Goal: Task Accomplishment & Management: Complete application form

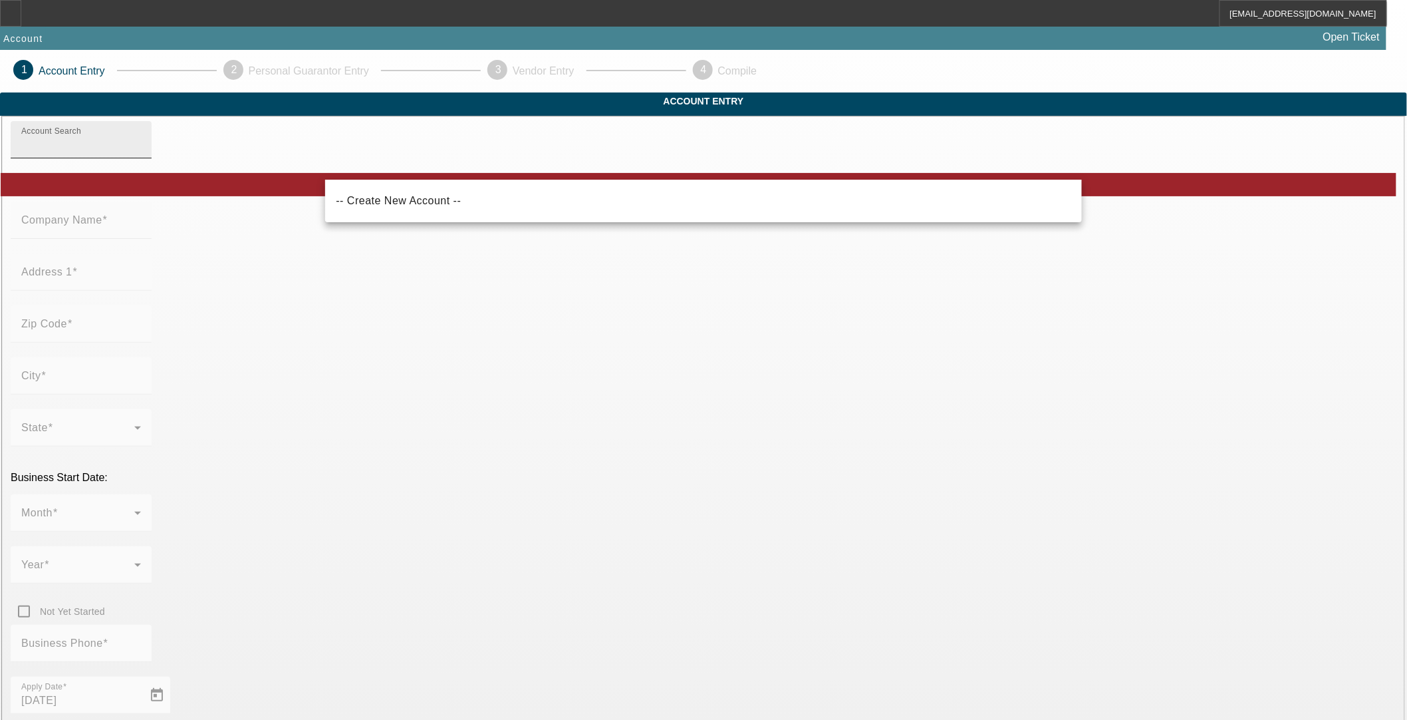
click at [141, 153] on input "Account Search" at bounding box center [81, 145] width 120 height 16
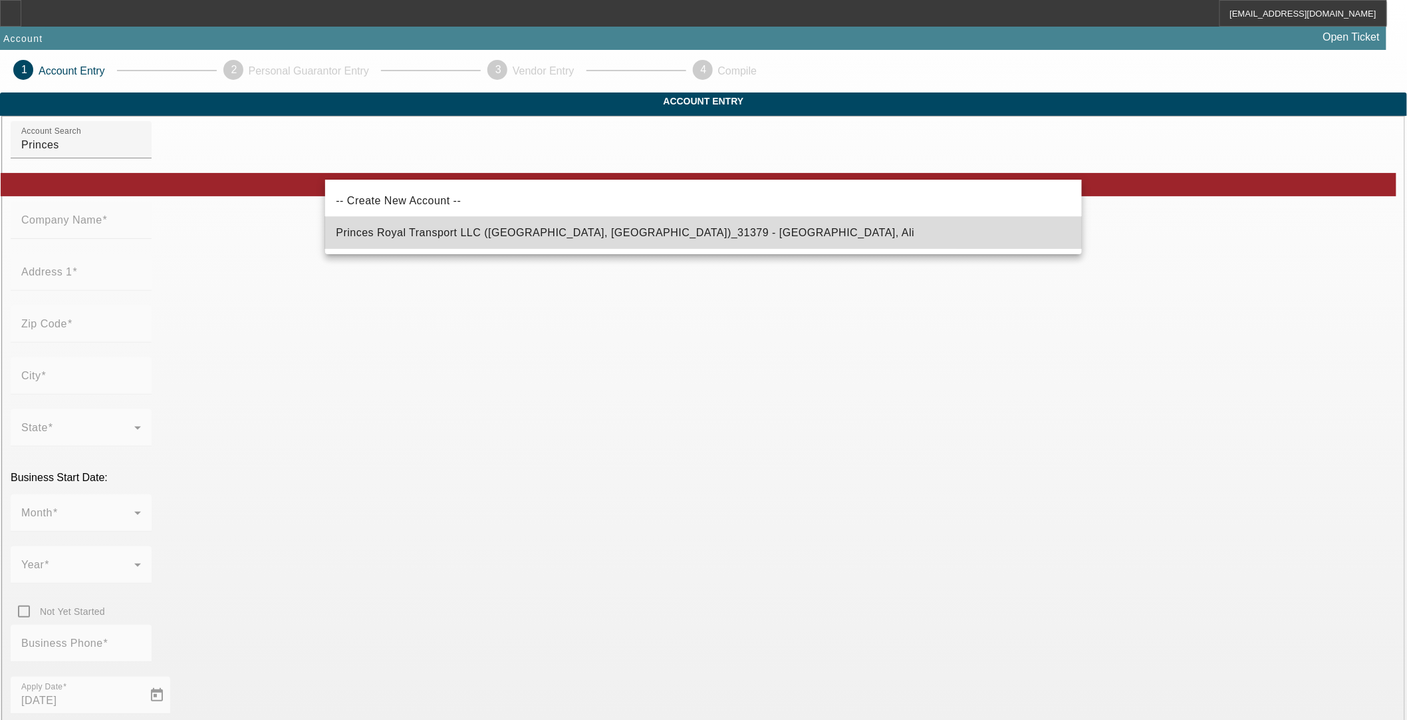
click at [512, 230] on span "Princes Royal Transport LLC (Glendale, AZ)_31379 - Alkubaisee, Ali" at bounding box center [625, 232] width 579 height 11
type input "Princes Royal Transport LLC (Glendale, AZ)_31379 - Alkubaisee, Ali"
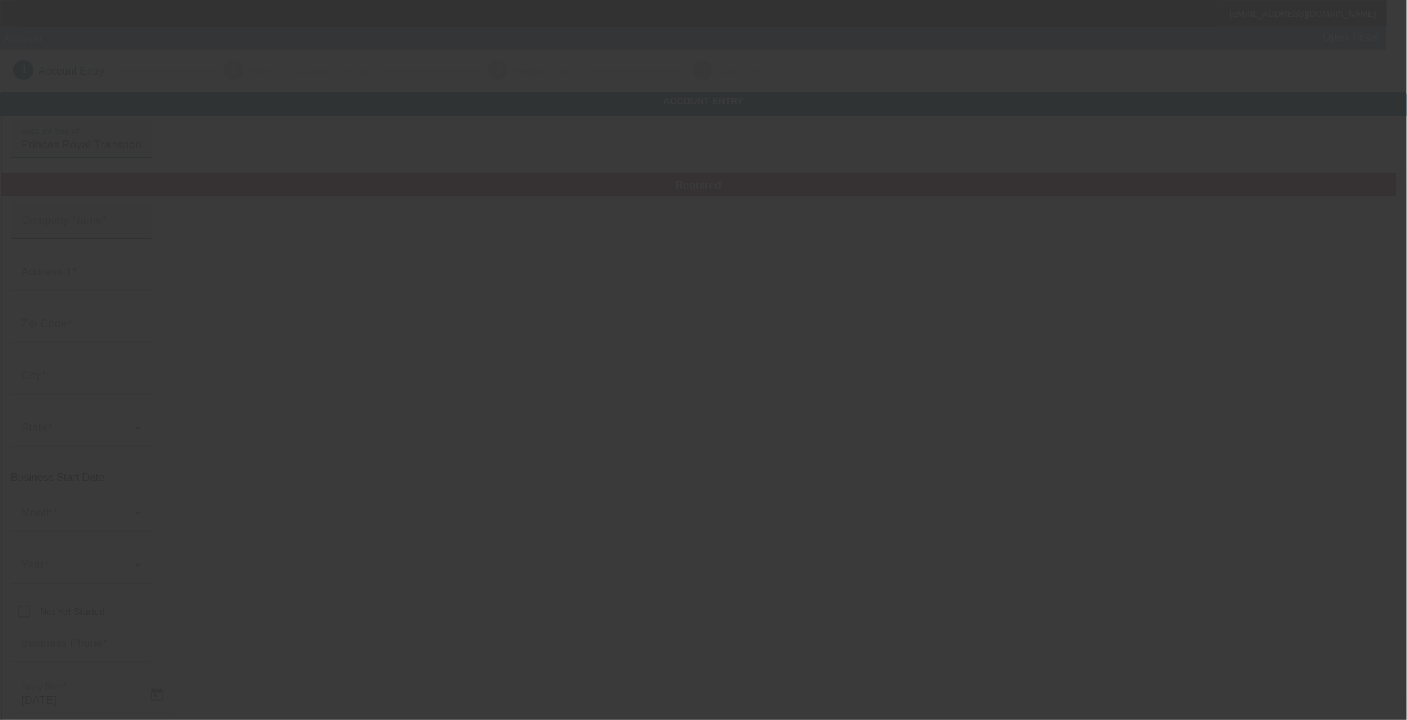
type input "Princes Royal Transport LLC"
type input "6726 W Marshall Ave"
type input "85303"
type input "Glendale"
type input "(480) 688-8018"
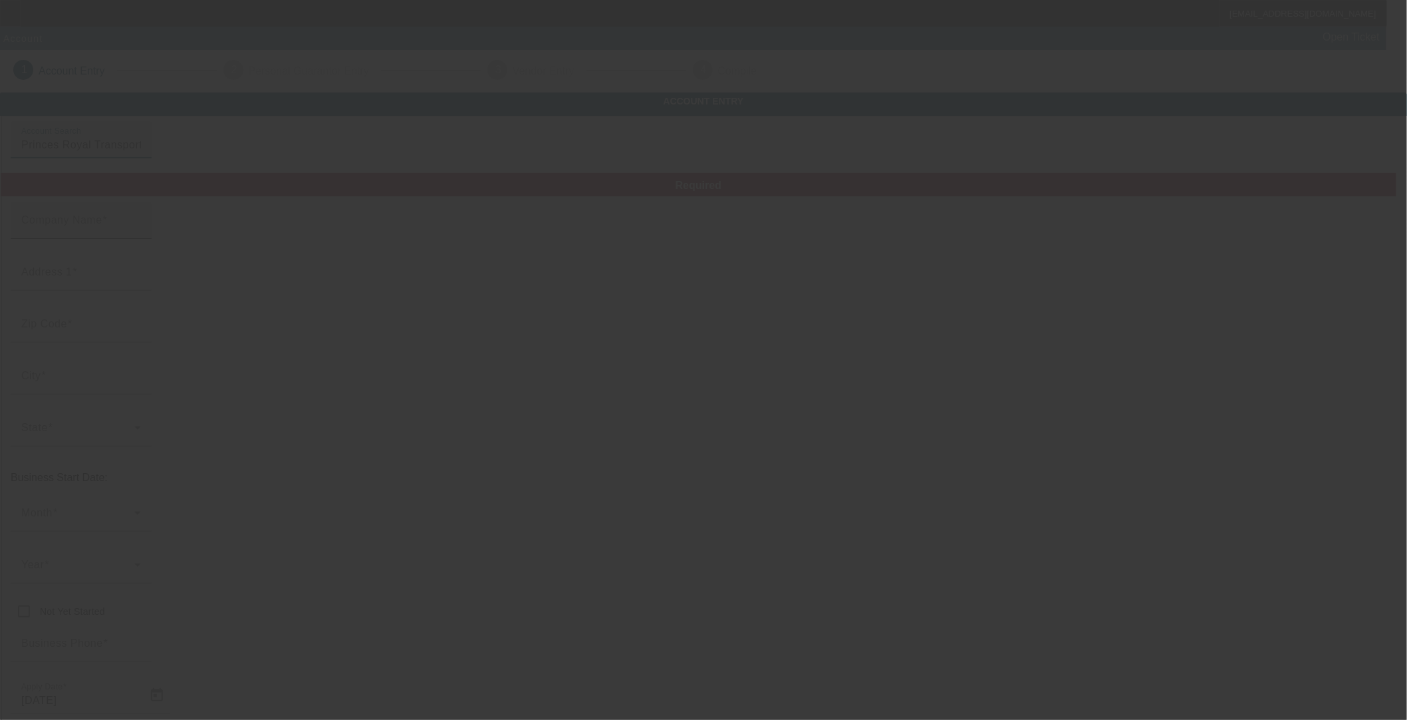
type input "princesroyaltransport@gmail.com"
type input "Maricopa"
type input "745676361"
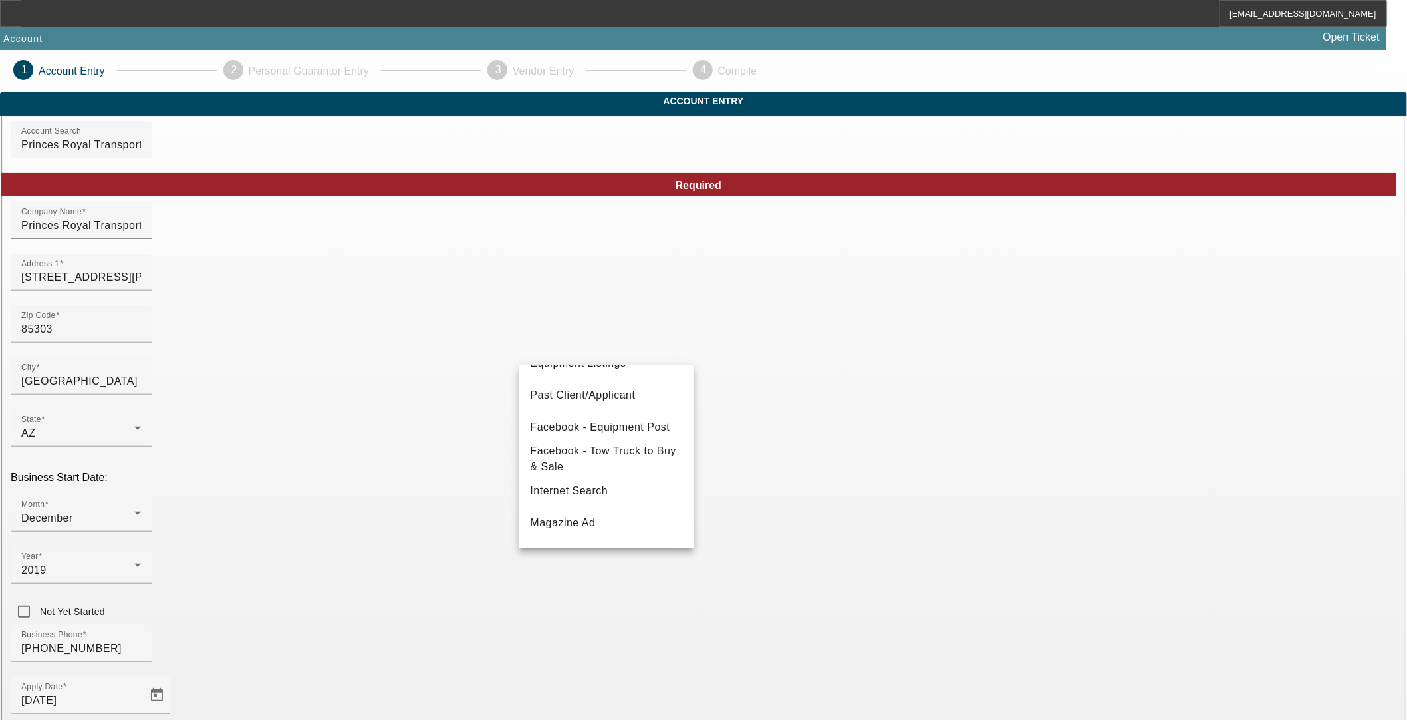
scroll to position [176, 0]
click at [630, 389] on mat-option "Past Client/Applicant" at bounding box center [606, 402] width 174 height 32
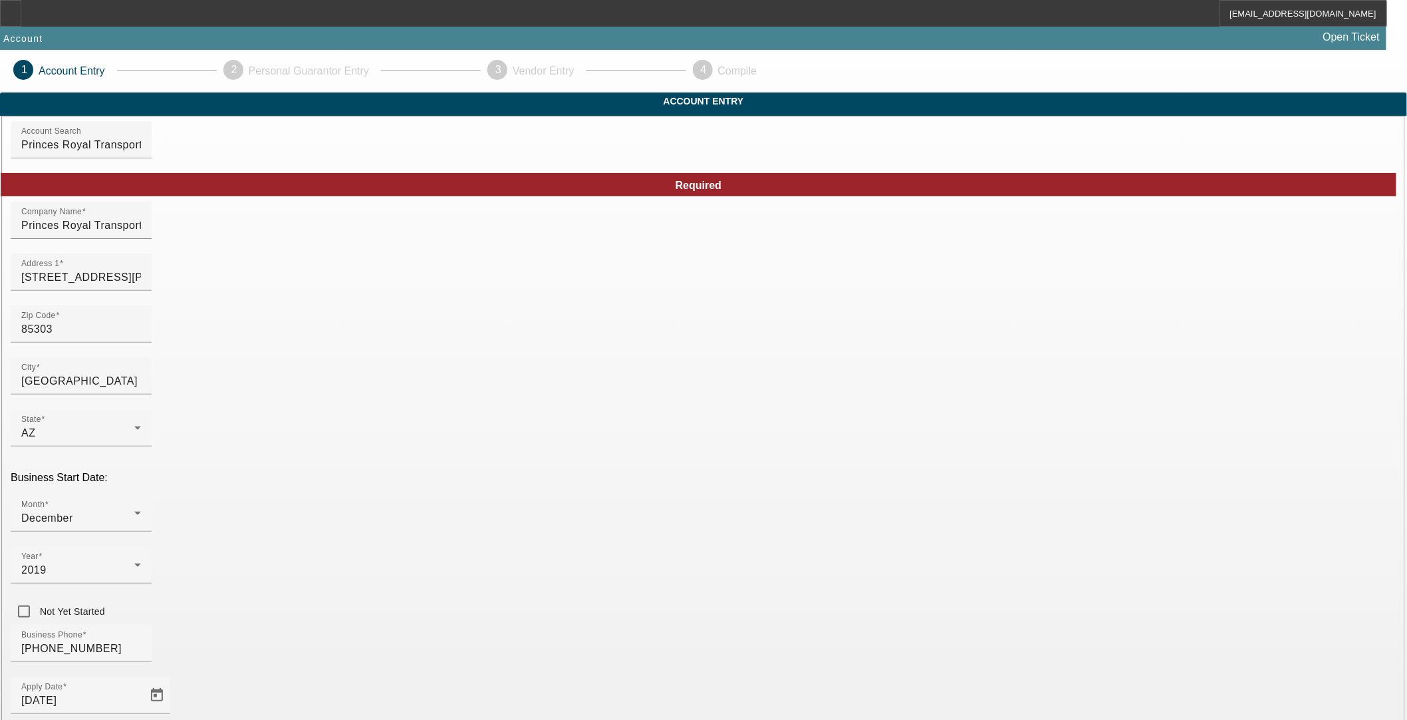
scroll to position [108, 0]
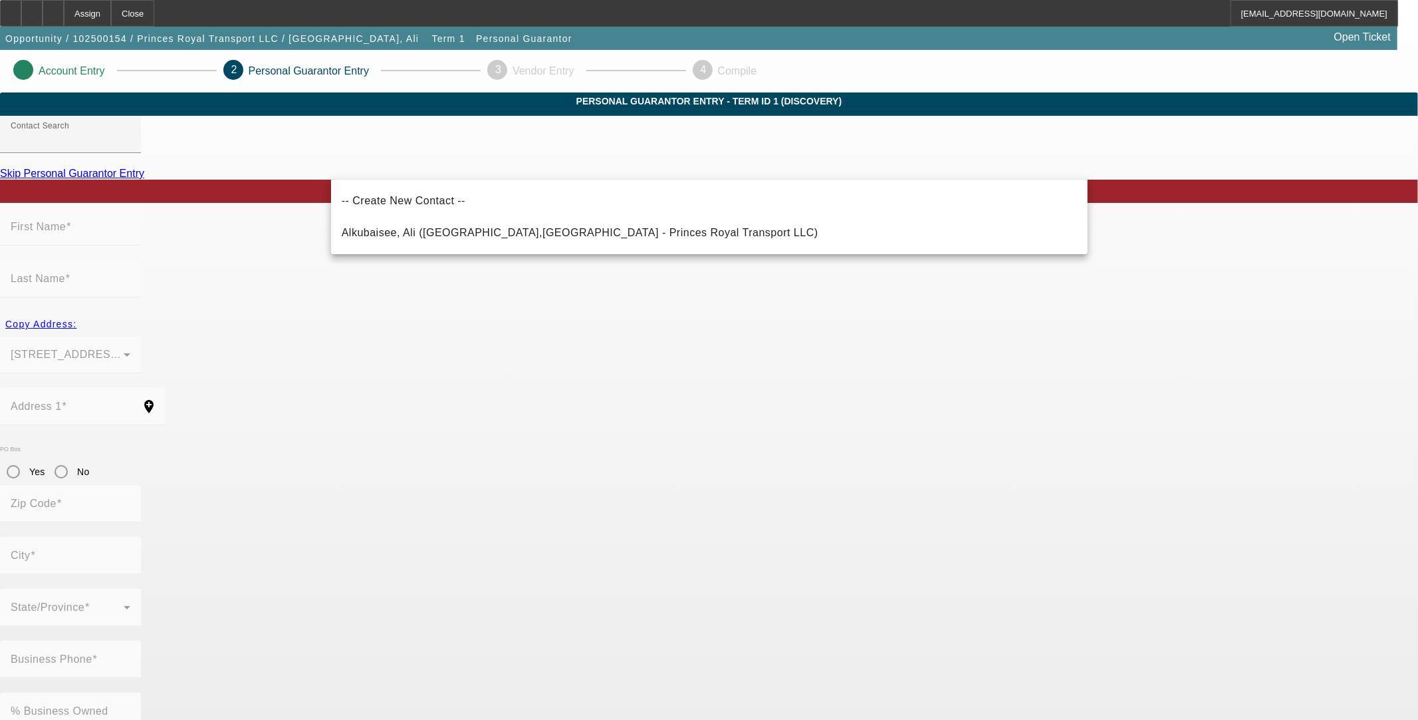
click at [414, 235] on span "Alkubaisee, Ali (Glendale,AZ - Princes Royal Transport LLC)" at bounding box center [580, 232] width 477 height 11
type input "Alkubaisee, Ali (Glendale,AZ - Princes Royal Transport LLC)"
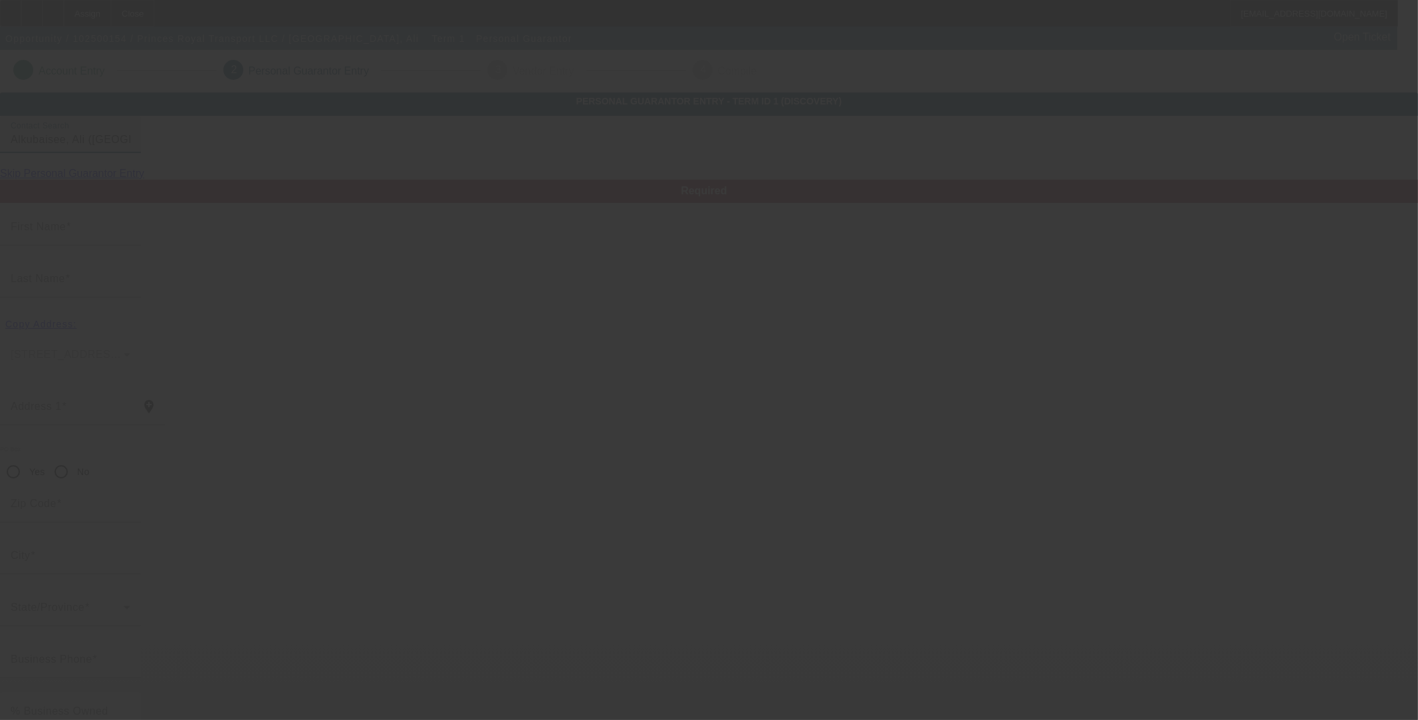
type input "Ali"
type input "Alkubaisee"
type input "6726 W Marshall Ave"
radio input "true"
type input "85303"
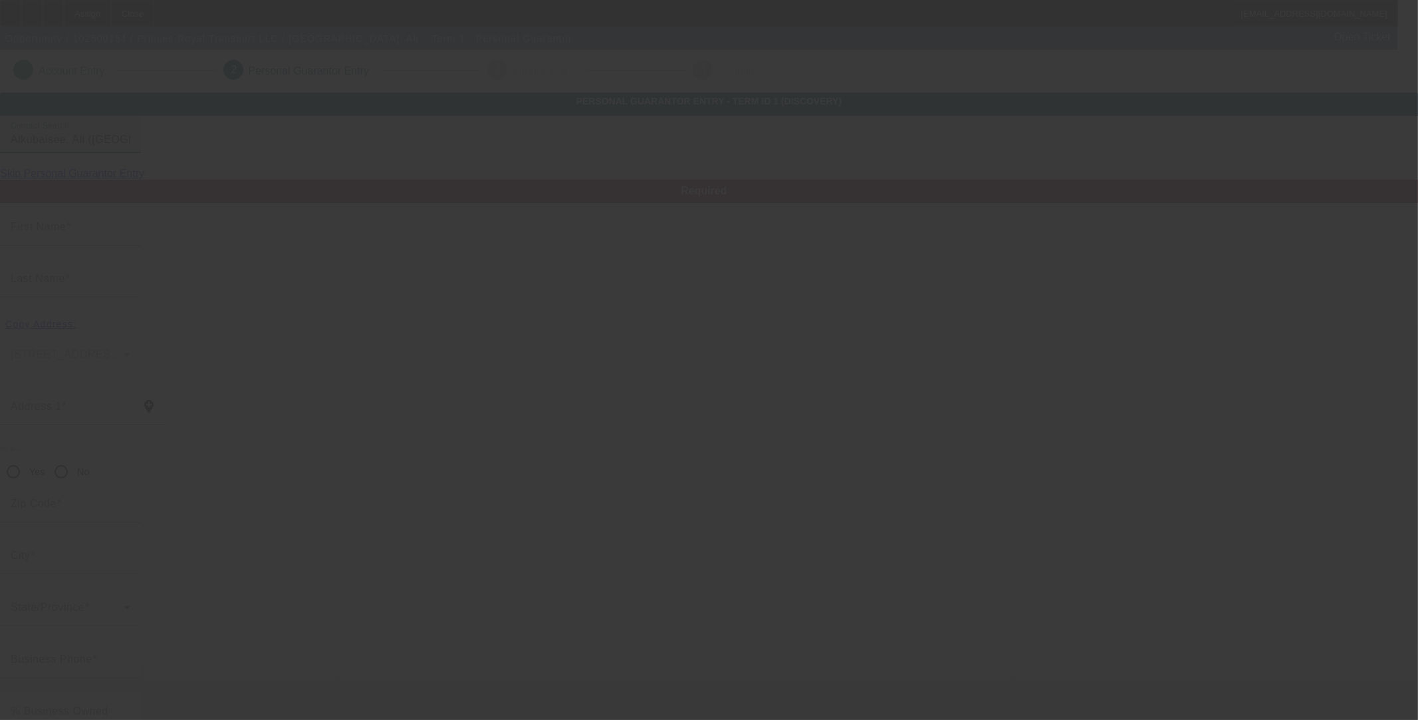
type input "Glendale"
type input "[PHONE_NUMBER]"
type input "100"
type input "745-67-6361"
type input "princesroyaltransport@gmail.com"
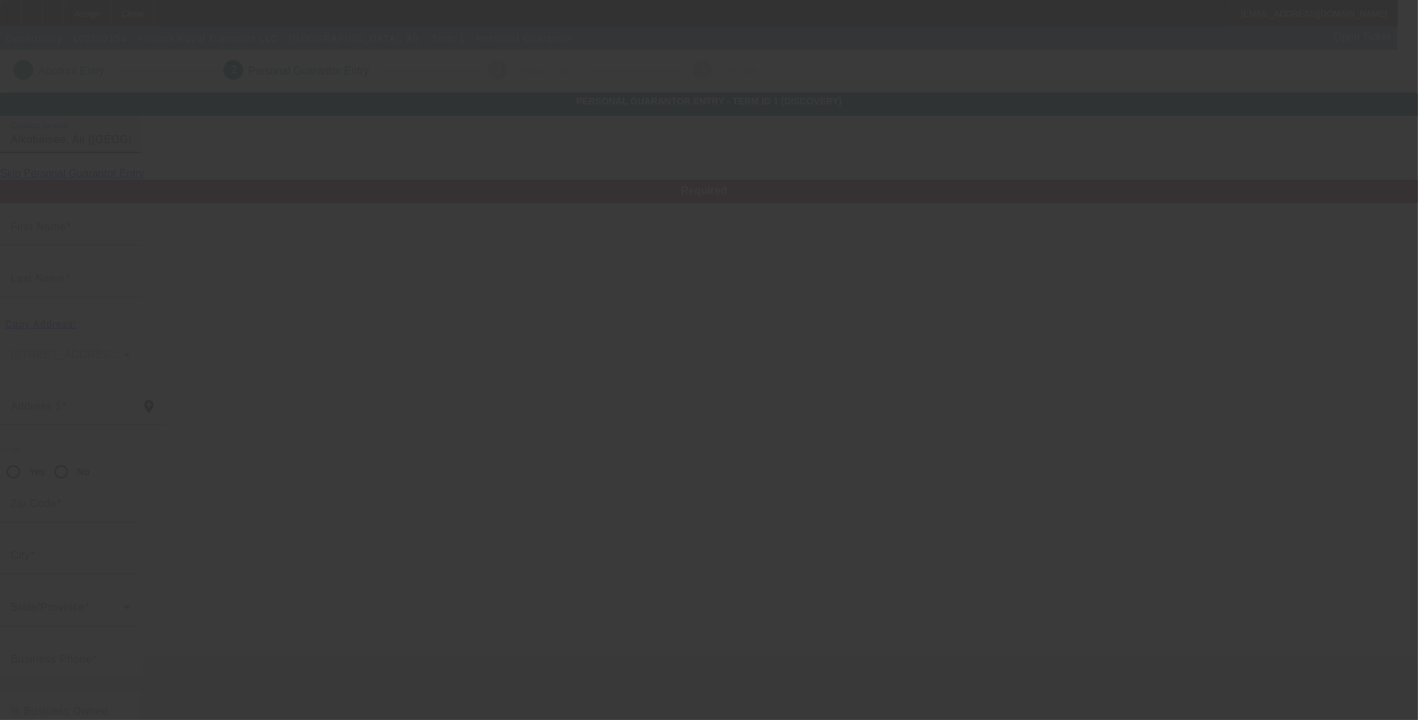
type input "[PHONE_NUMBER]"
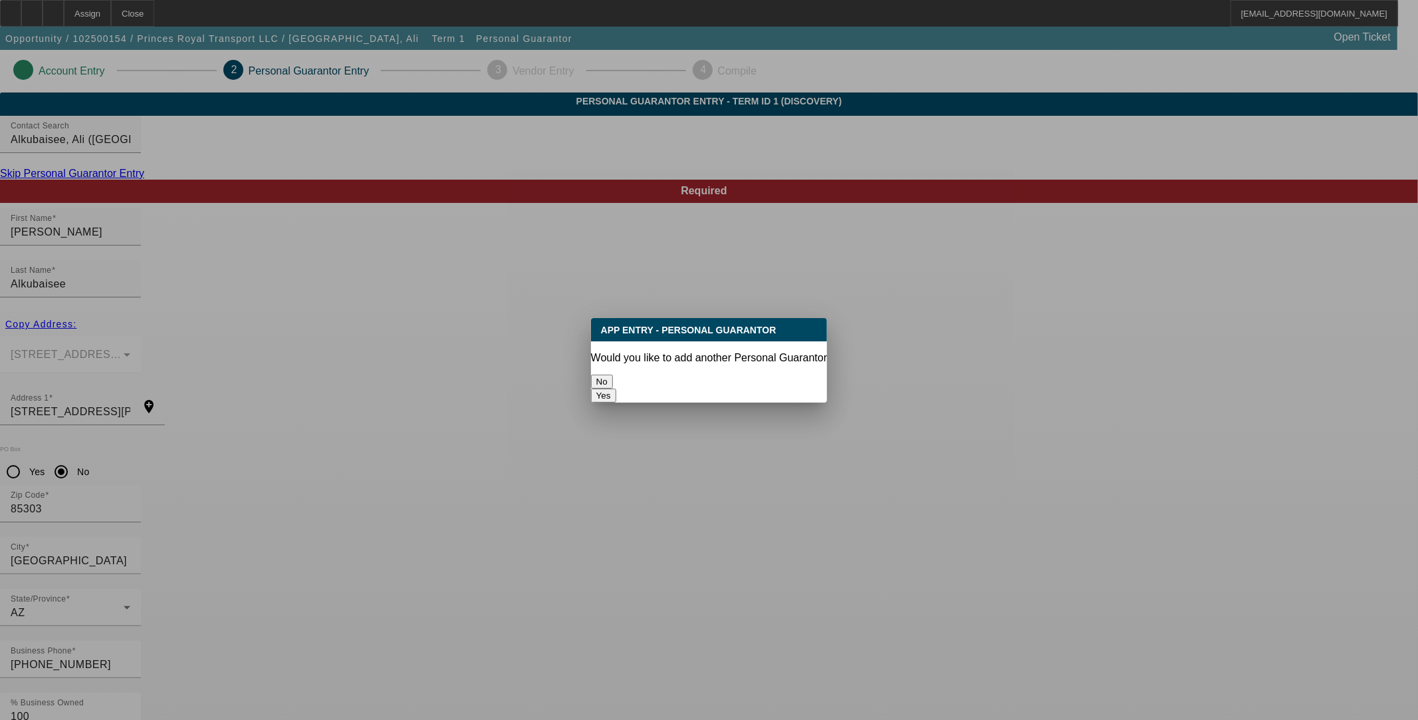
click at [613, 374] on button "No" at bounding box center [602, 381] width 22 height 14
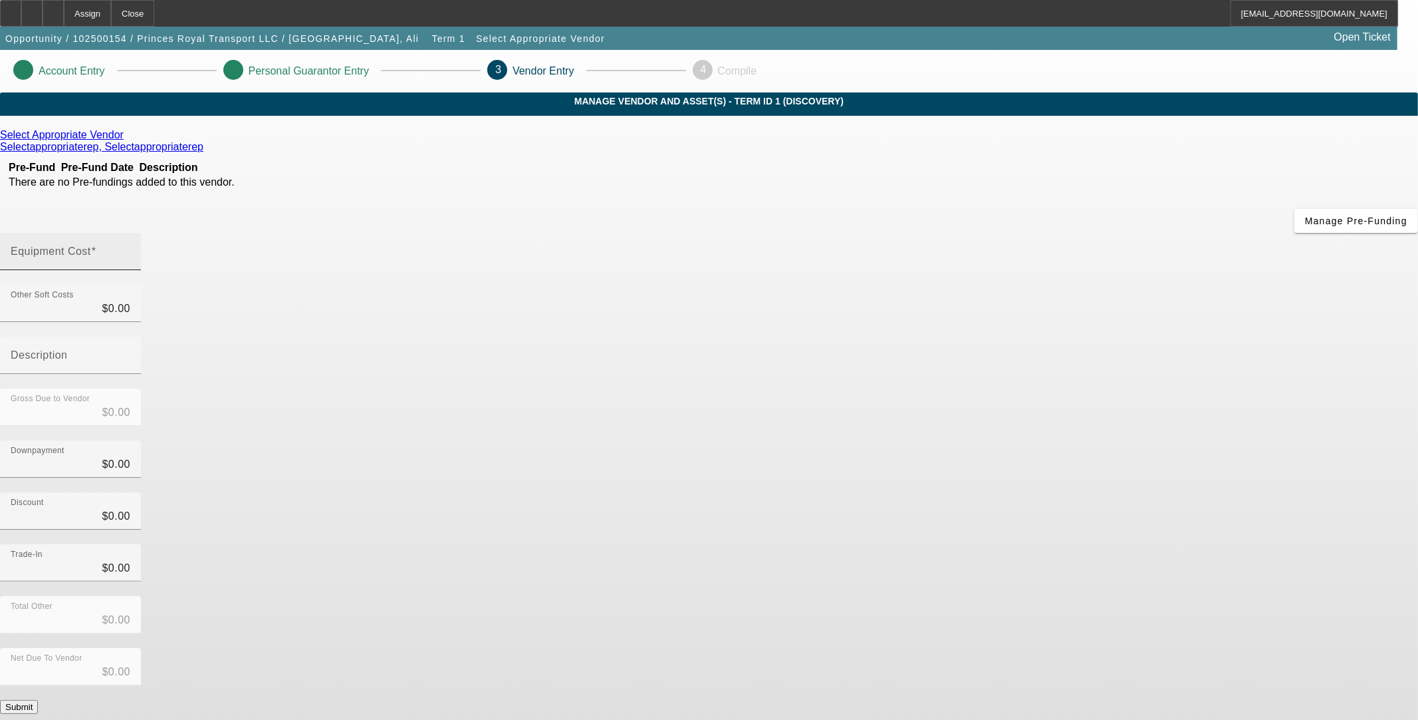
click at [91, 245] on mat-label "Equipment Cost" at bounding box center [51, 250] width 80 height 11
click at [130, 249] on input "Equipment Cost" at bounding box center [71, 257] width 120 height 16
type input "4"
type input "$4.00"
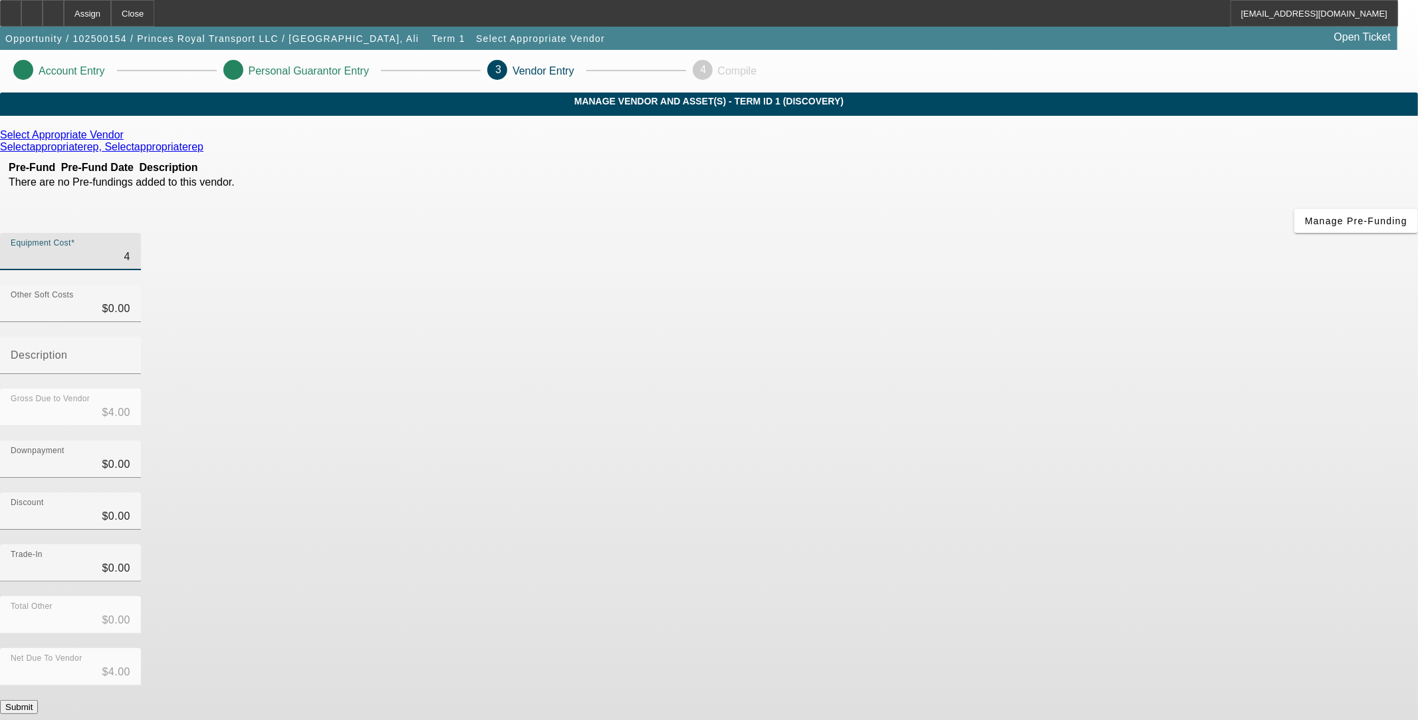
type input "40"
type input "$40.00"
type input "400"
type input "$400.00"
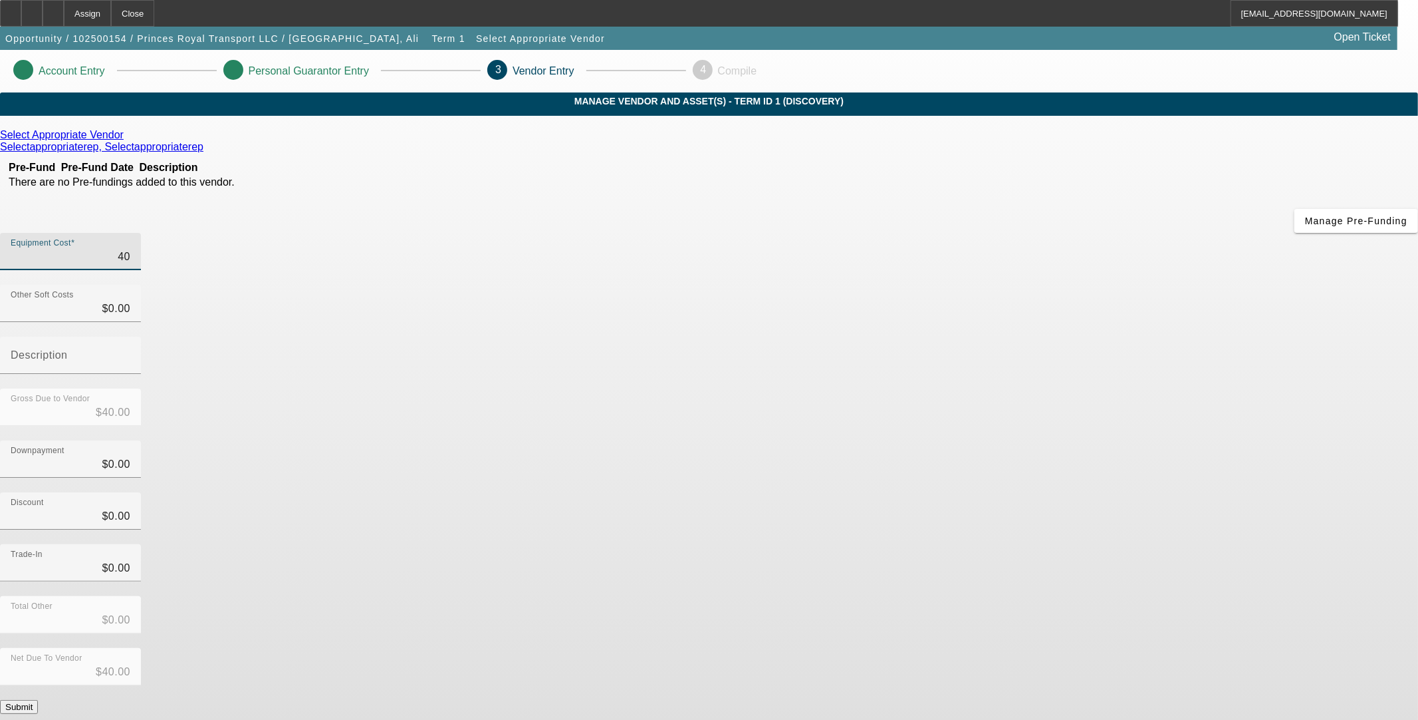
type input "$400.00"
type input "4000"
type input "$4,000.00"
type input "40000"
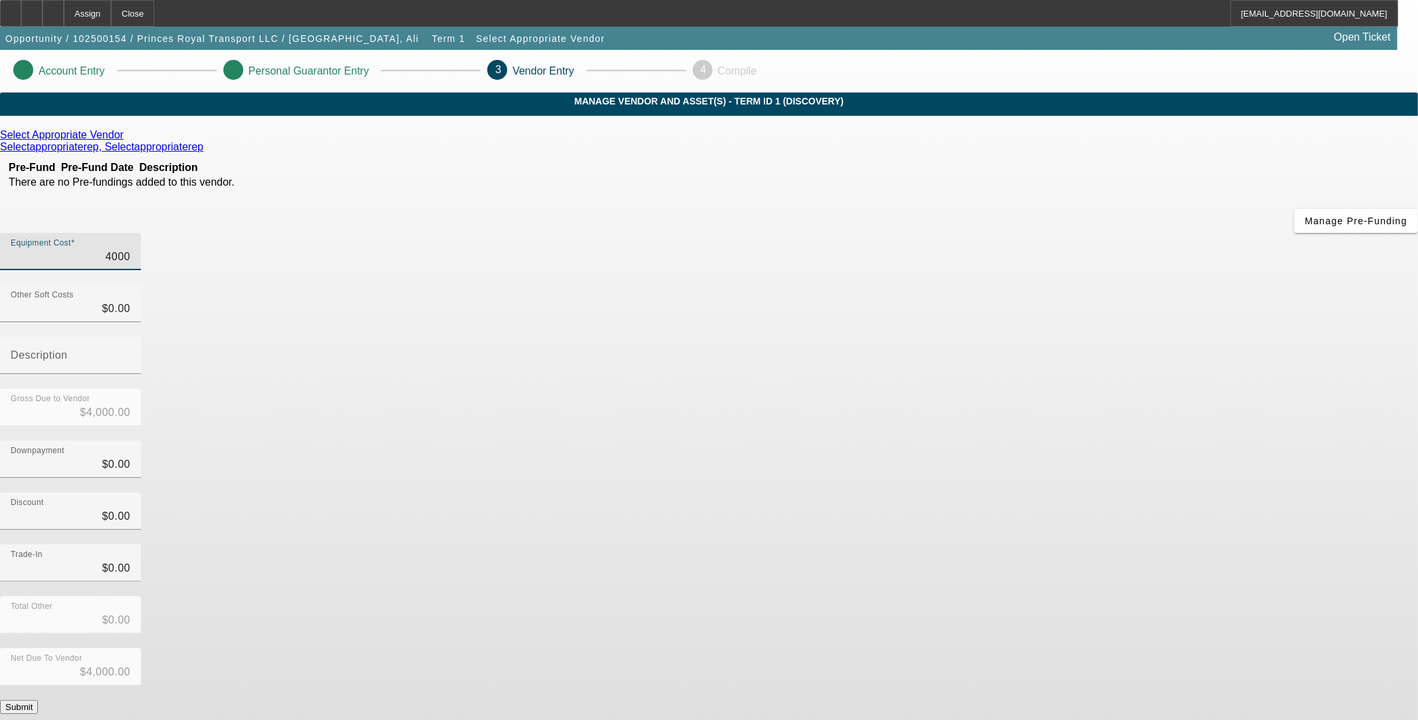
type input "$40,000.00"
click at [989, 544] on div "Trade-In $0.00" at bounding box center [709, 570] width 1418 height 52
click at [38, 700] on button "Submit" at bounding box center [19, 707] width 38 height 14
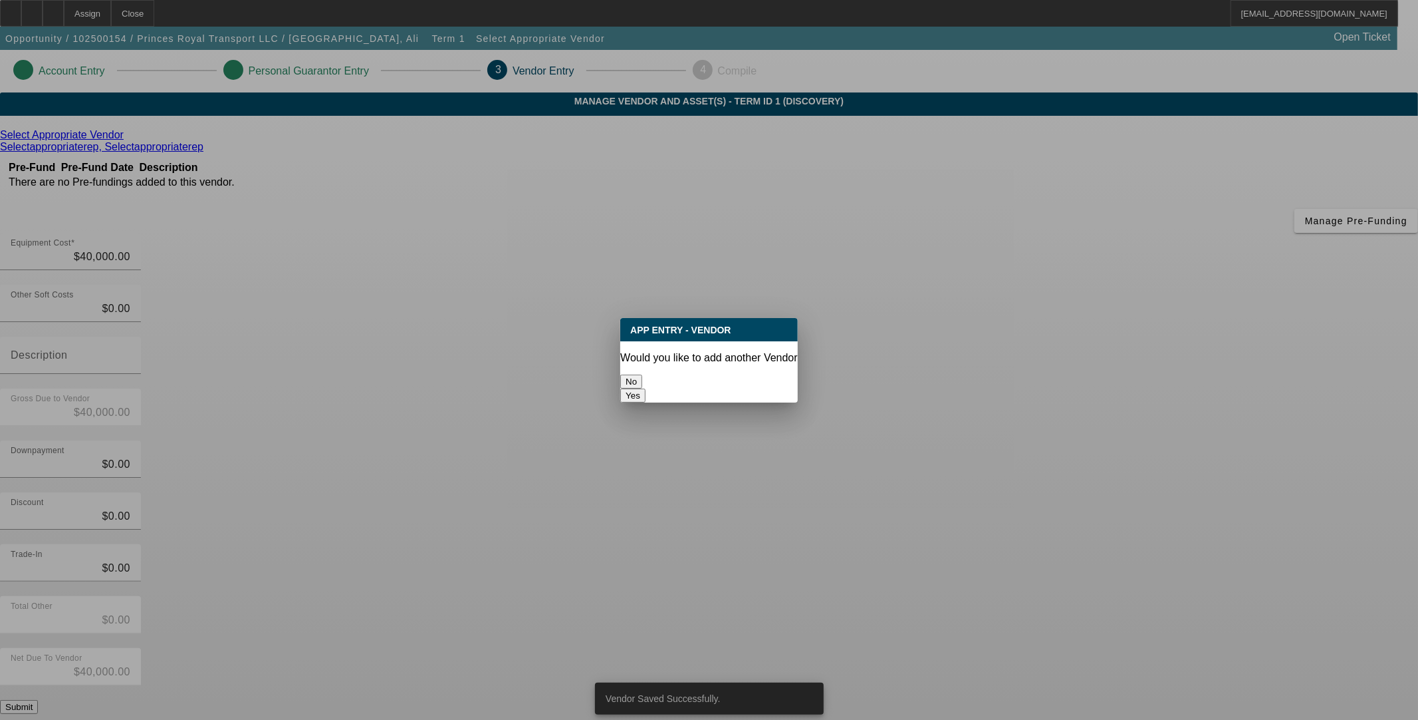
click at [642, 378] on button "No" at bounding box center [631, 381] width 22 height 14
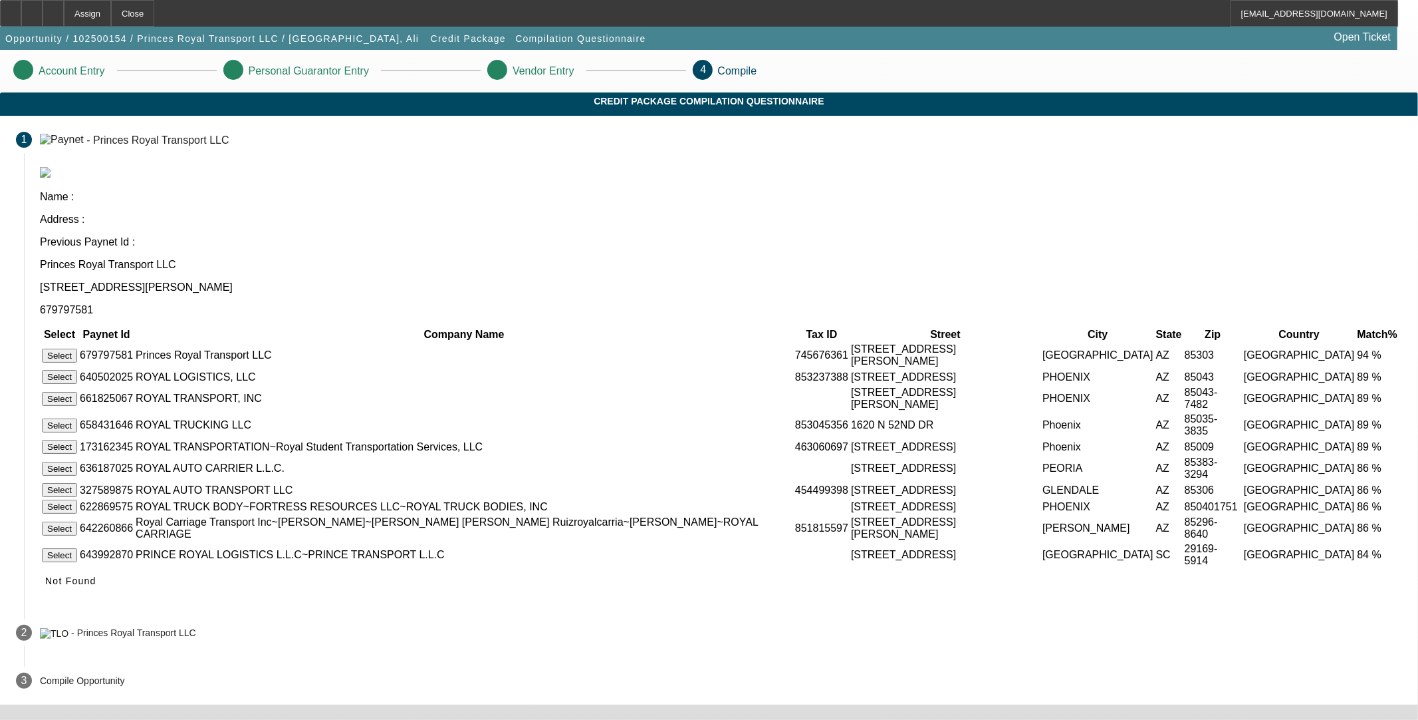
click at [77, 348] on button "Select" at bounding box center [59, 355] width 35 height 14
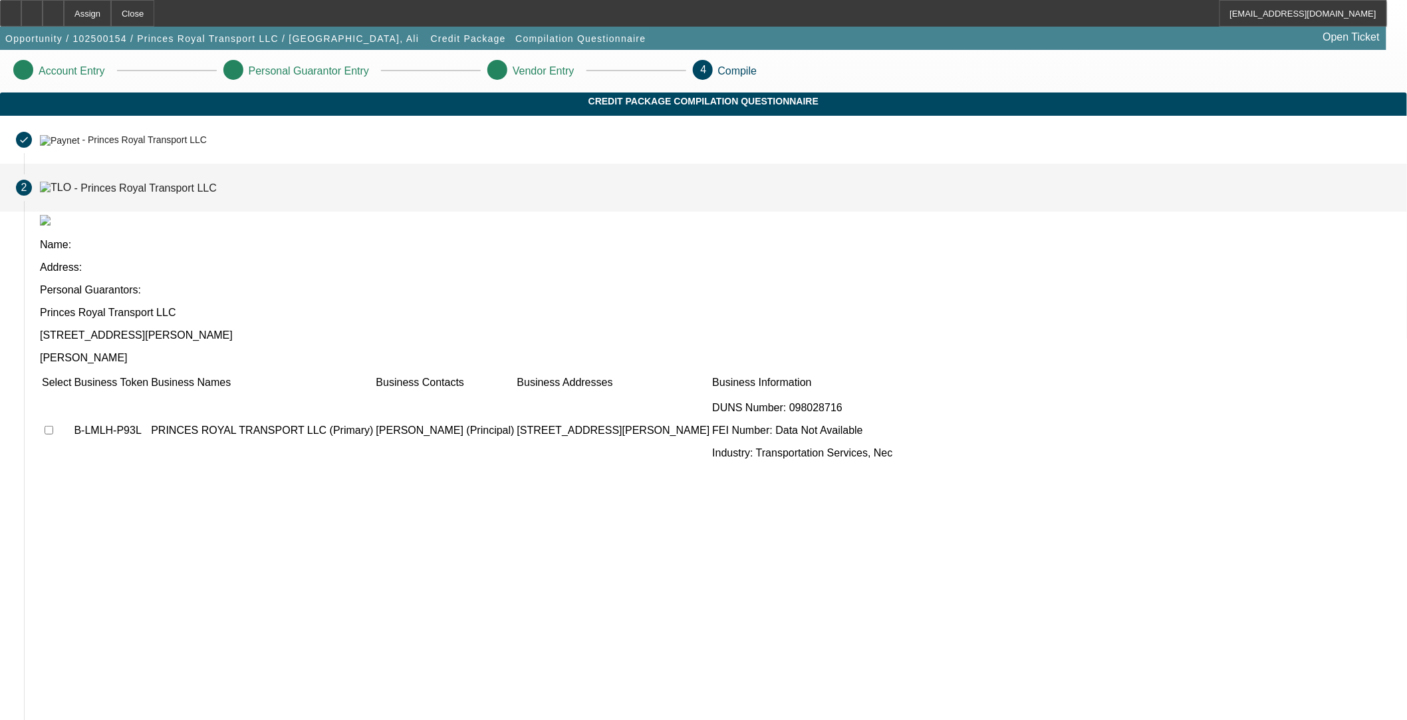
click at [72, 390] on td at bounding box center [56, 430] width 31 height 80
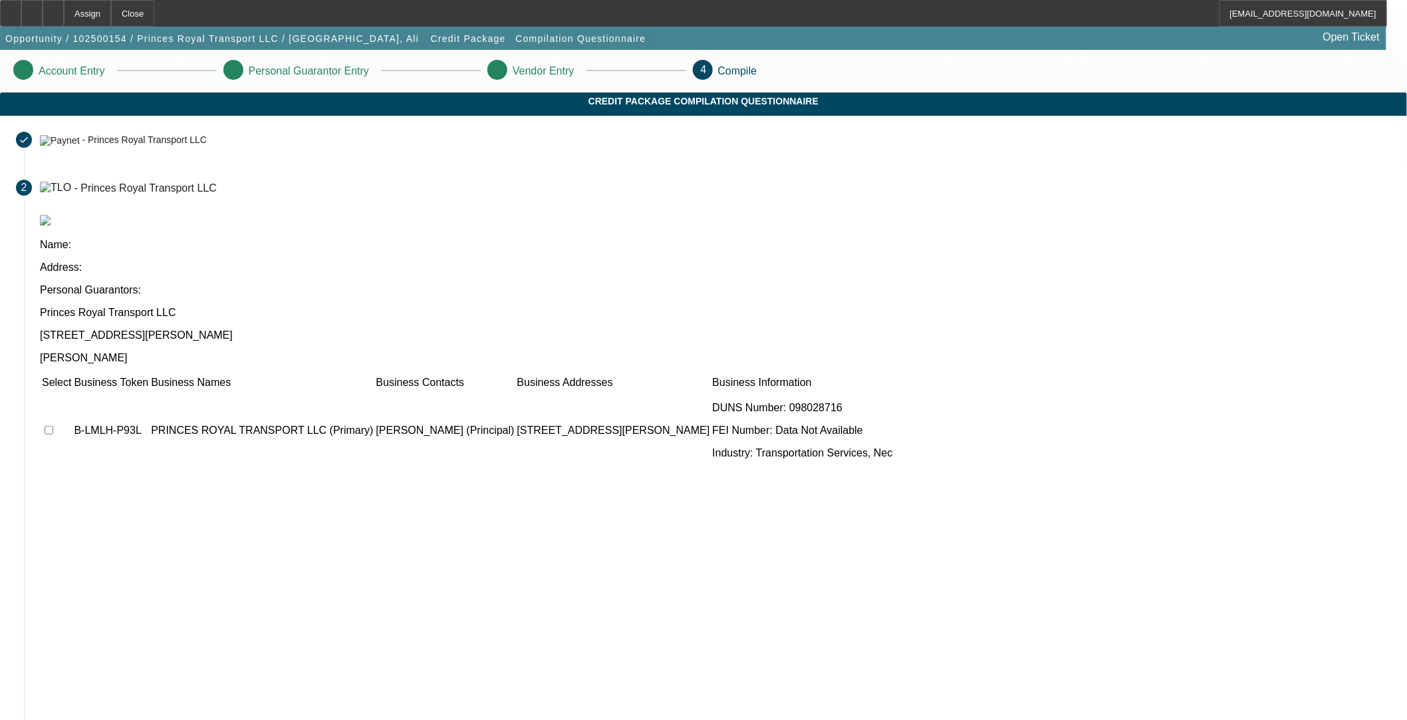
click at [53, 426] on input "checkbox" at bounding box center [49, 430] width 9 height 9
checkbox input "true"
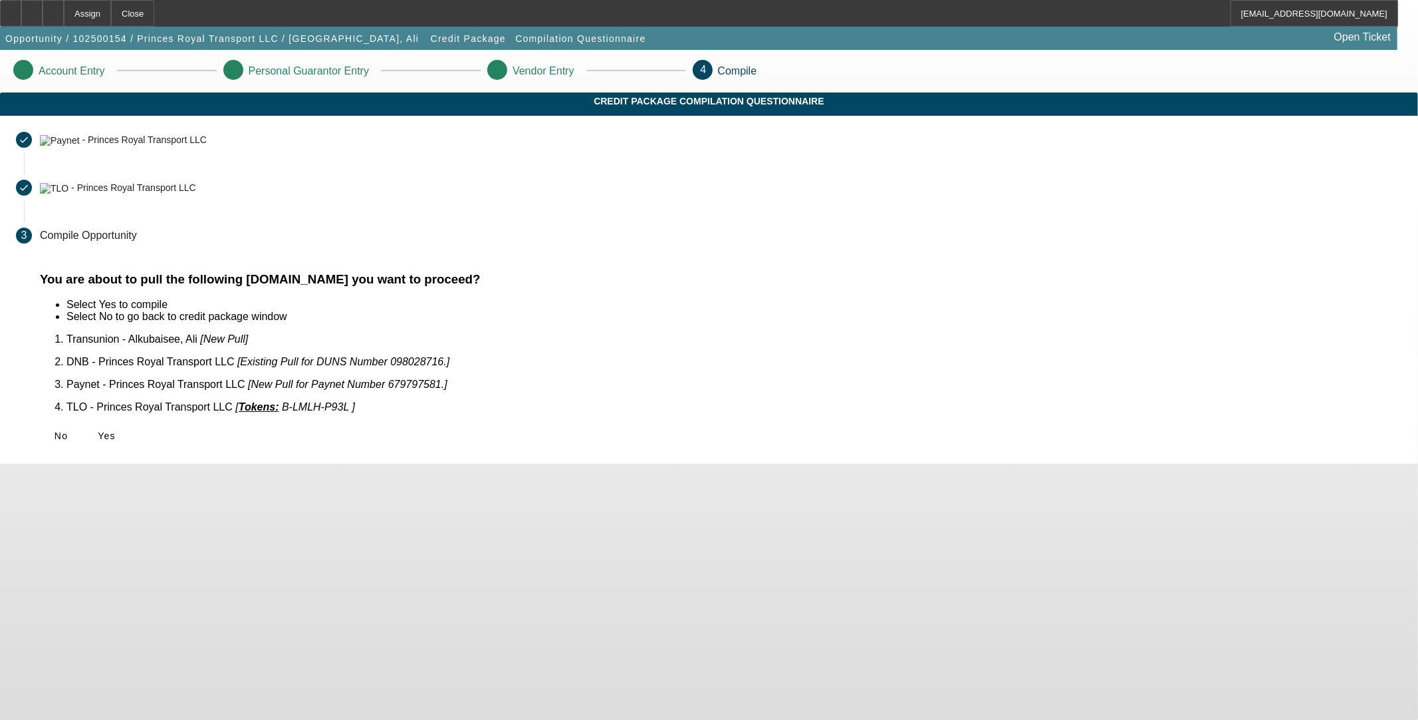
click at [410, 404] on div "You are about to pull the following documents.Do you want to proceed? Select Ye…" at bounding box center [721, 368] width 1395 height 192
click at [98, 430] on icon at bounding box center [98, 435] width 0 height 11
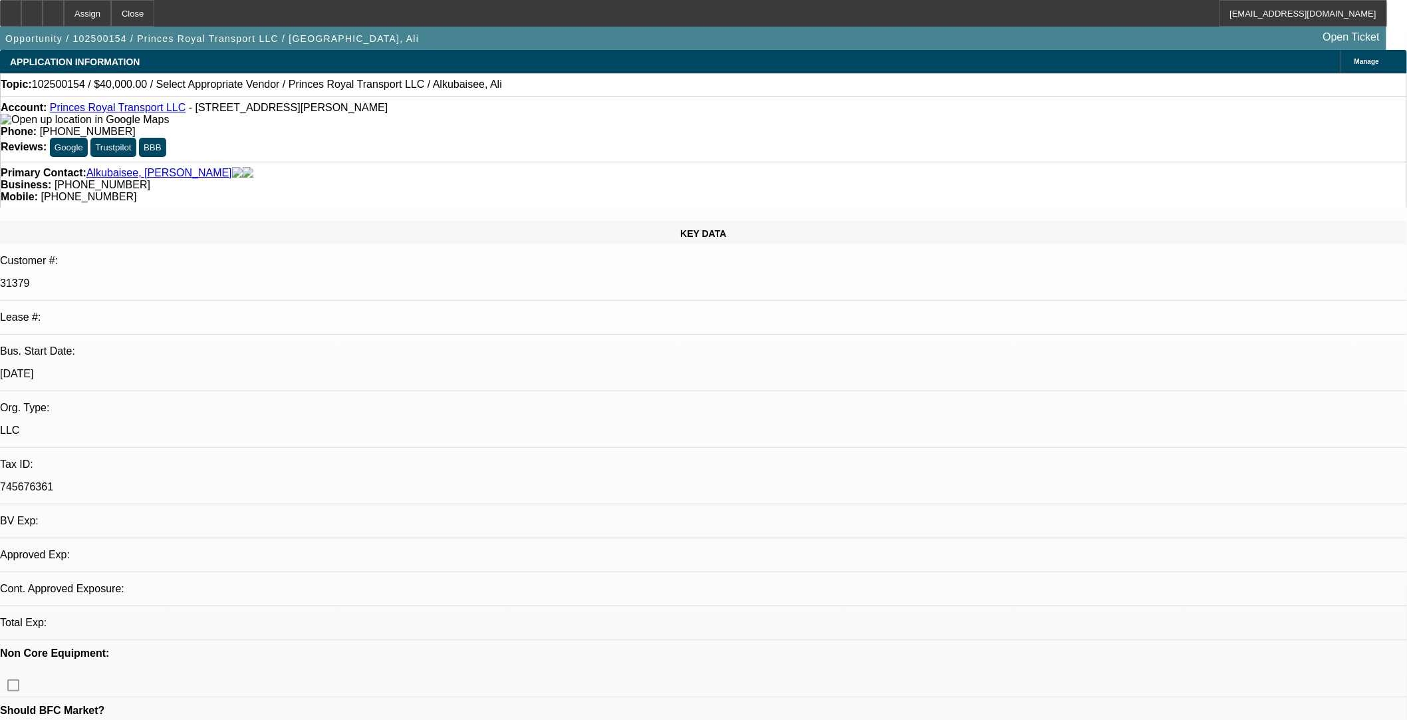
select select "0"
select select "2"
select select "0.1"
select select "4"
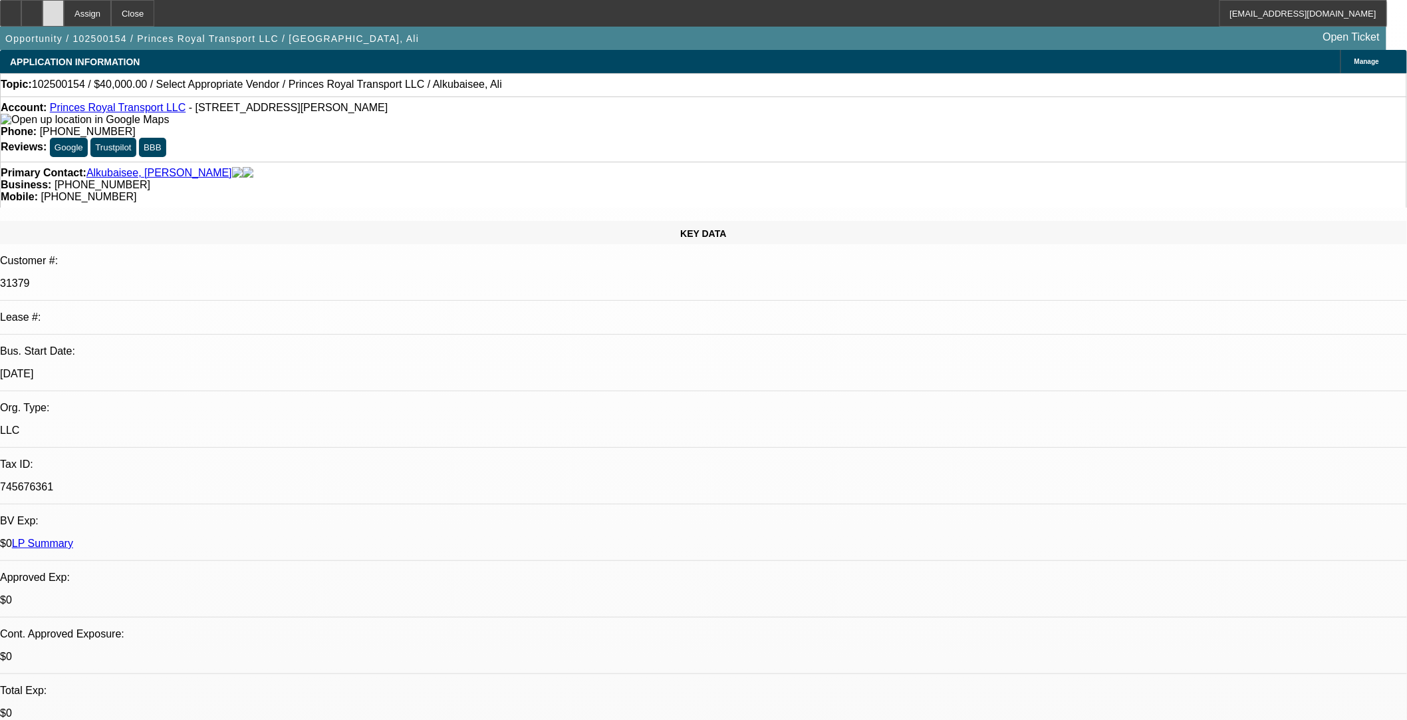
click at [53, 9] on icon at bounding box center [53, 9] width 0 height 0
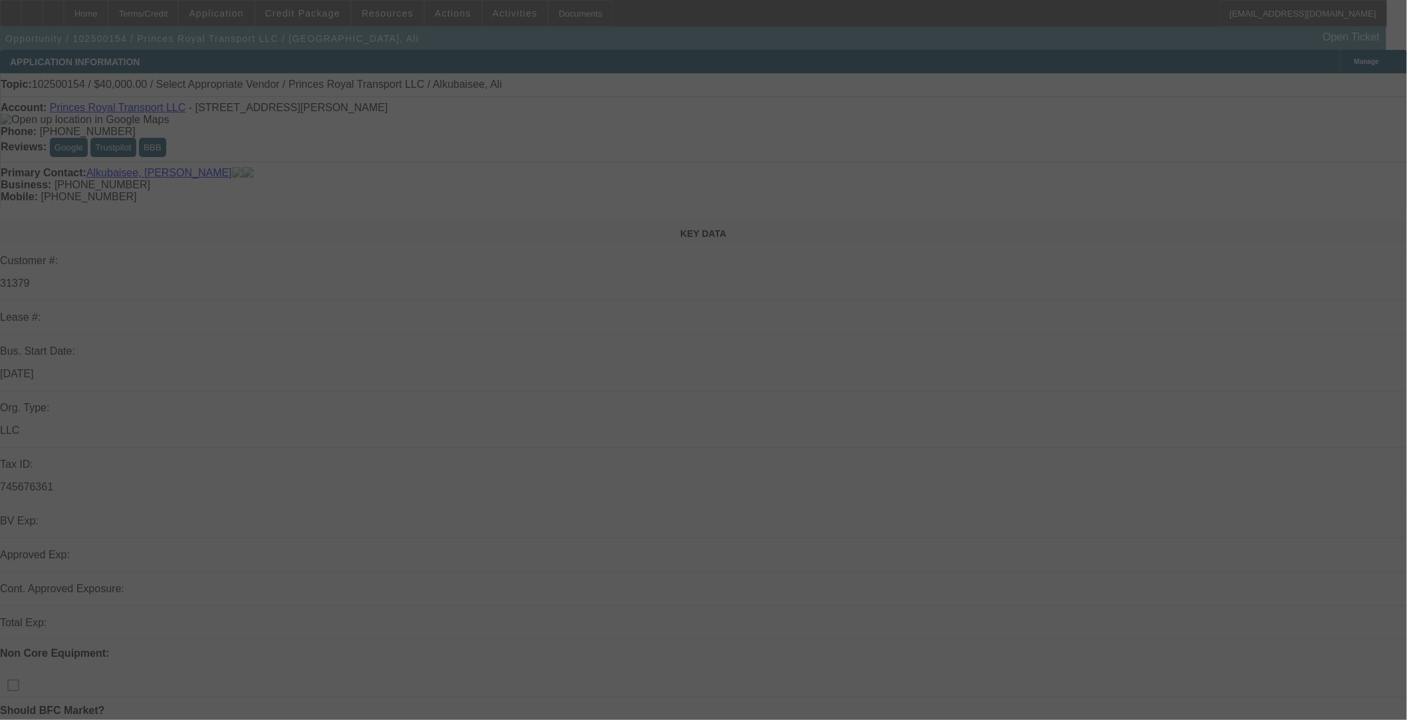
select select "0"
select select "2"
select select "0.1"
select select "4"
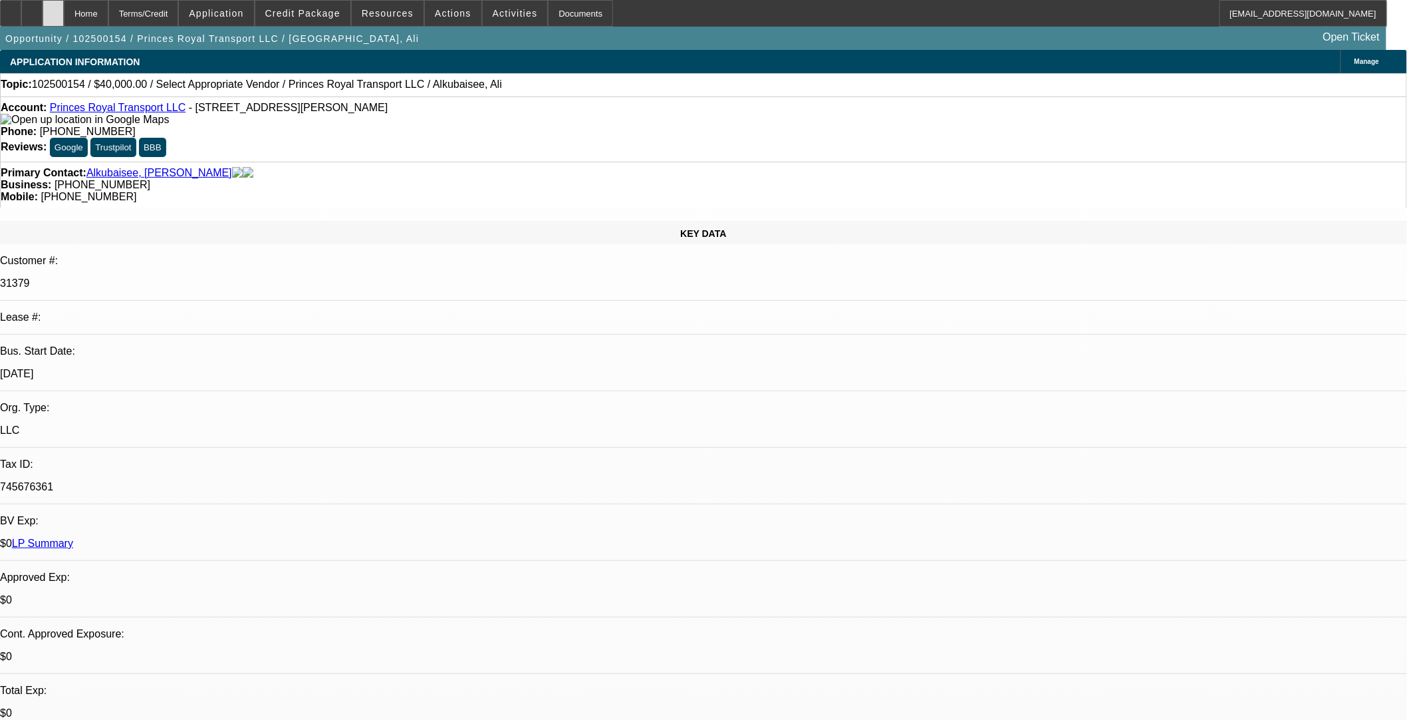
click at [64, 17] on div at bounding box center [53, 13] width 21 height 27
select select "0"
select select "2"
select select "0.1"
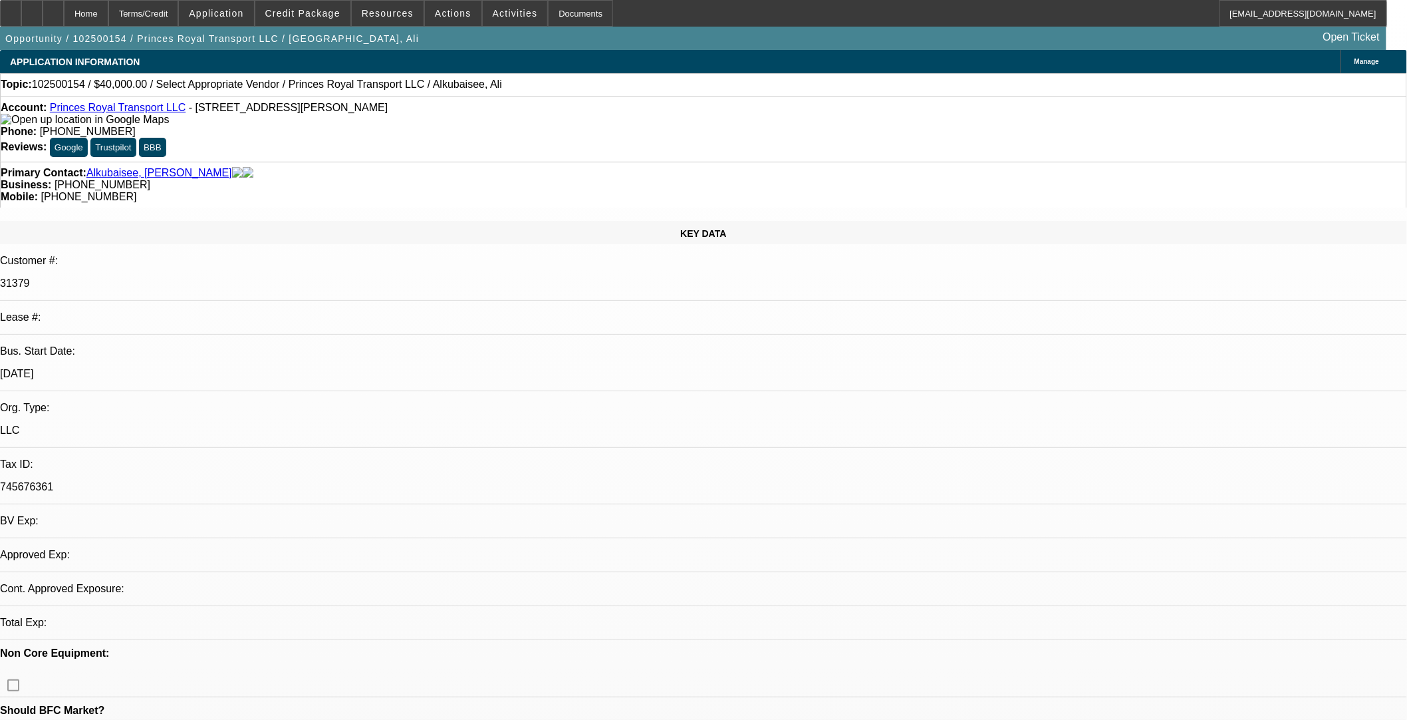
select select "4"
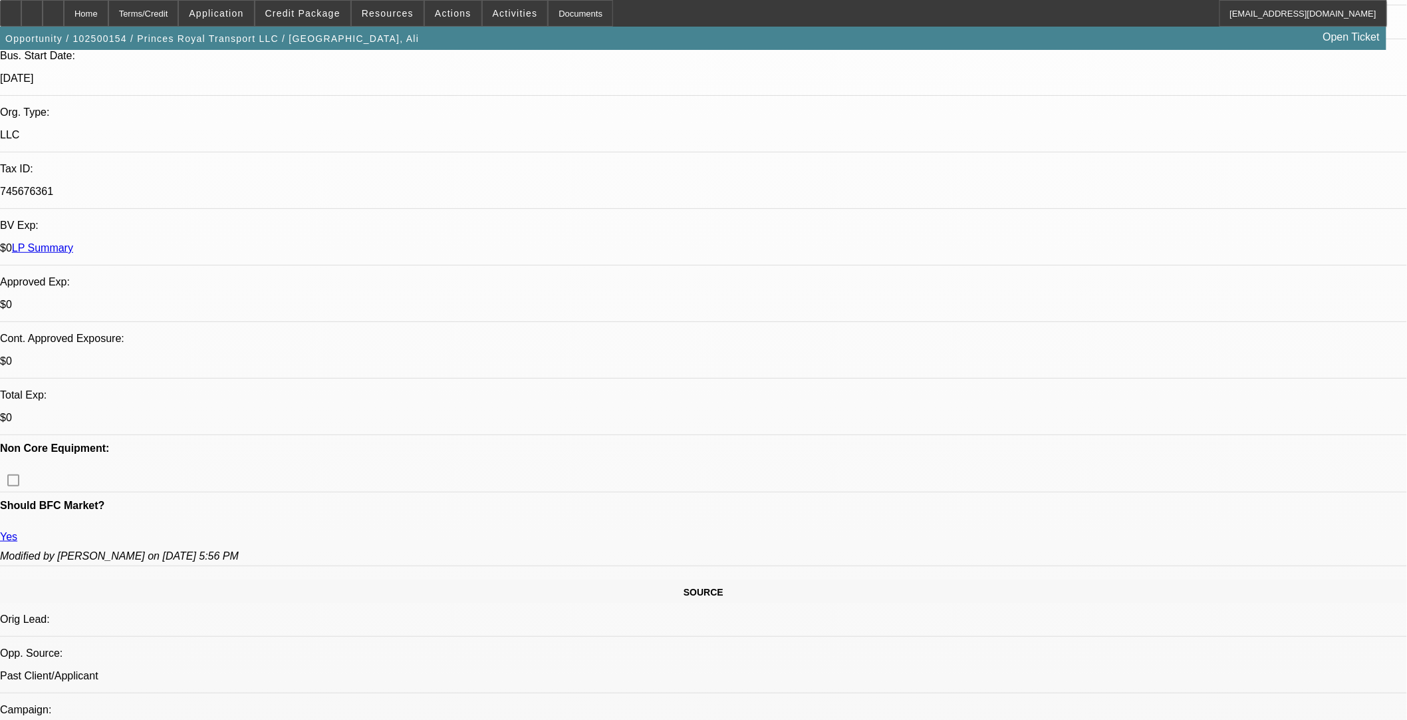
scroll to position [517, 0]
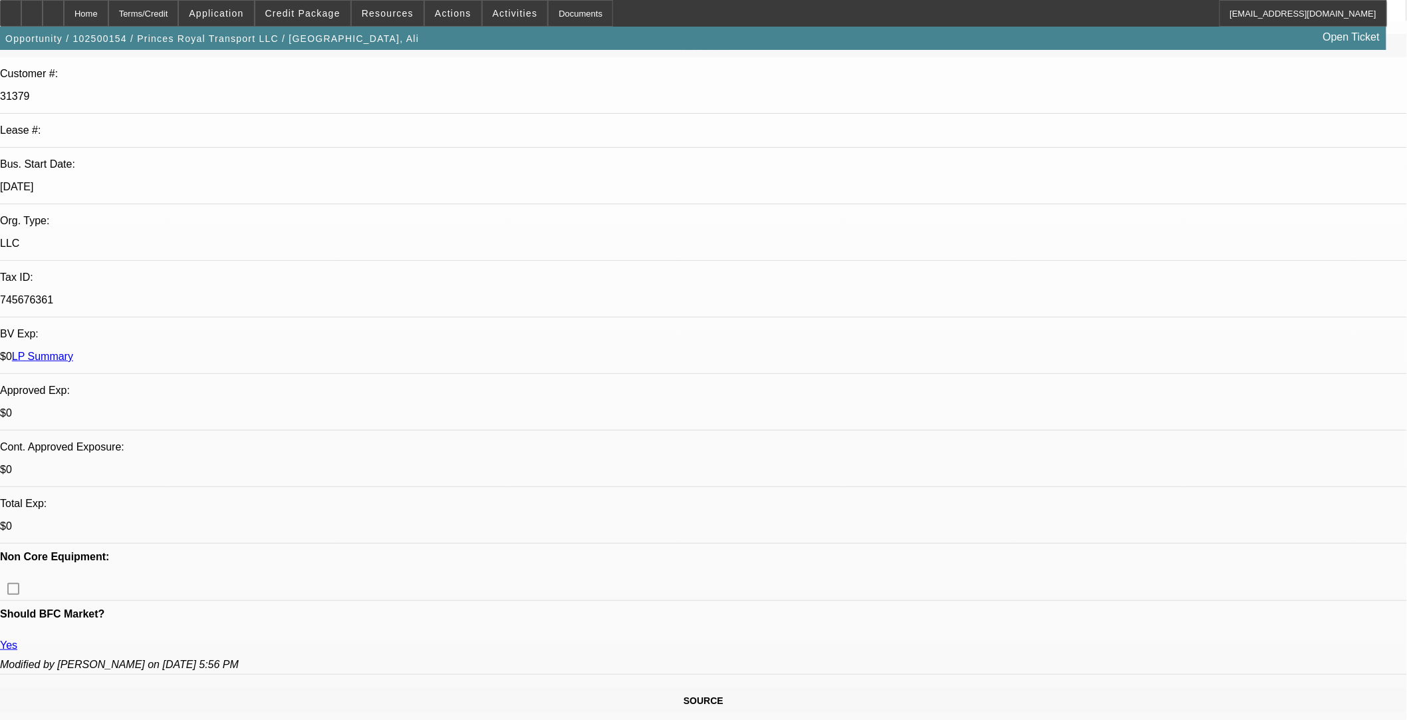
scroll to position [74, 0]
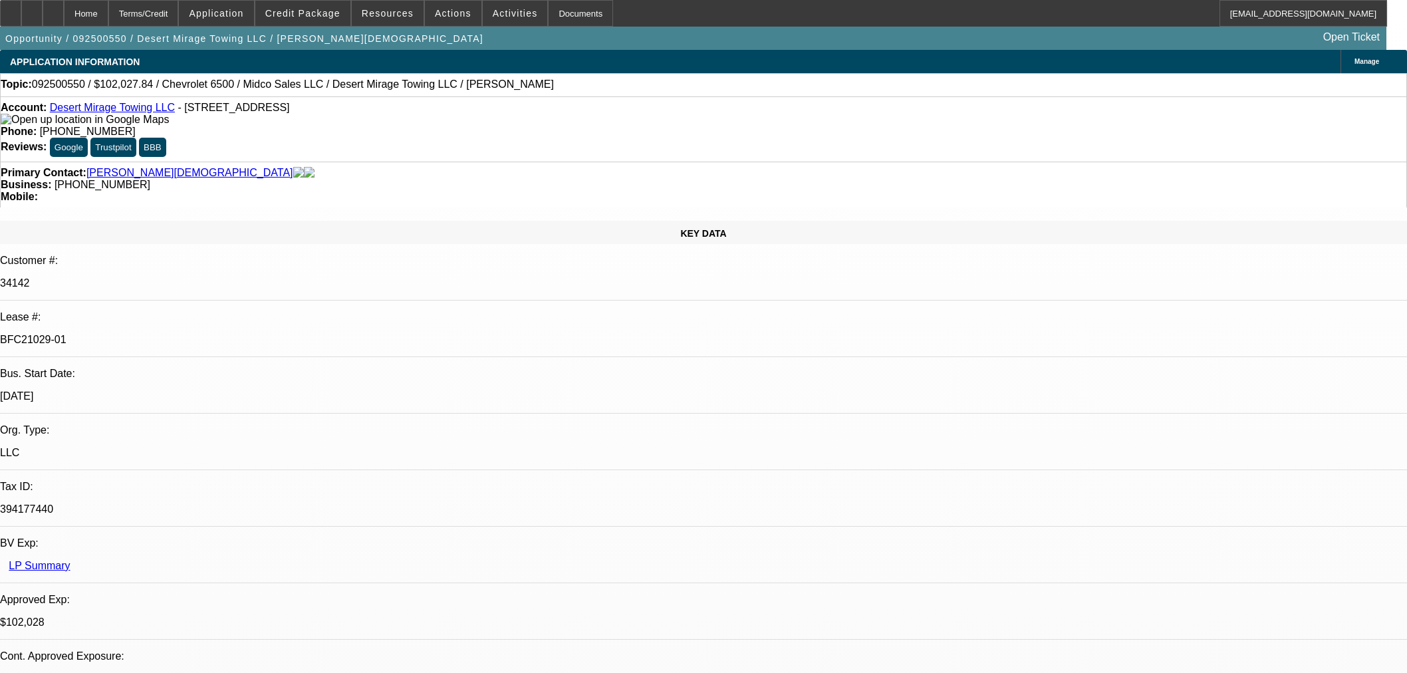
select select "0"
select select "3"
select select "0.1"
select select "4"
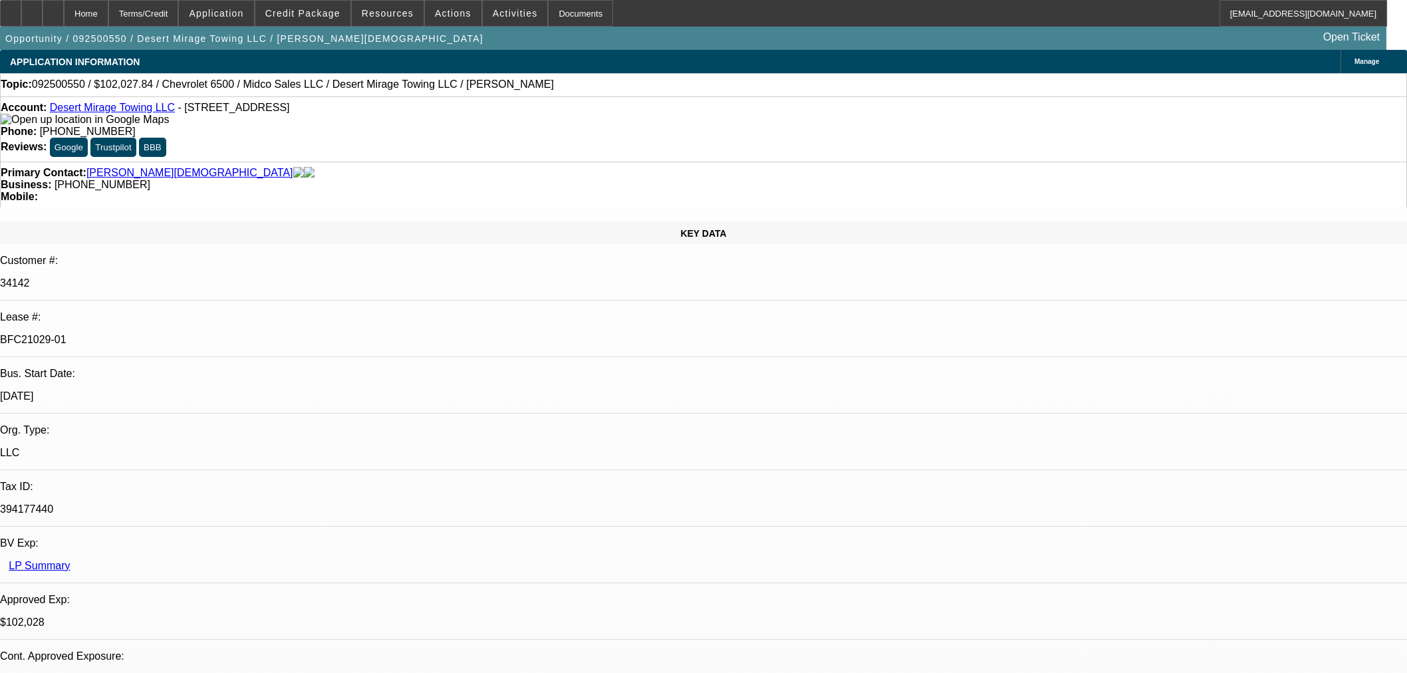
select select "0"
select select "3"
select select "0.1"
select select "4"
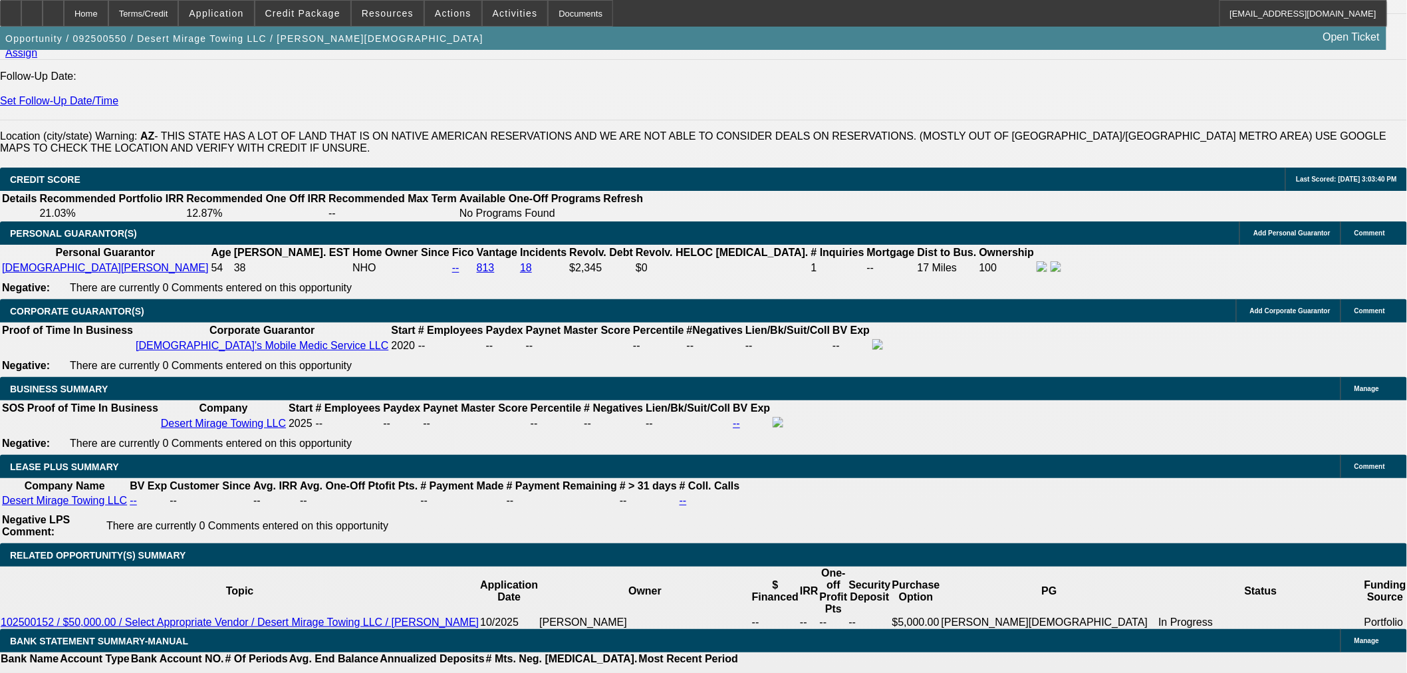
scroll to position [1885, 0]
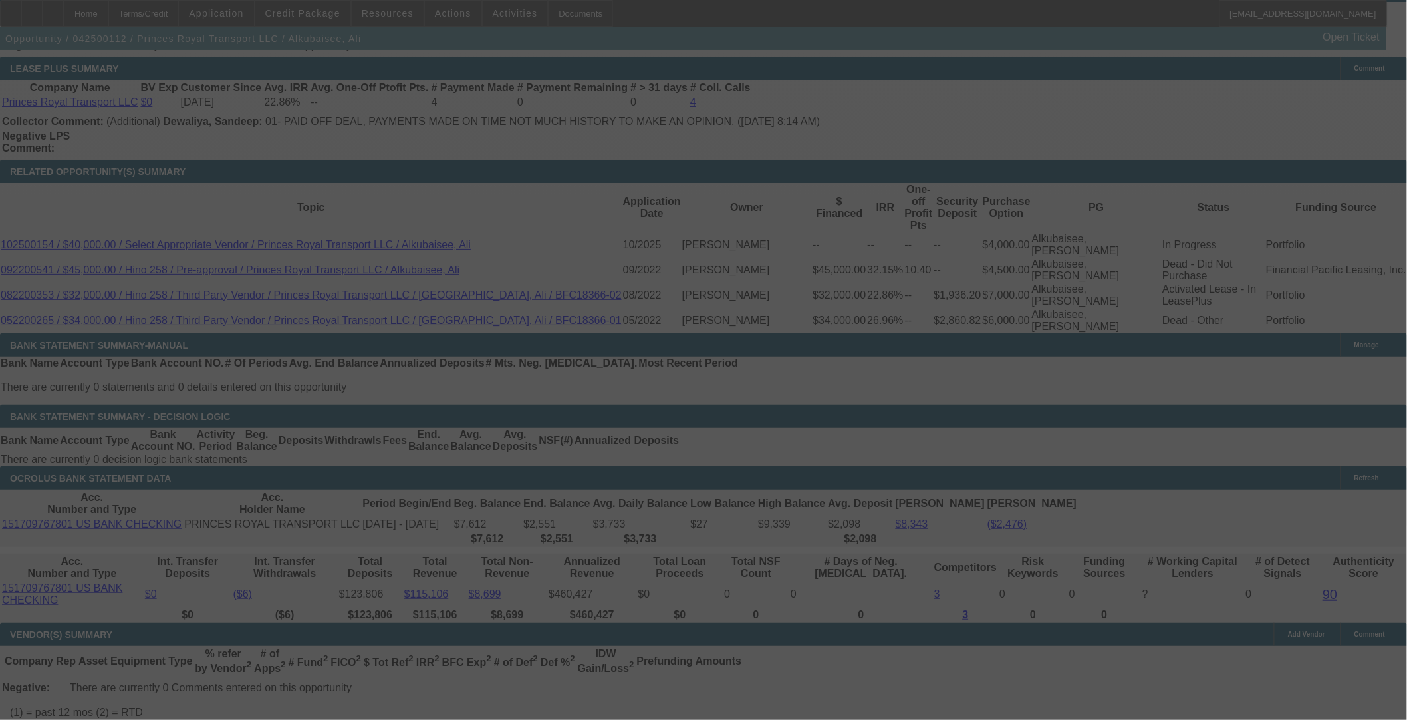
scroll to position [2487, 0]
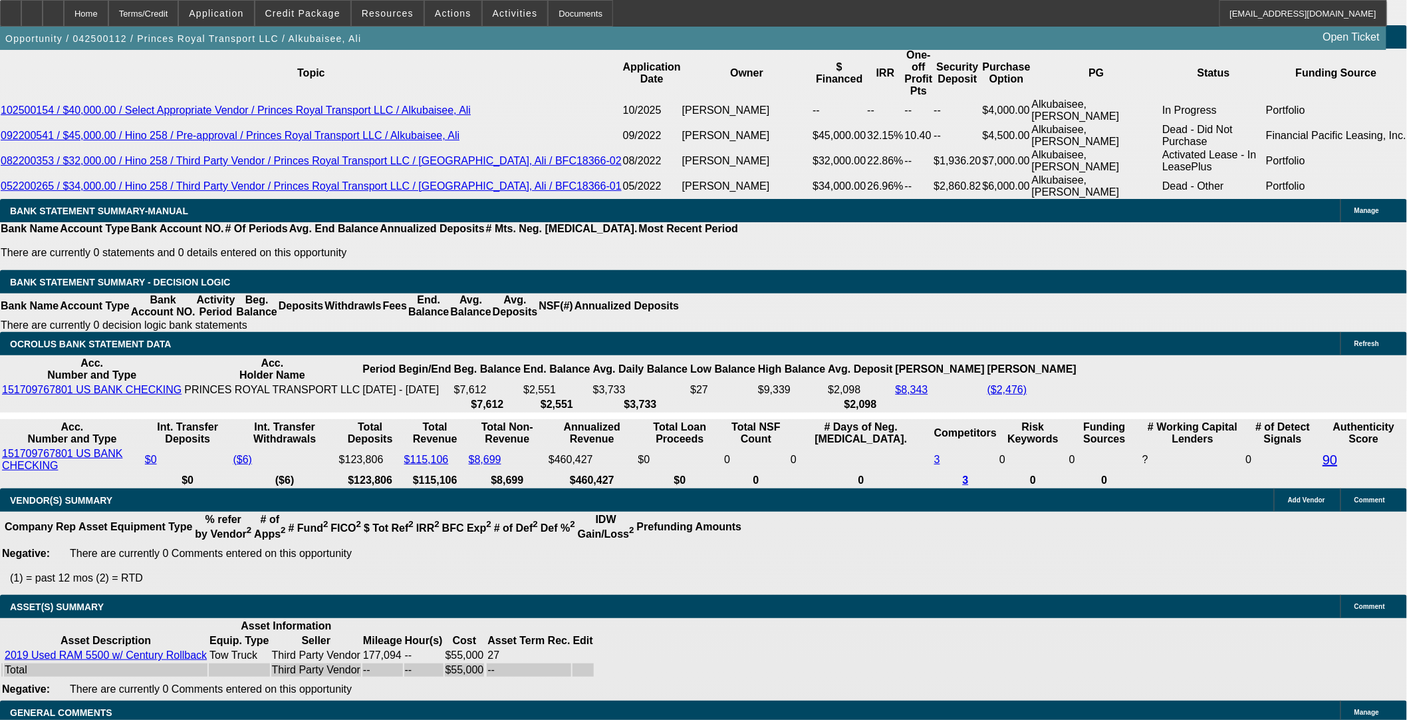
select select "0"
select select "3"
select select "0.1"
select select "4"
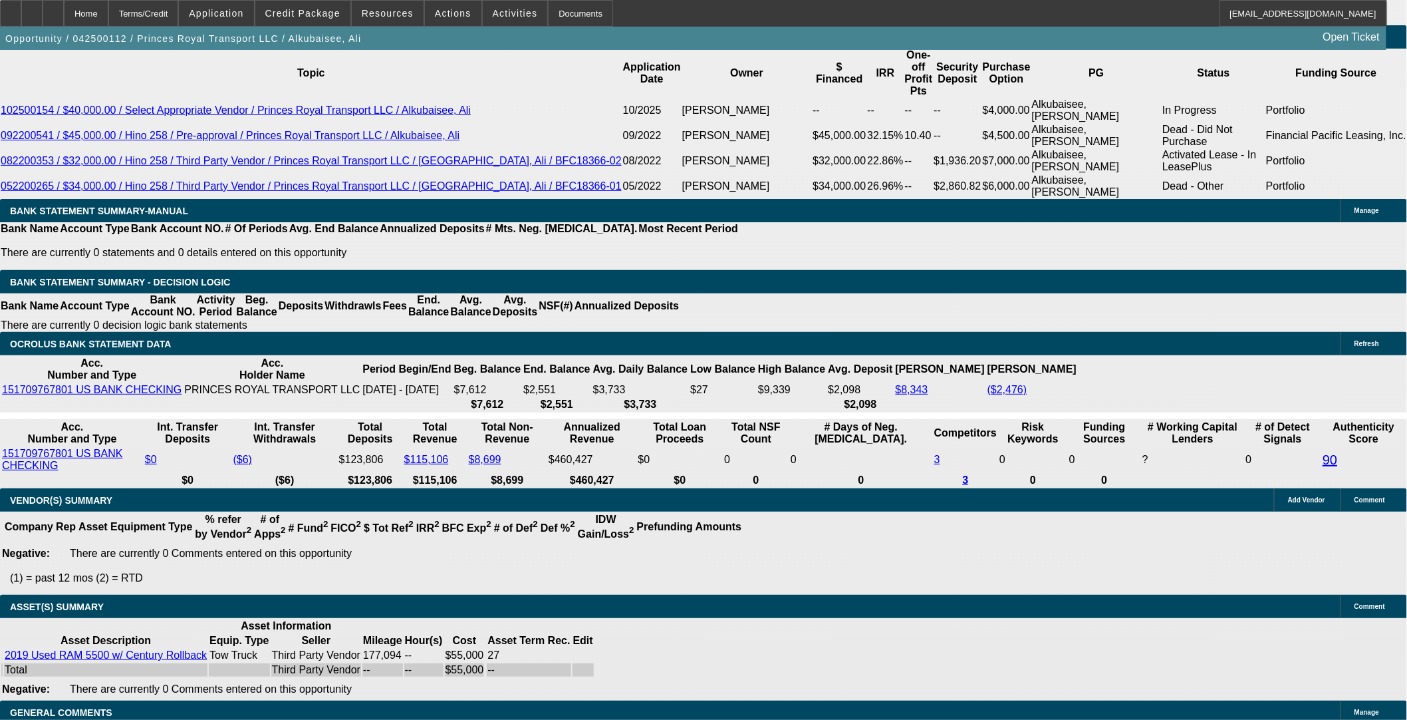
select select "0"
select select "3"
select select "0.1"
select select "4"
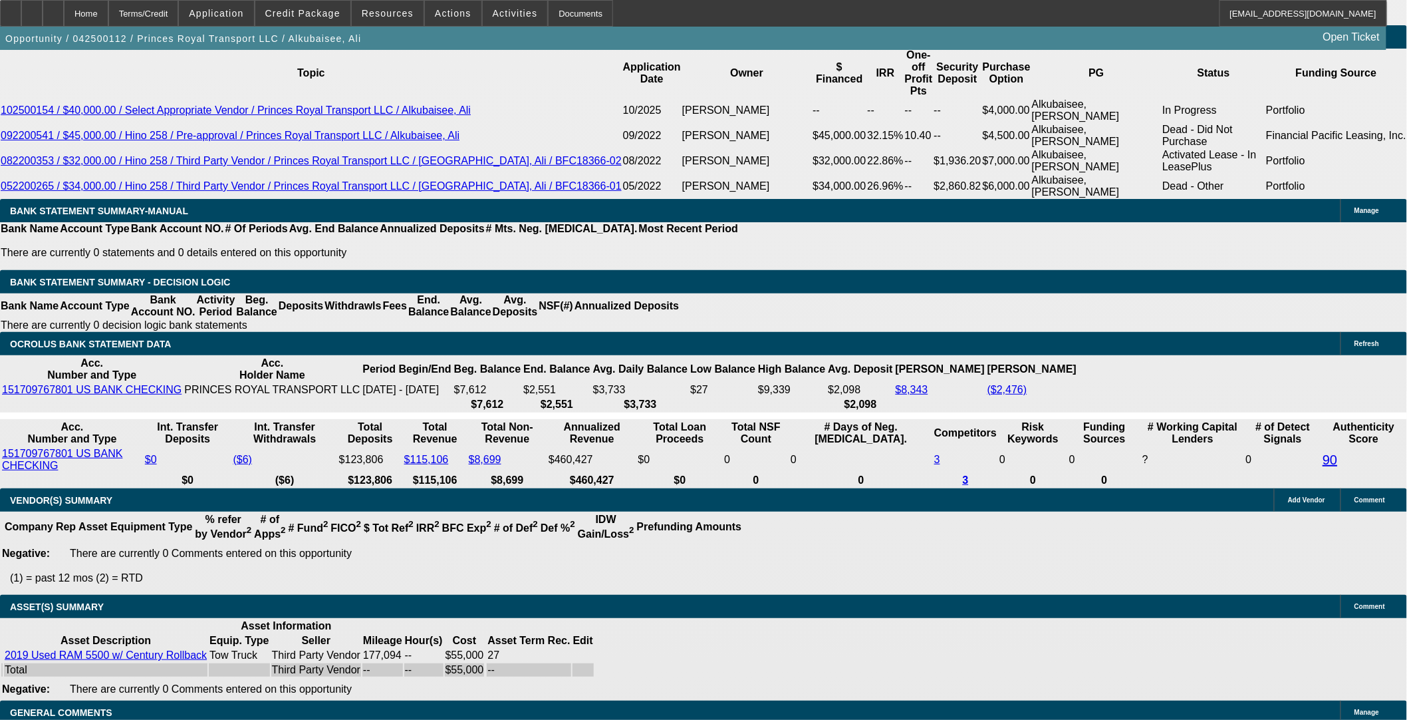
select select "0"
select select "3"
select select "0.1"
select select "4"
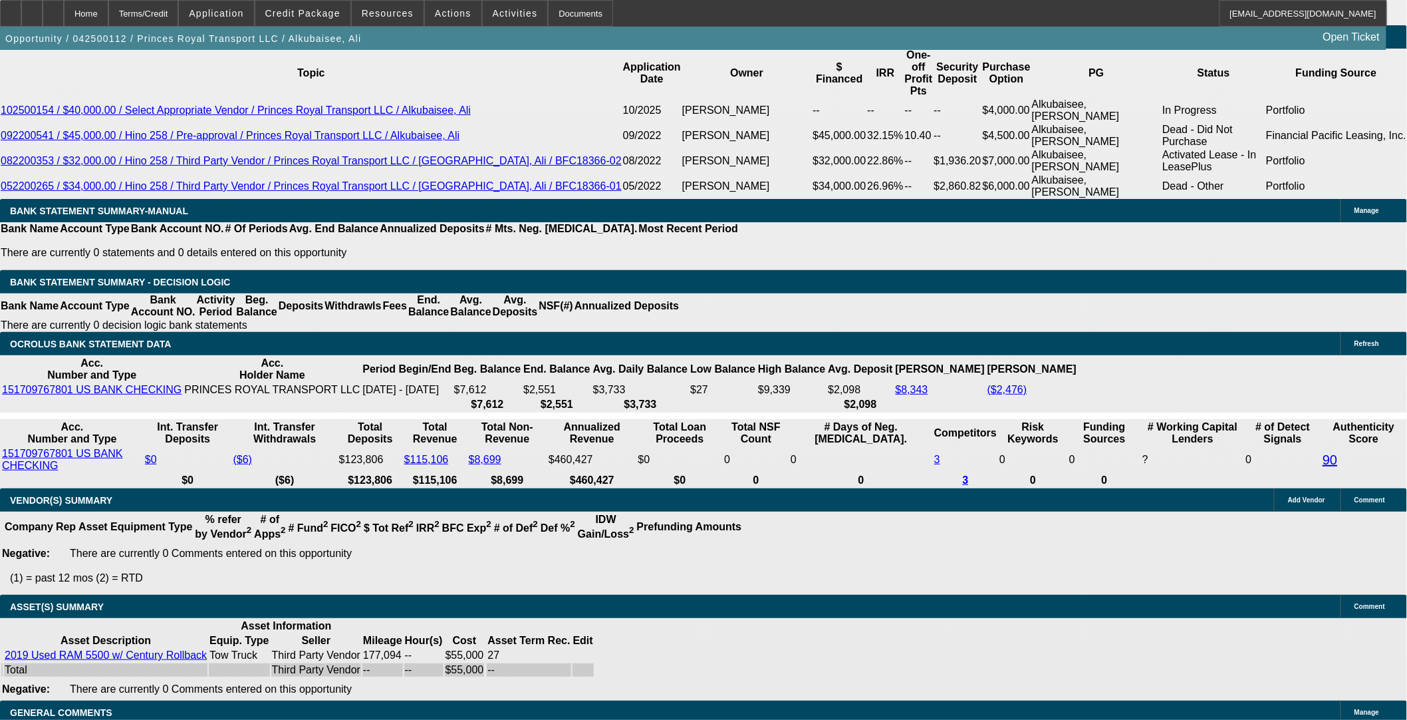
select select "0"
select select "3"
select select "0.1"
select select "4"
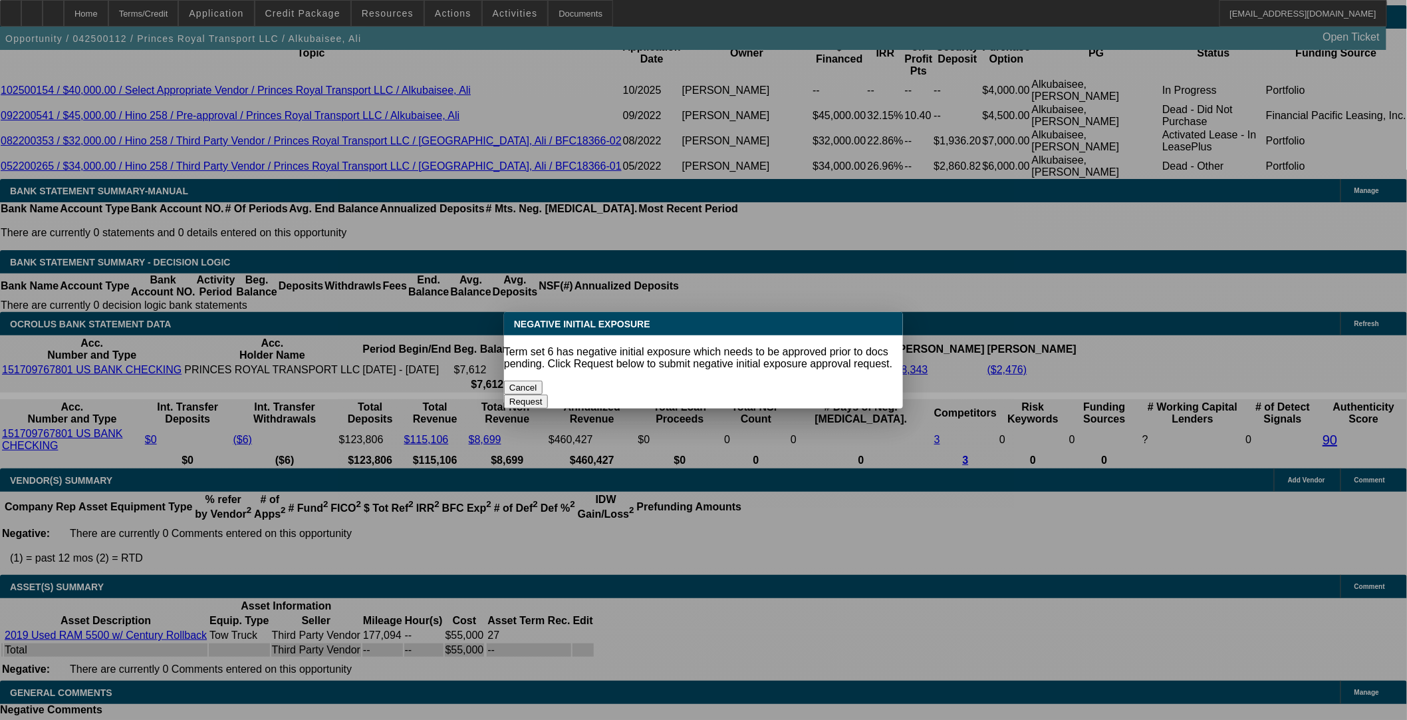
scroll to position [0, 0]
click at [543, 380] on button "Cancel" at bounding box center [523, 387] width 39 height 14
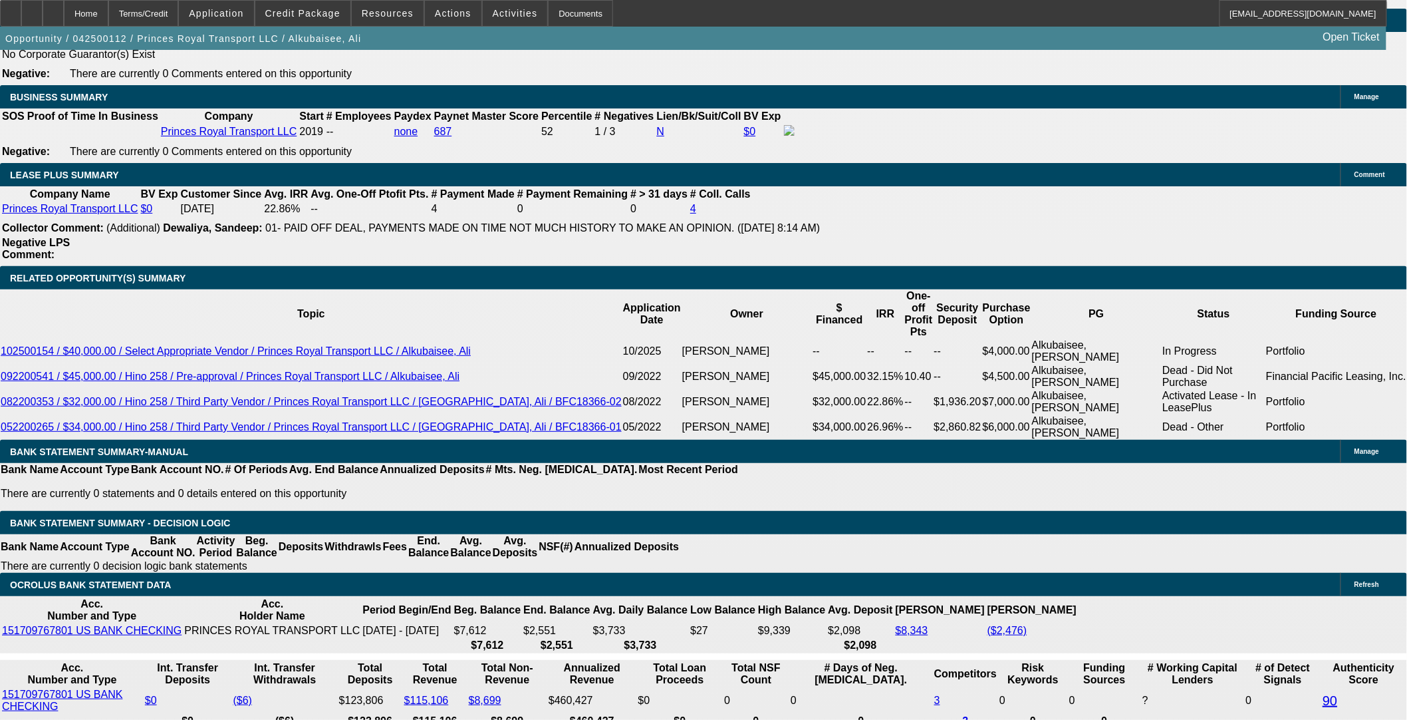
scroll to position [2214, 0]
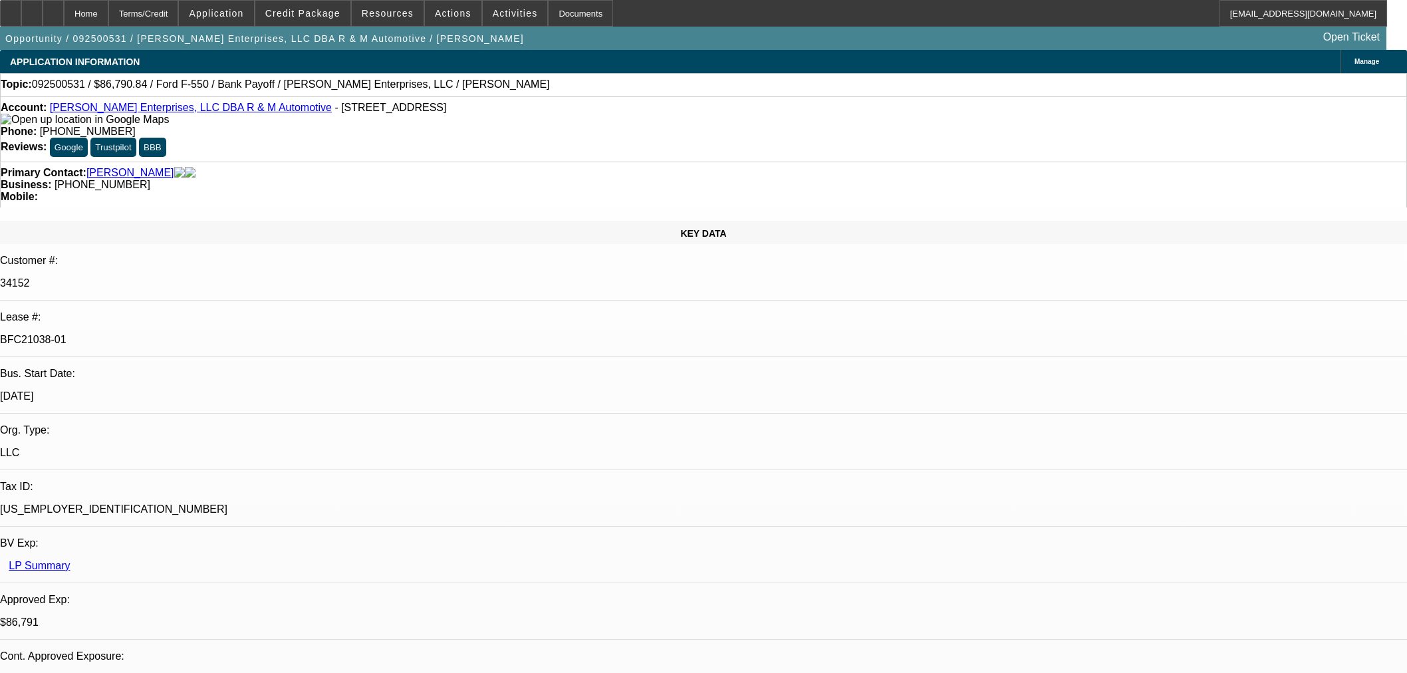
select select "0"
select select "2"
select select "0"
select select "6"
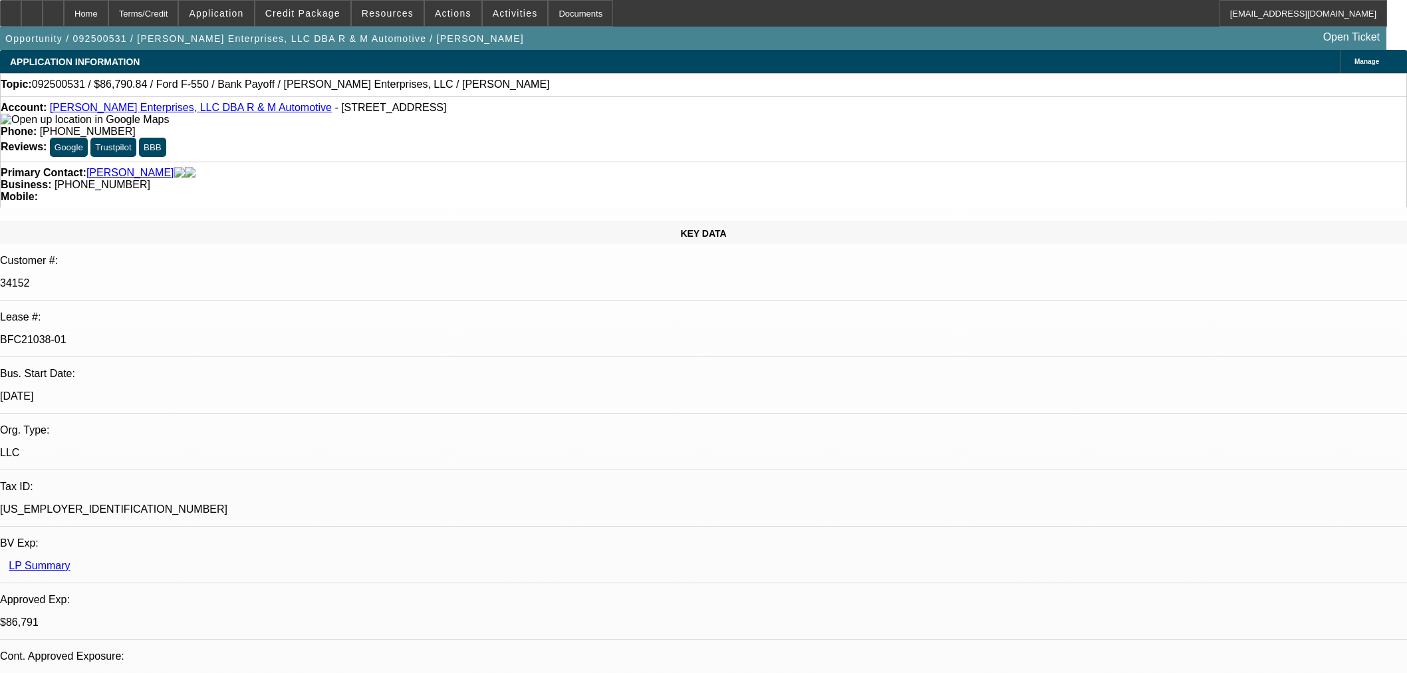
select select "0"
select select "2"
select select "0"
select select "6"
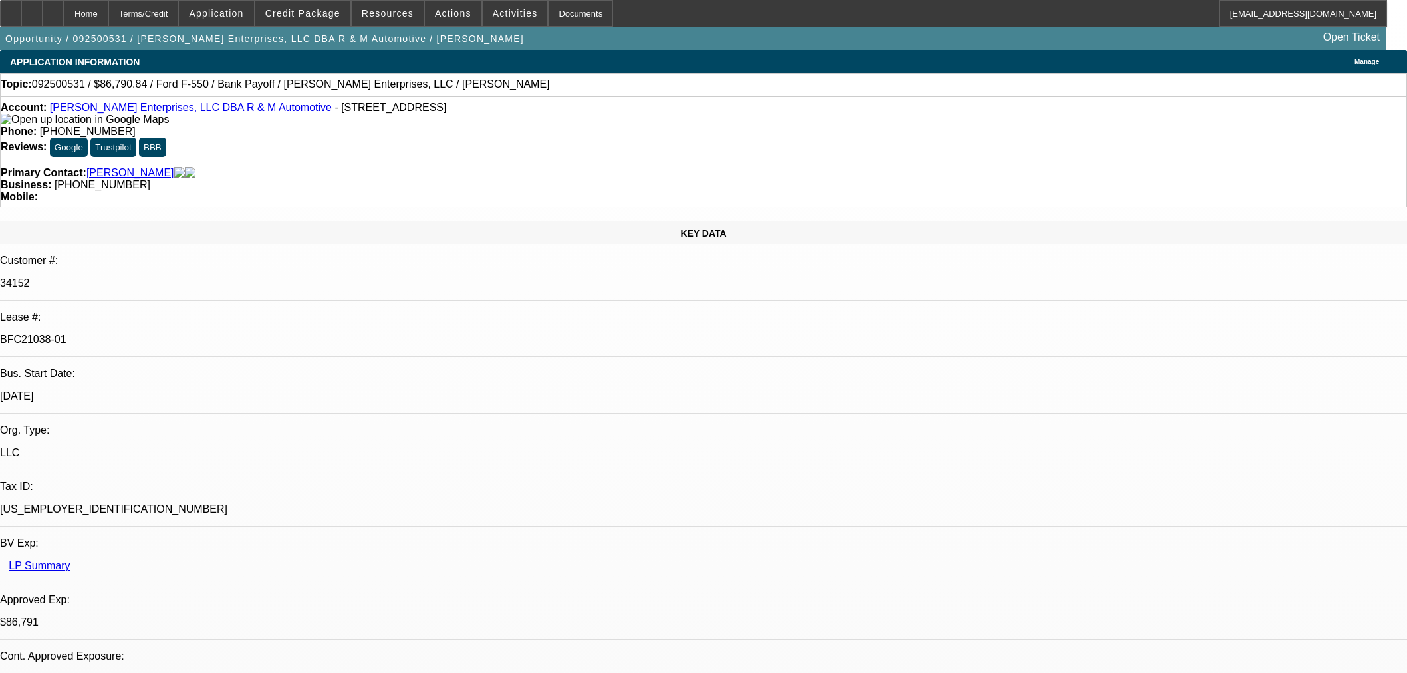
select select "0"
select select "2"
select select "0"
select select "6"
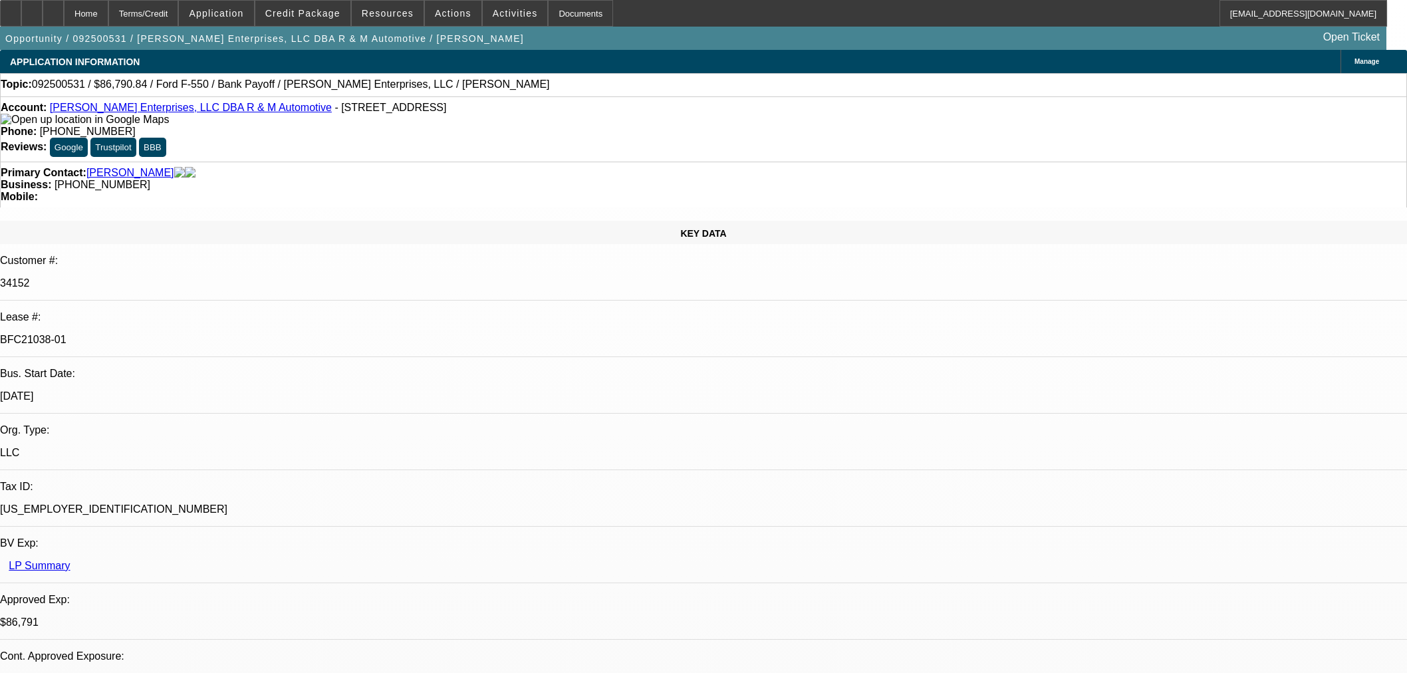
select select "0"
select select "2"
select select "0"
select select "6"
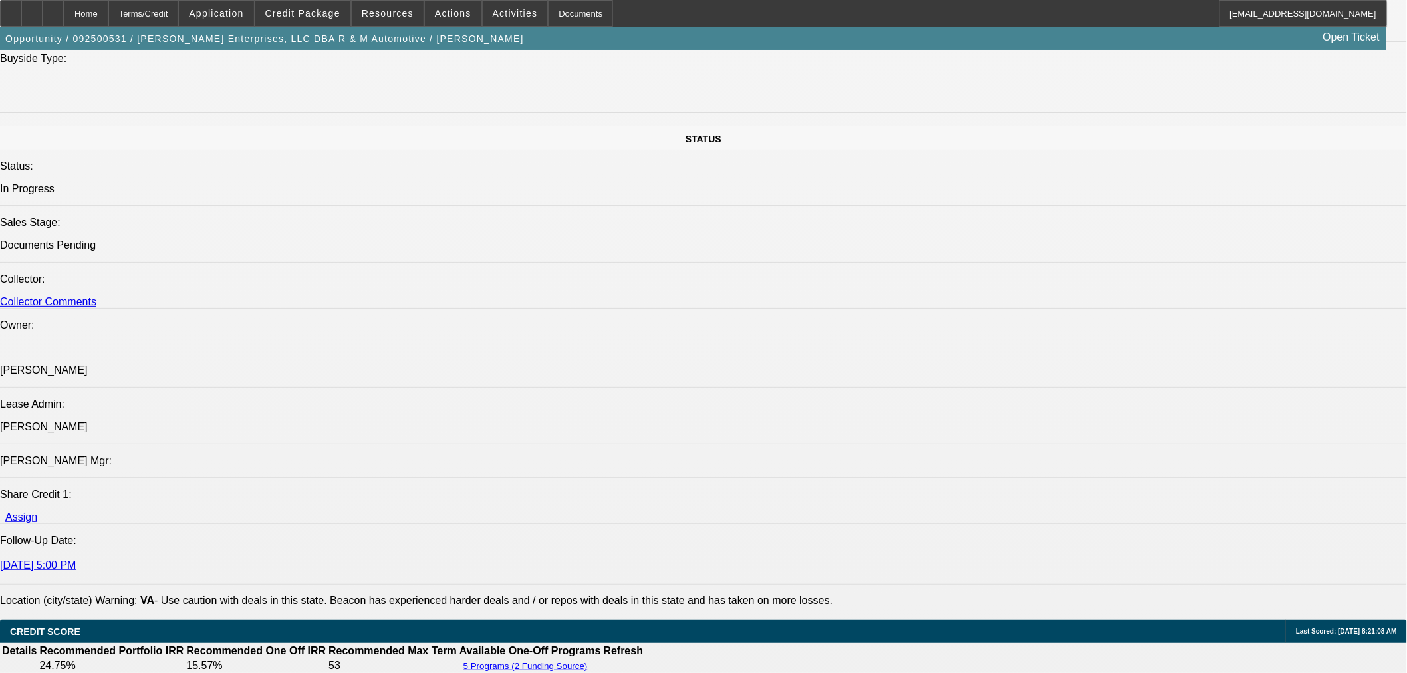
scroll to position [1200, 0]
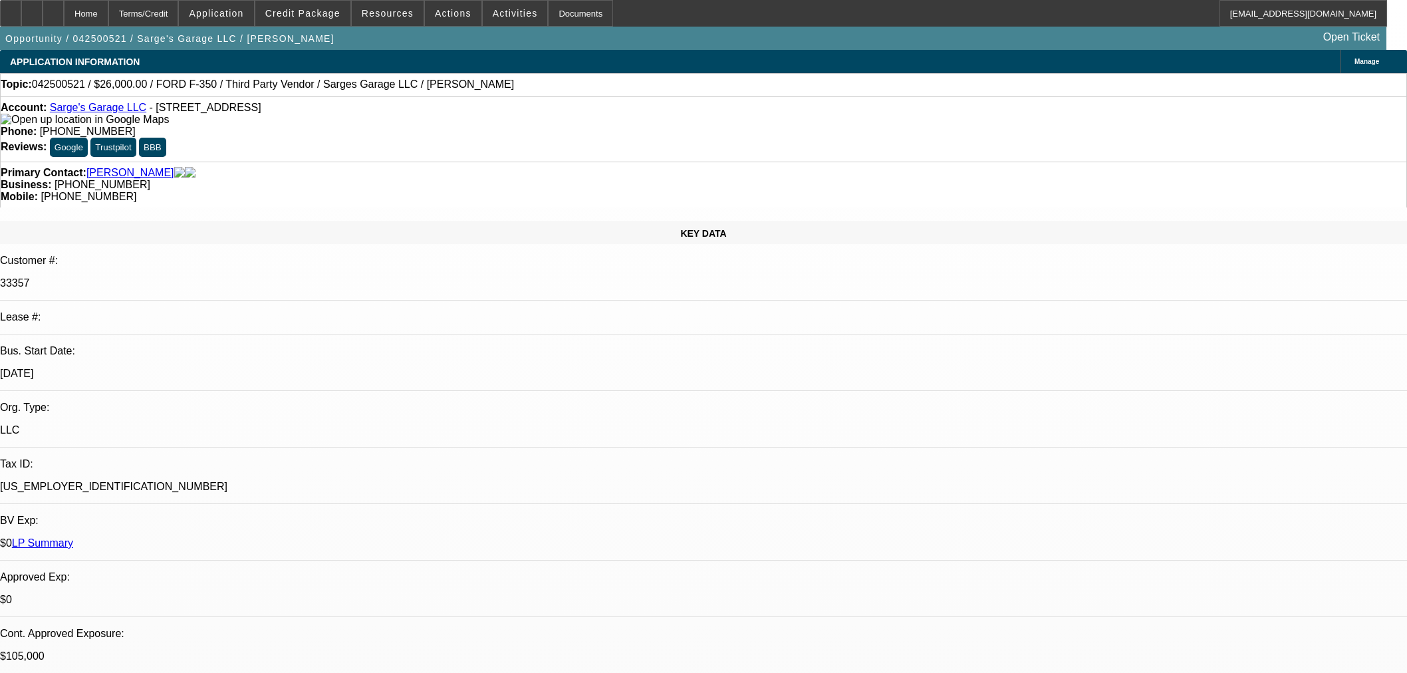
select select "0"
select select "3"
select select "0"
select select "6"
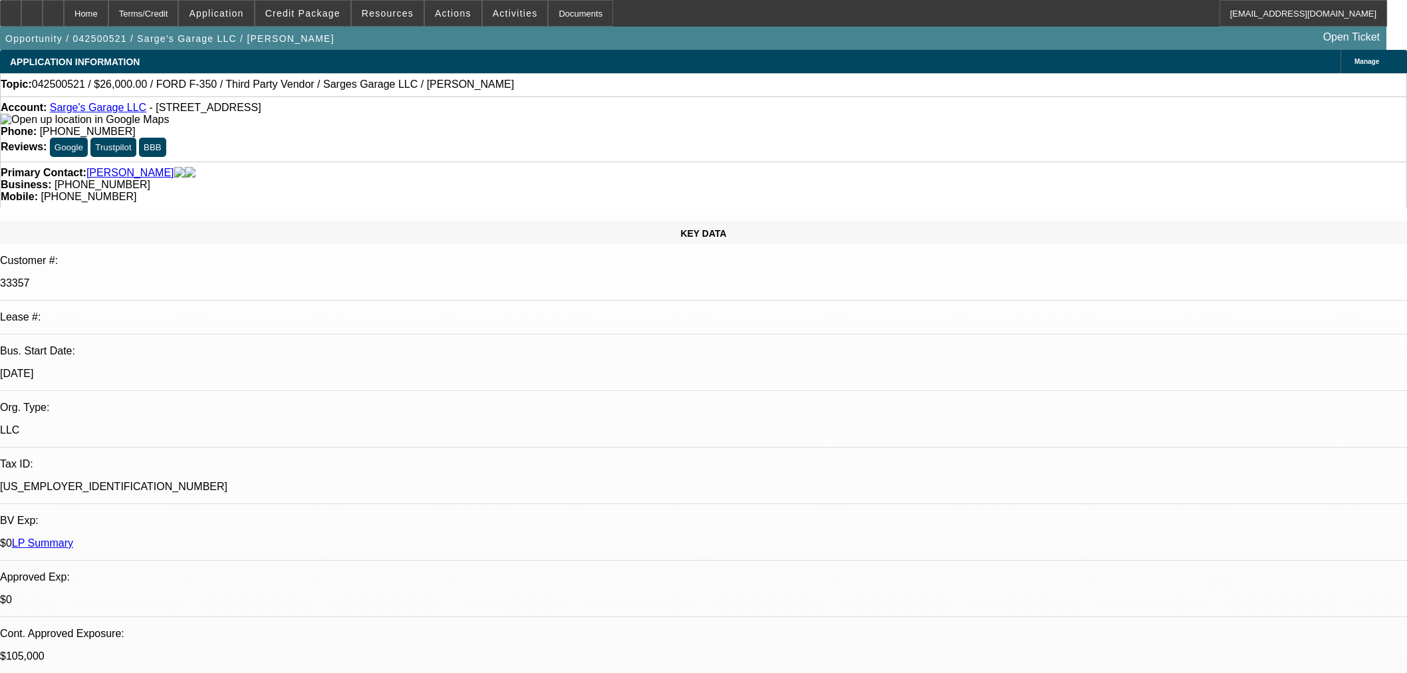
select select "0"
select select "3"
select select "0"
select select "6"
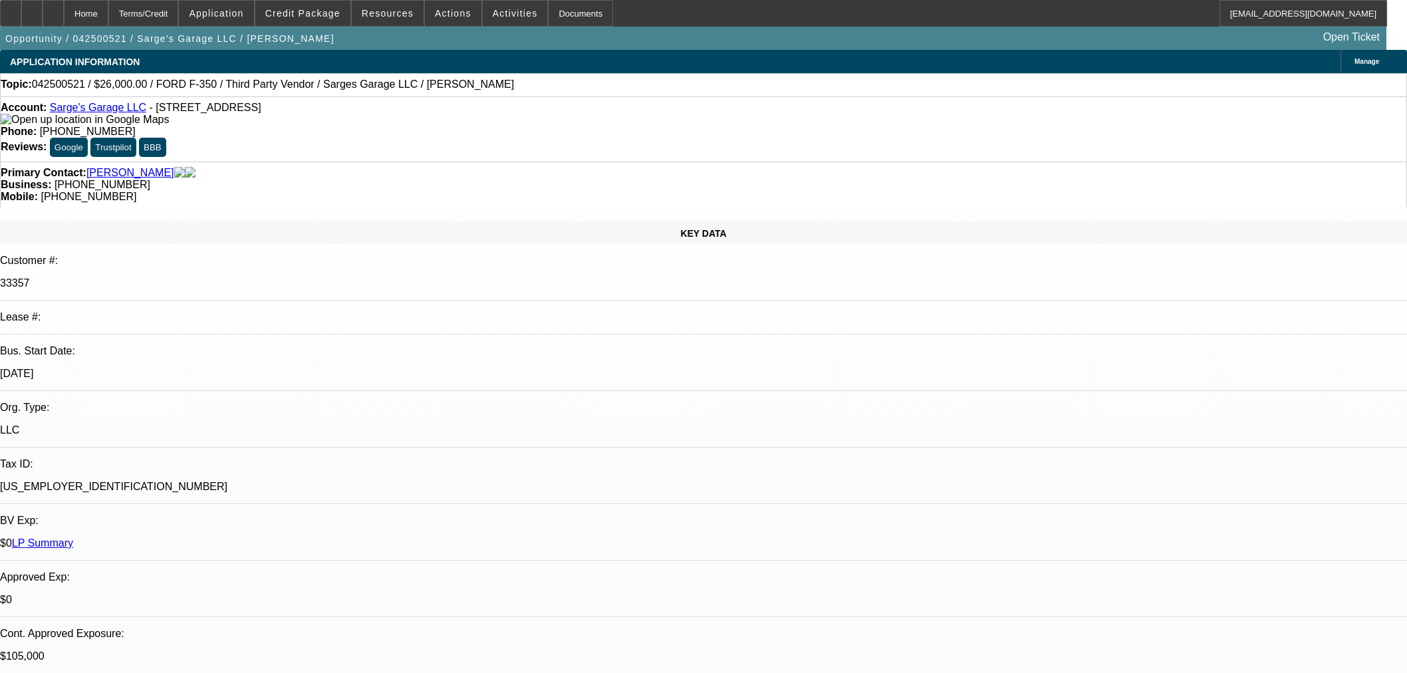
select select "0"
select select "2"
select select "0"
select select "6"
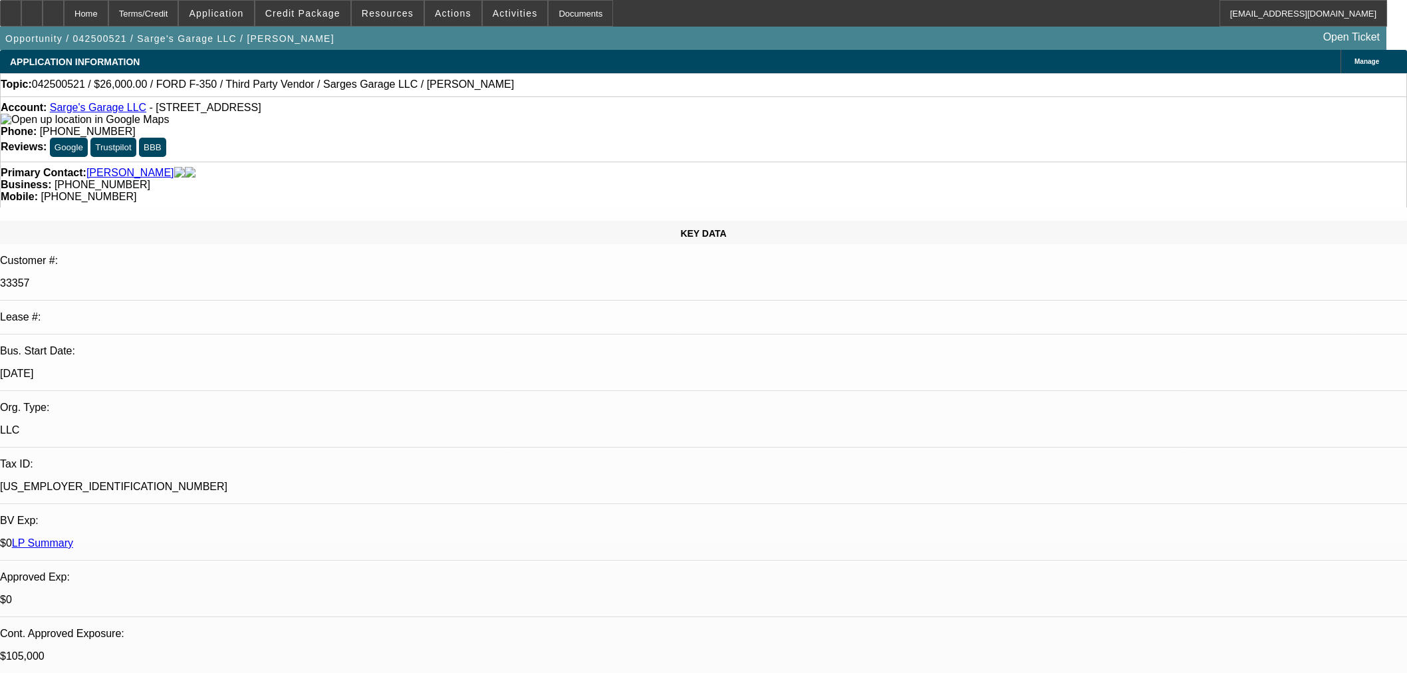
select select "0"
select select "3"
select select "0"
select select "6"
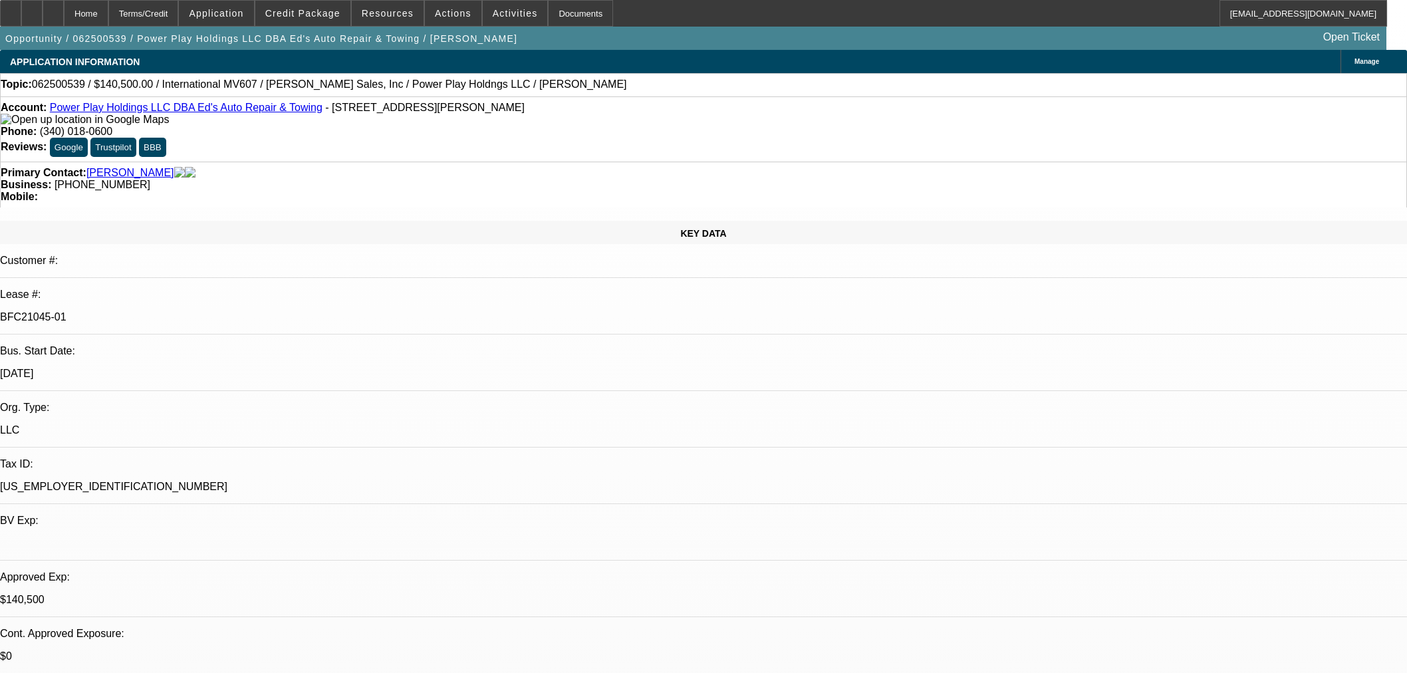
select select "0"
select select "2"
select select "0.1"
select select "4"
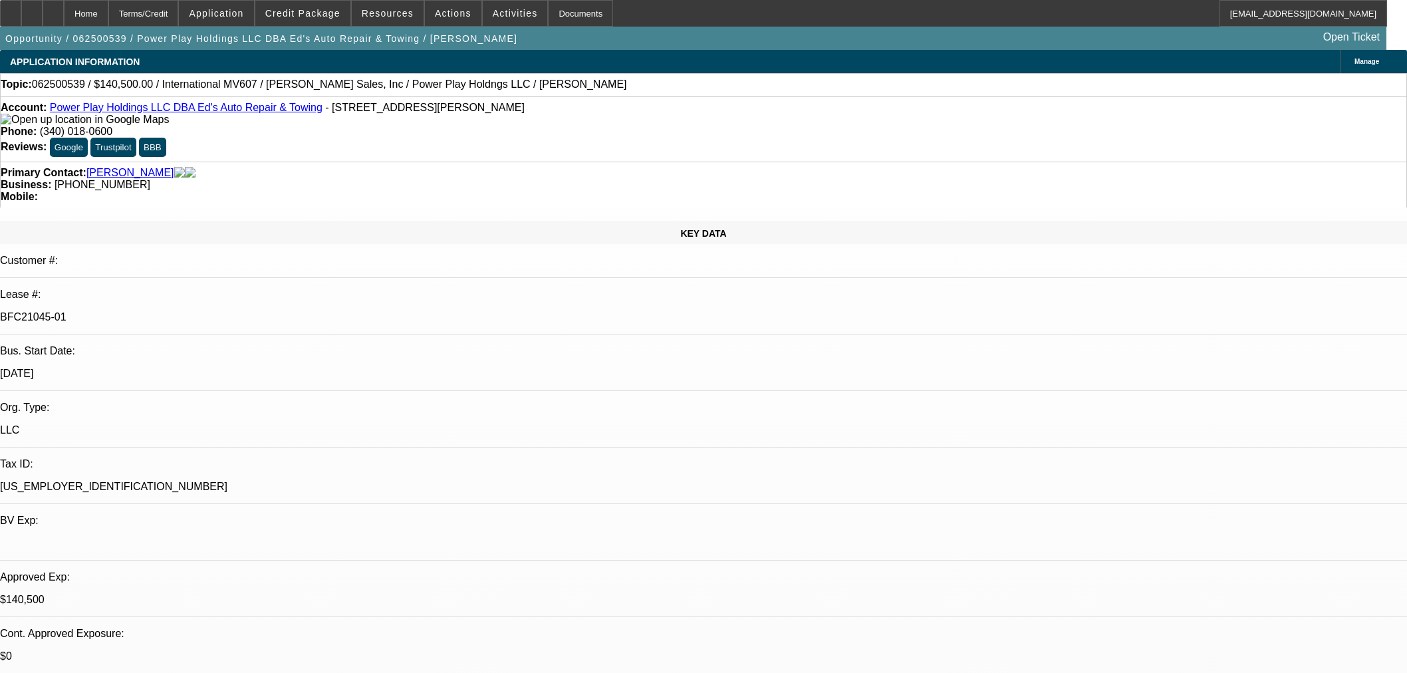
select select "0"
select select "2"
select select "0.1"
select select "4"
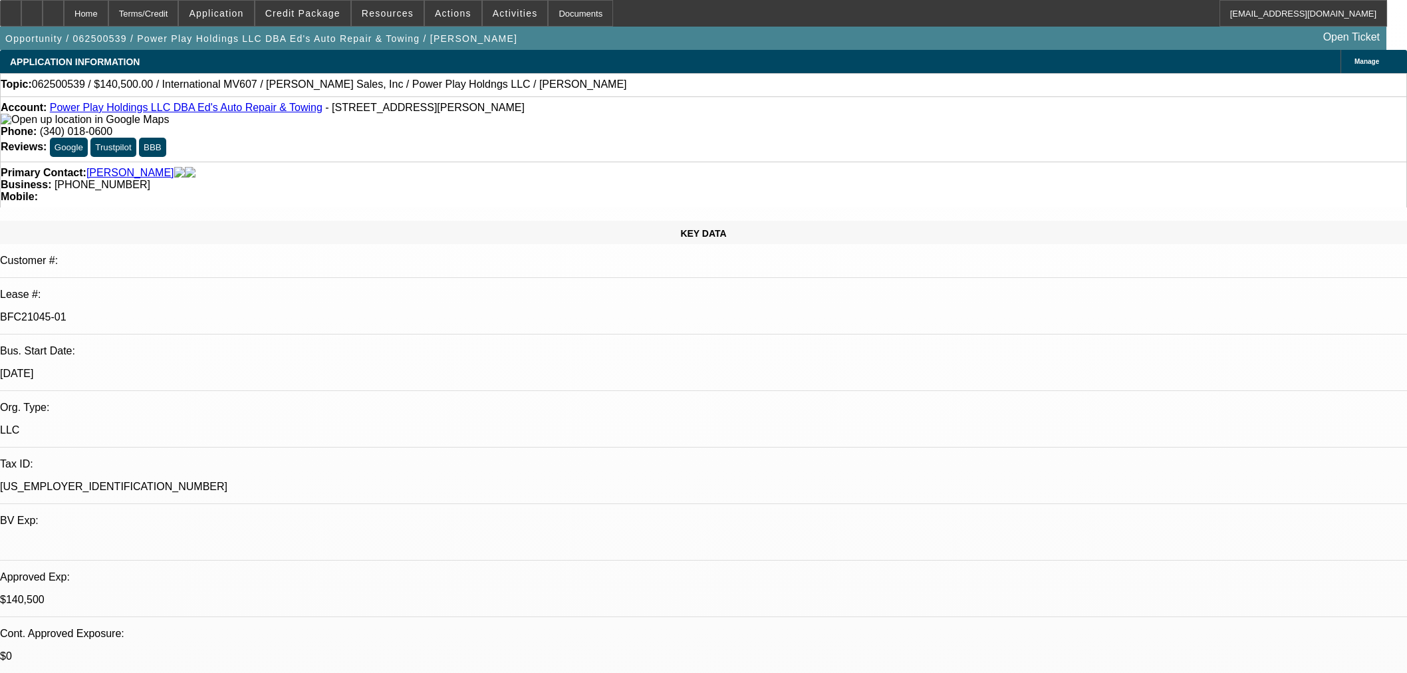
select select "0.1"
select select "2"
select select "0.1"
select select "4"
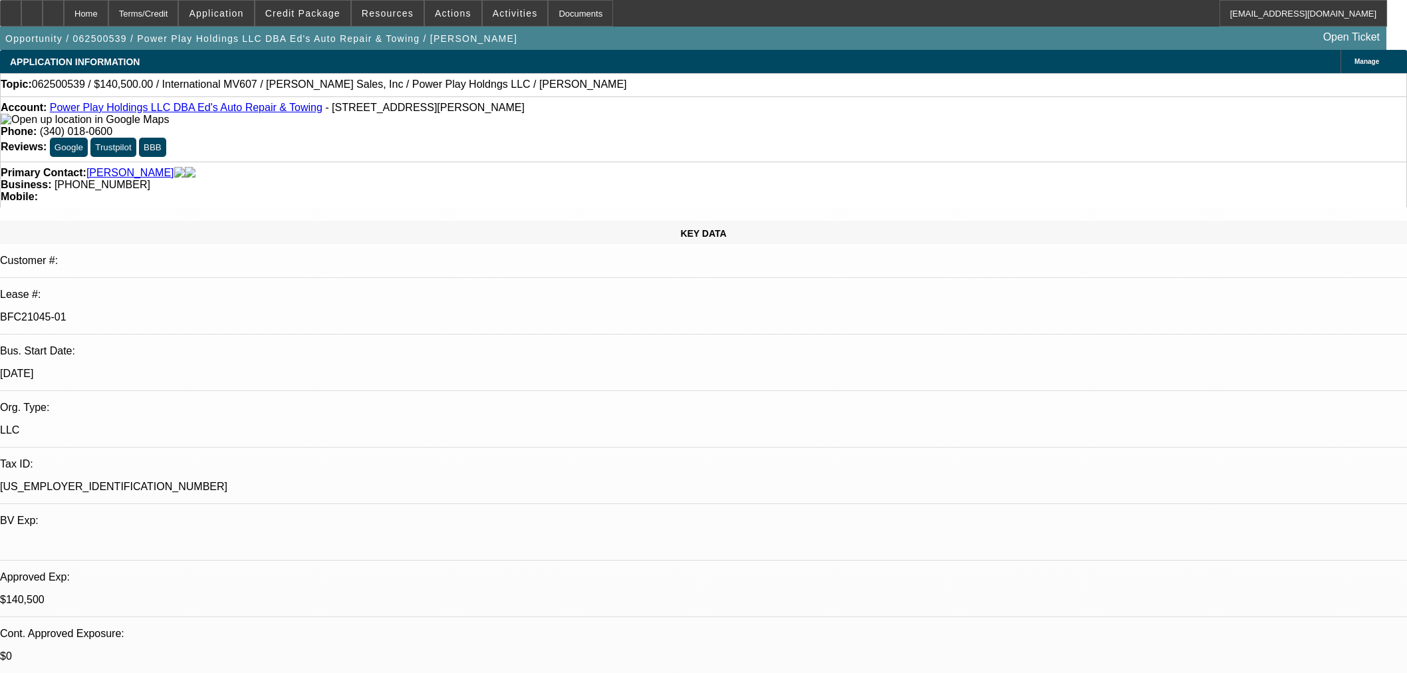
select select "2"
select select "0.1"
select select "4"
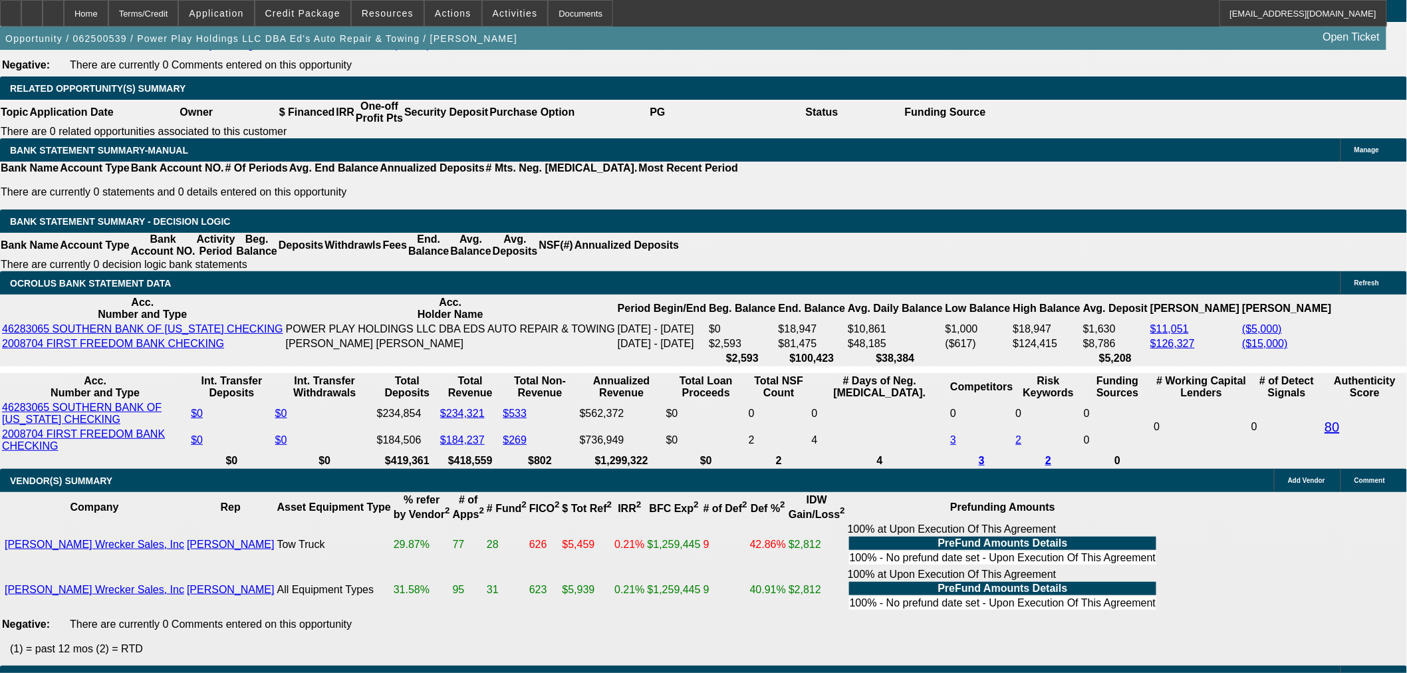
scroll to position [1995, 0]
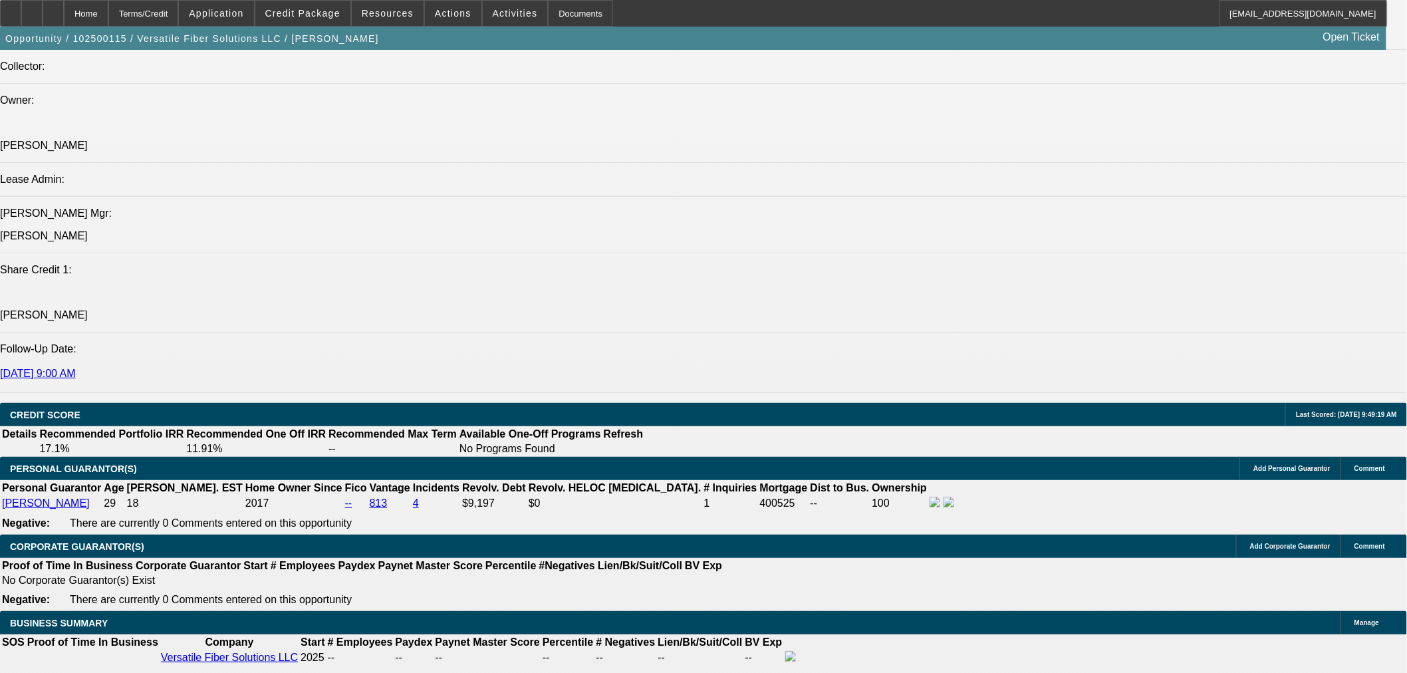
select select "0"
select select "6"
select select "0"
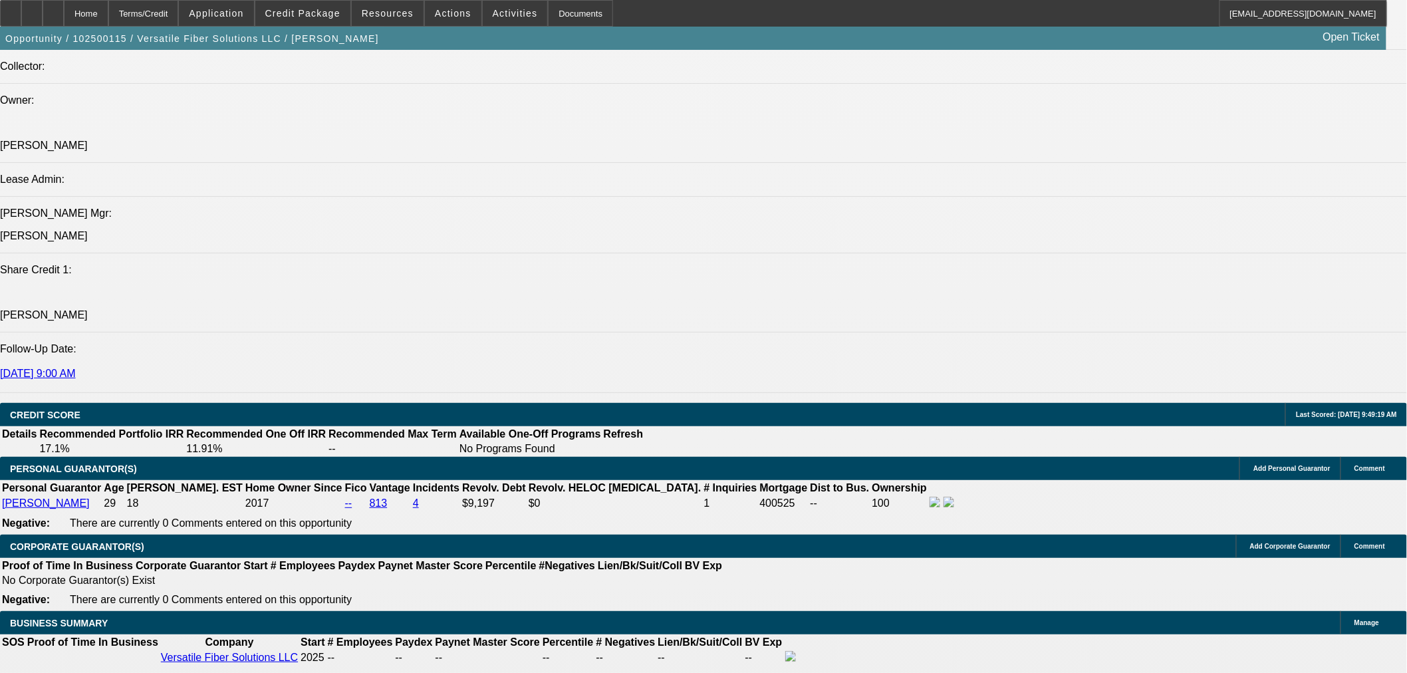
select select "6"
select select "0"
select select "6"
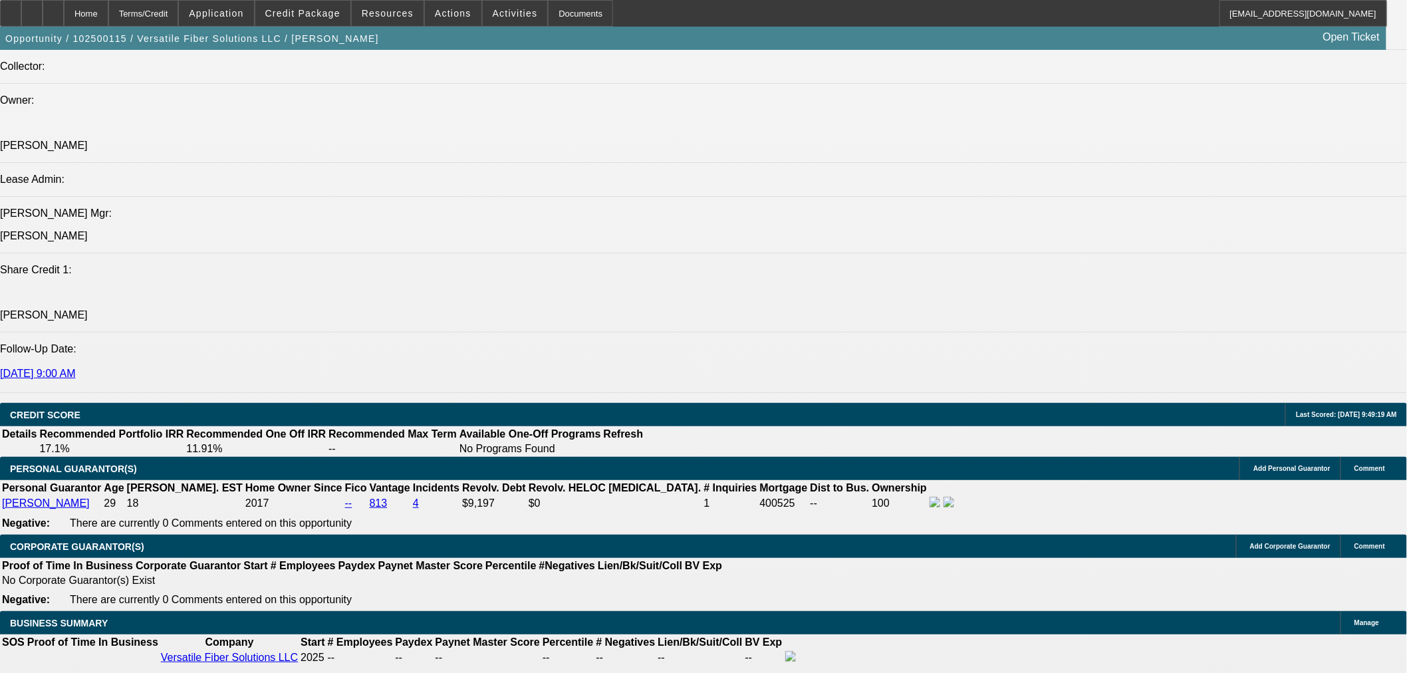
select select "0"
select select "6"
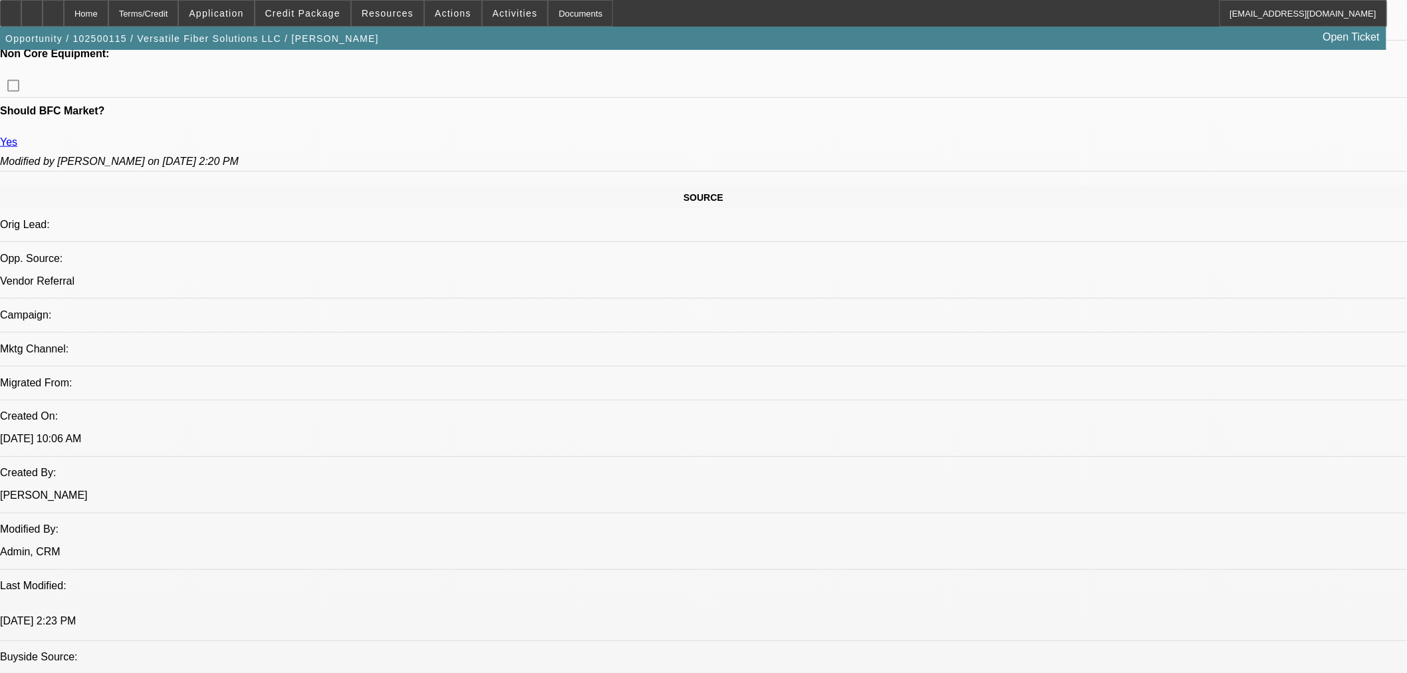
scroll to position [297, 0]
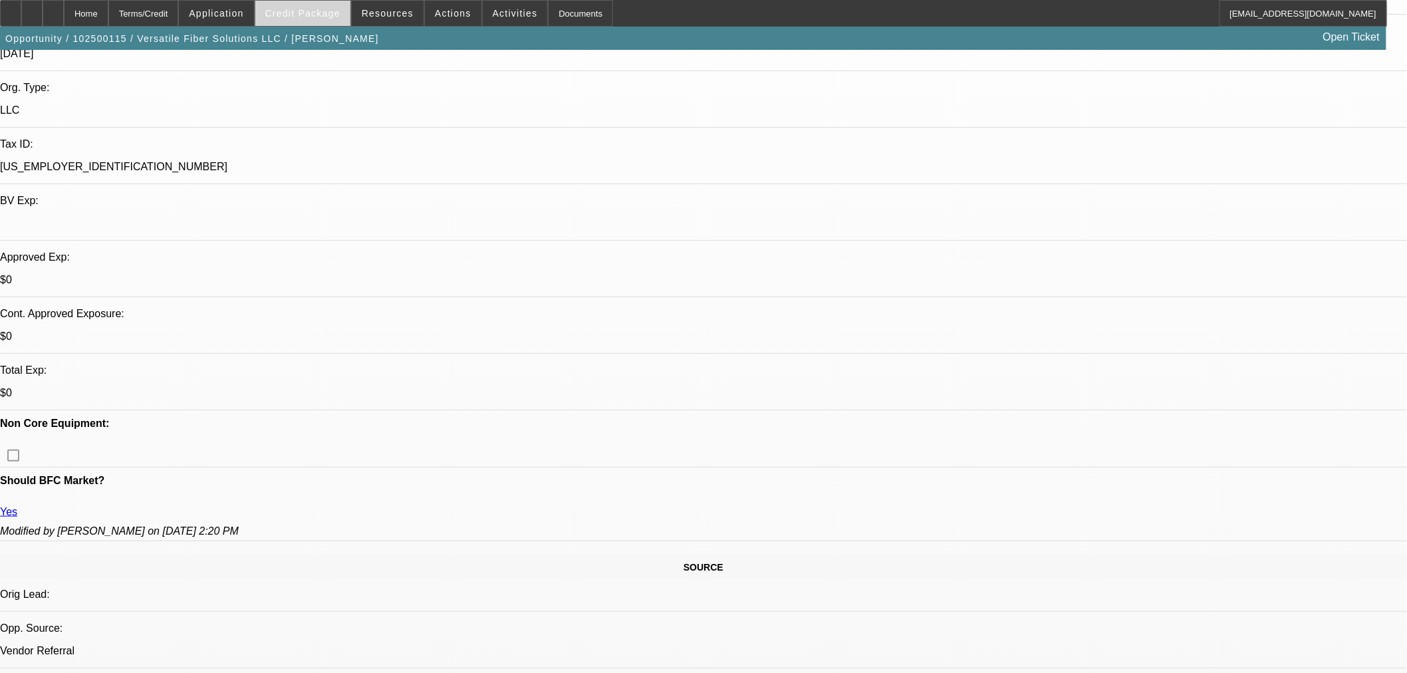
click at [329, 15] on span "Credit Package" at bounding box center [302, 13] width 75 height 11
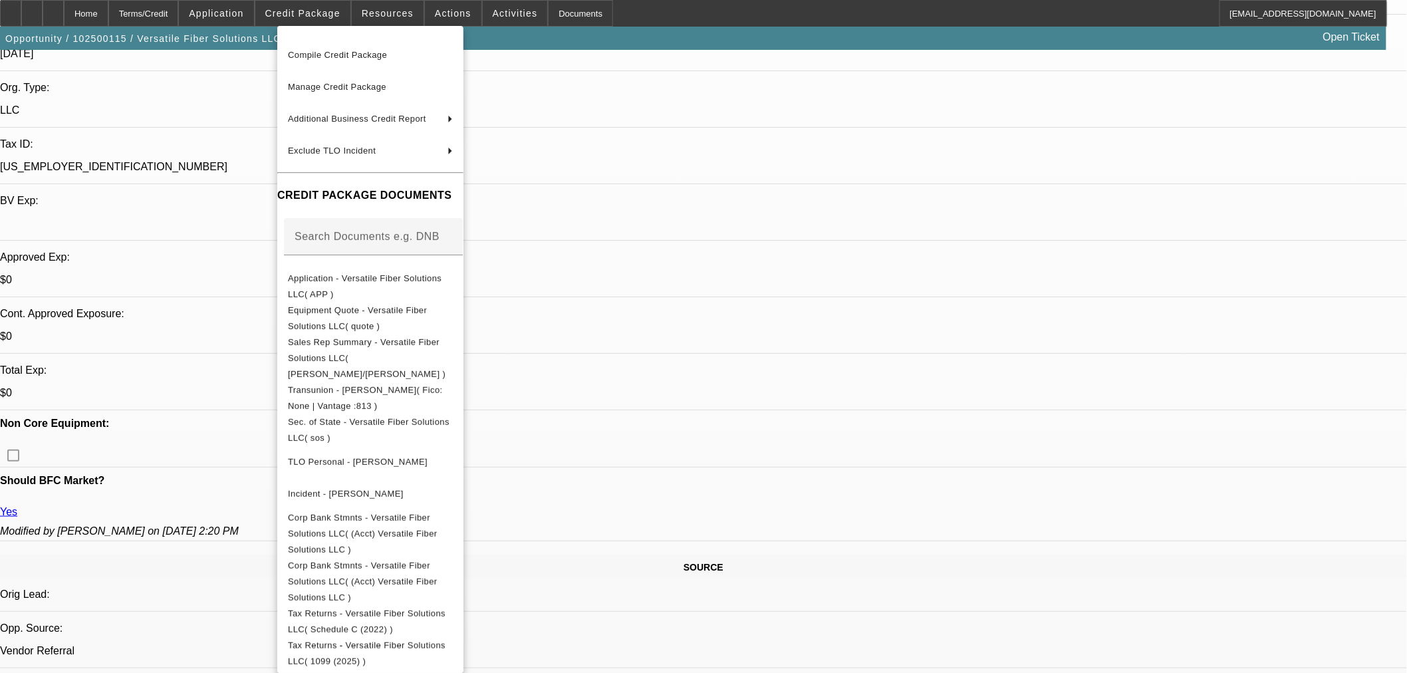
scroll to position [81, 0]
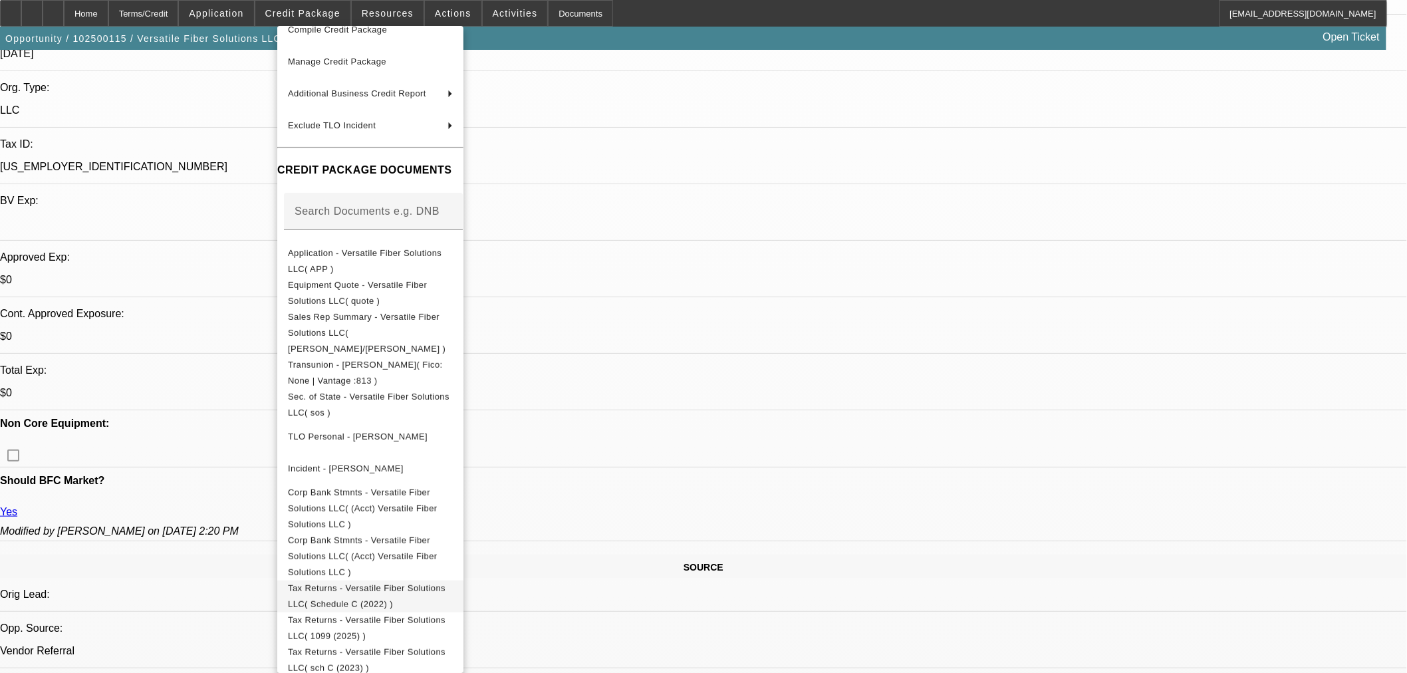
click at [446, 583] on span "Tax Returns - Versatile Fiber Solutions LLC( Schedule C (2022) )" at bounding box center [367, 596] width 158 height 26
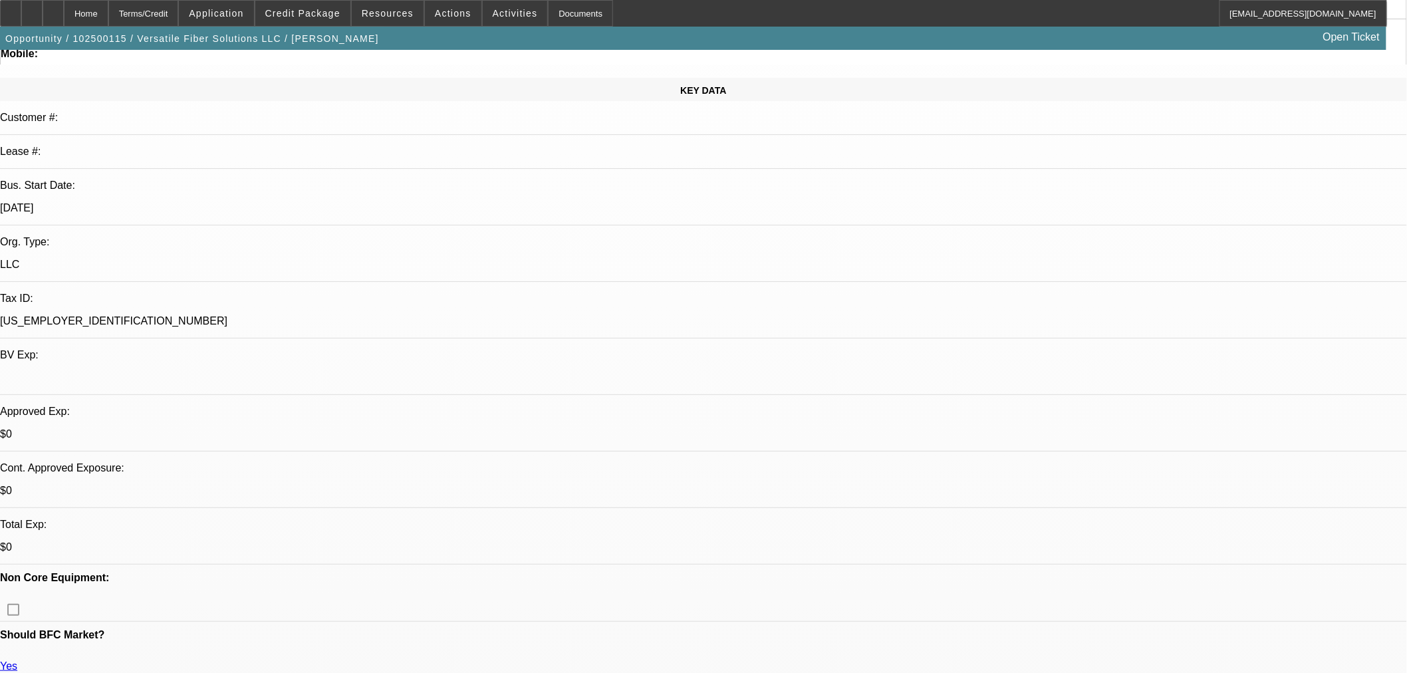
scroll to position [295, 0]
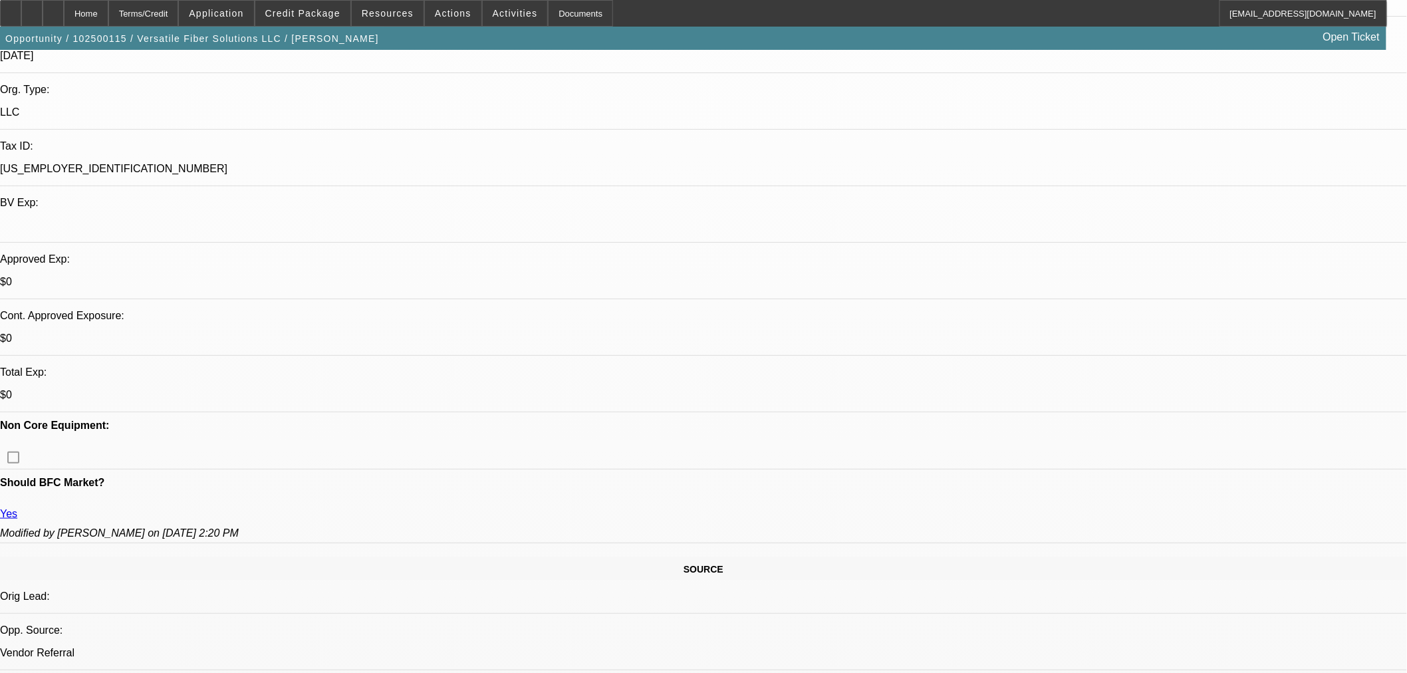
drag, startPoint x: 906, startPoint y: 430, endPoint x: 905, endPoint y: 453, distance: 22.6
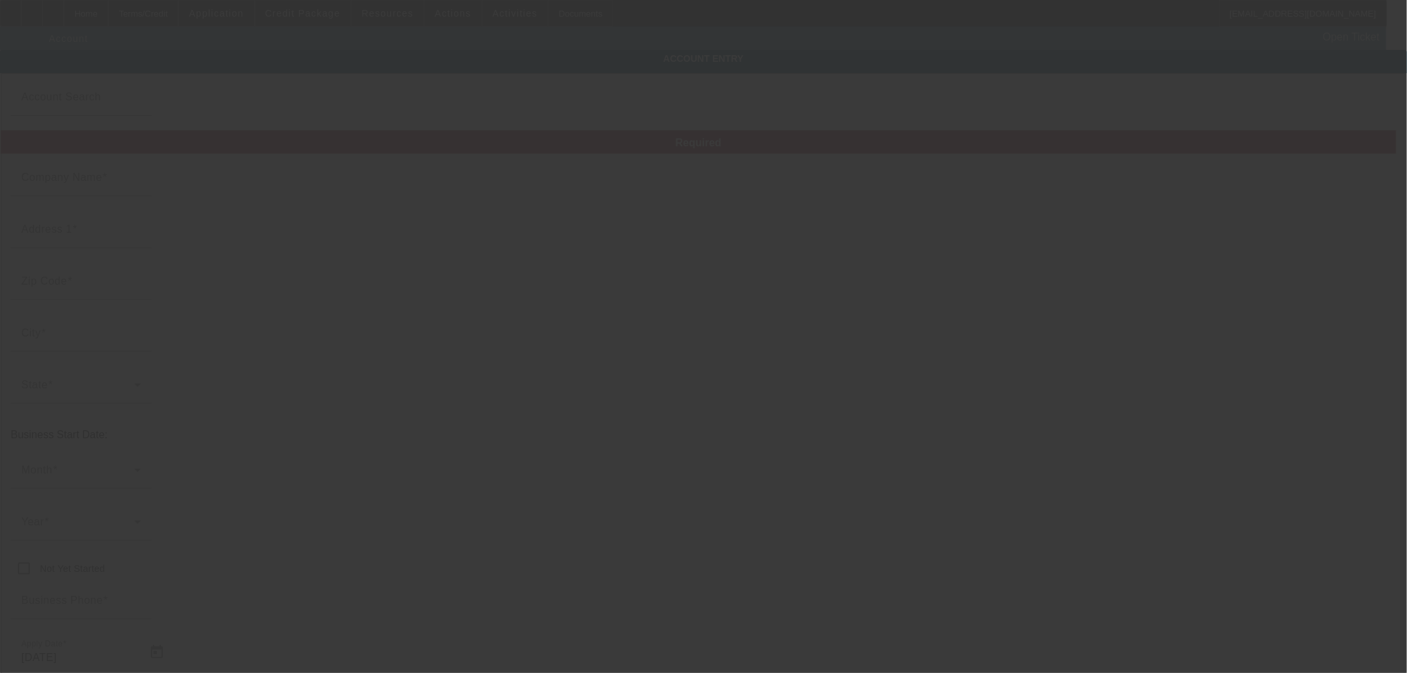
type input "Versatile Fiber Solutions LLC"
type input "1606 Olive St"
type input "19604"
type input "Reading"
type input "[PHONE_NUMBER]"
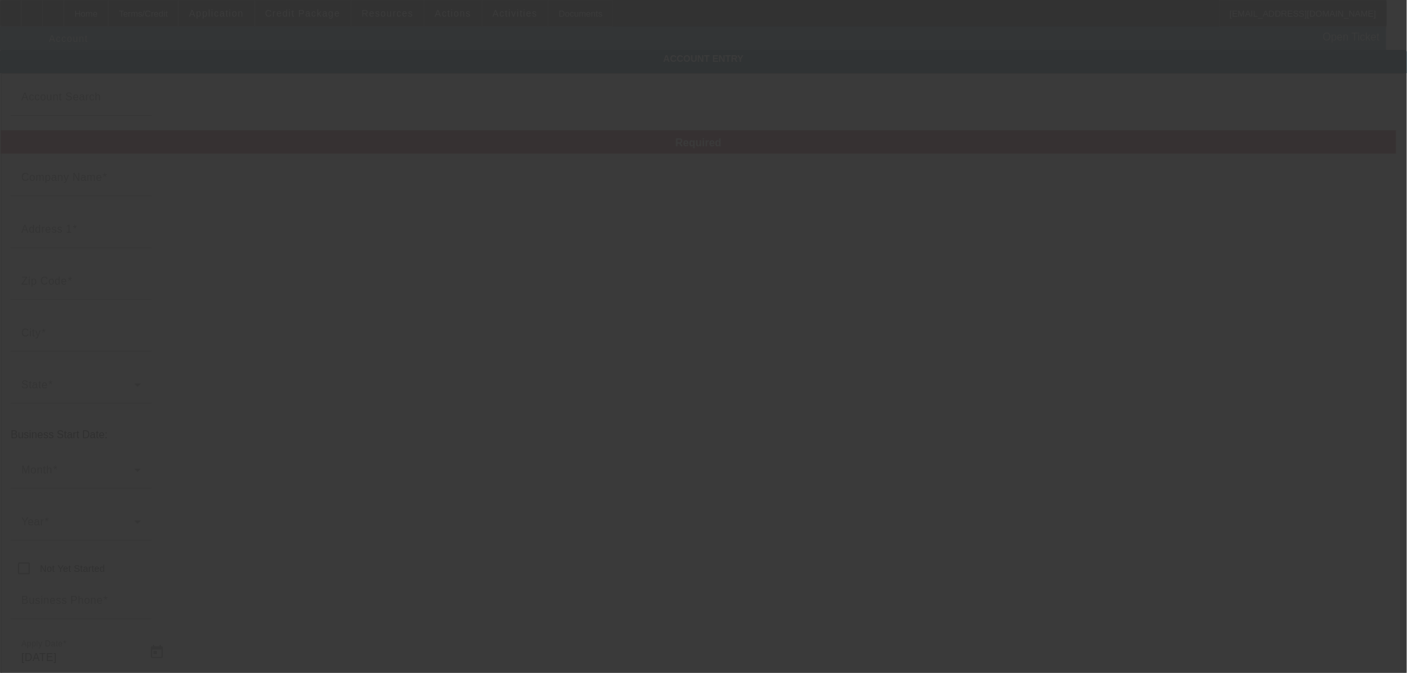
type input "[US_EMPLOYER_IDENTIFICATION_NUMBER]"
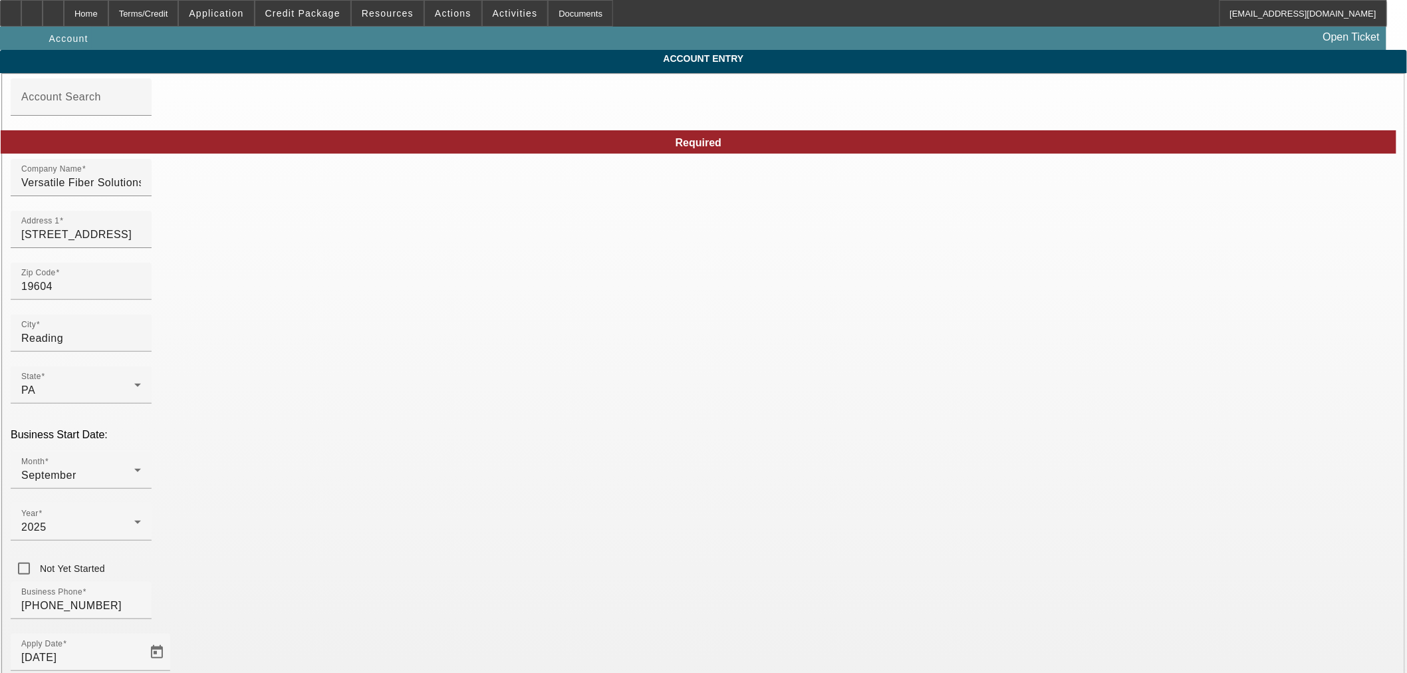
type input "10/6/2025"
click at [134, 519] on div "2025" at bounding box center [77, 527] width 113 height 16
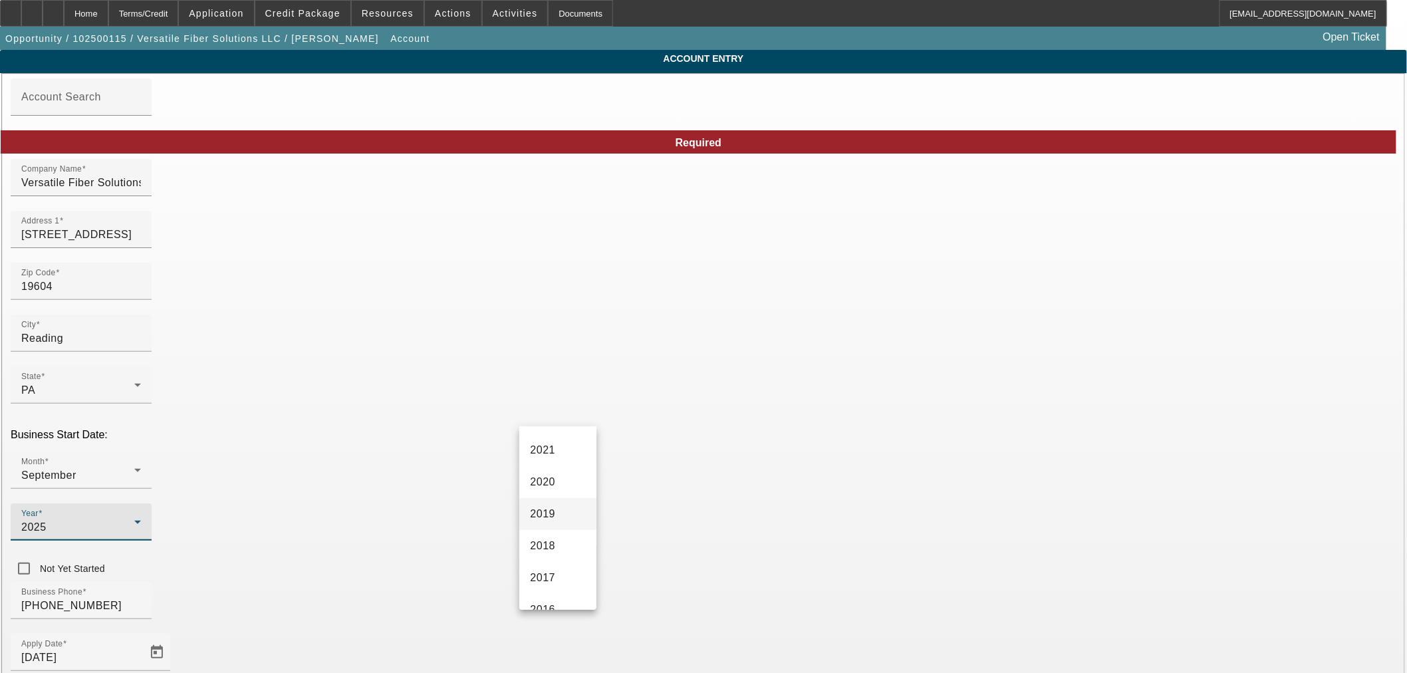
scroll to position [148, 0]
click at [549, 497] on span "2022" at bounding box center [542, 492] width 25 height 16
click at [565, 582] on div "Business Phone (601) 669-4667" at bounding box center [704, 608] width 1386 height 52
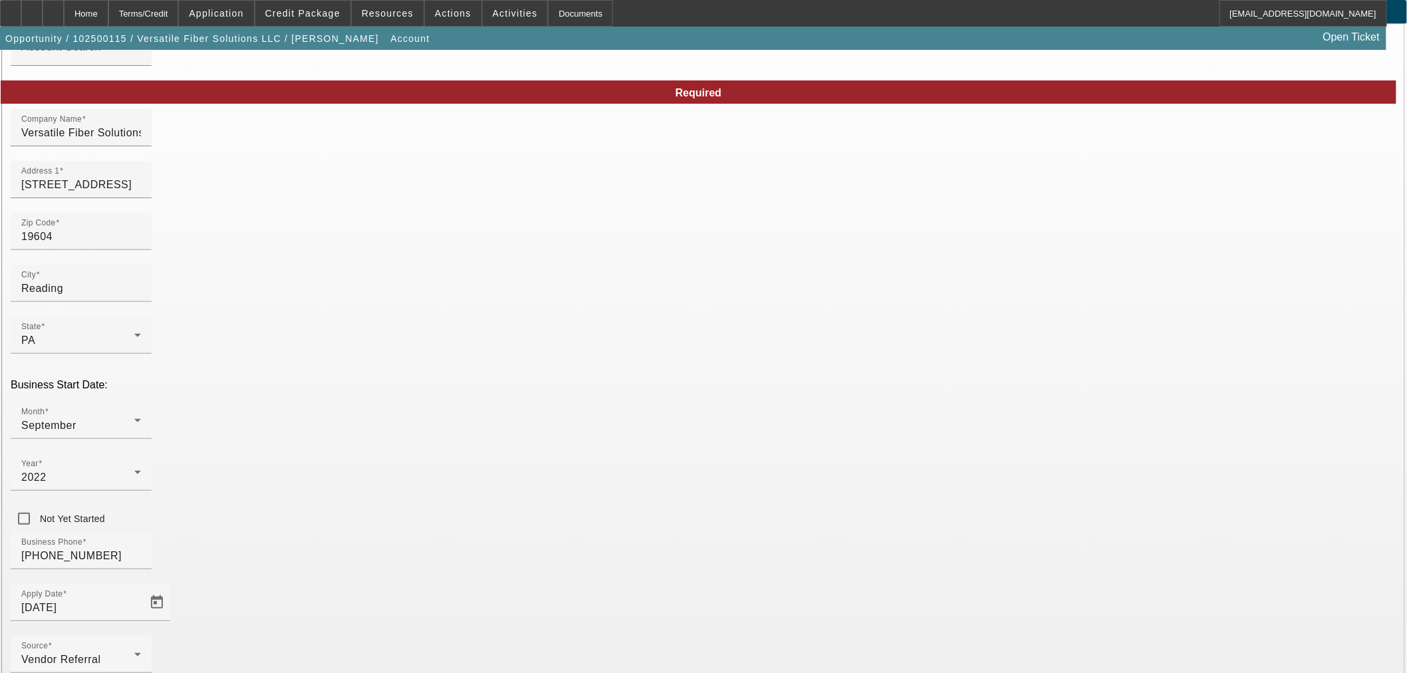
scroll to position [100, 0]
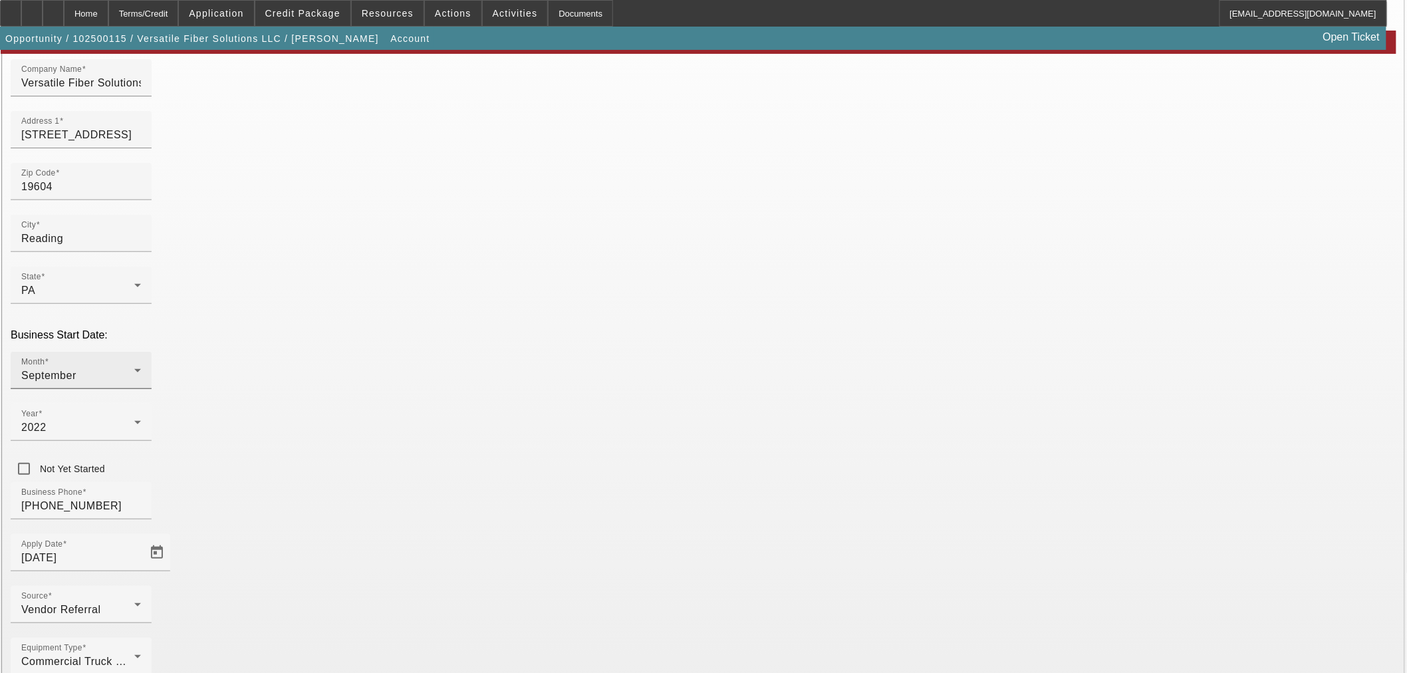
click at [134, 368] on div "September" at bounding box center [77, 376] width 113 height 16
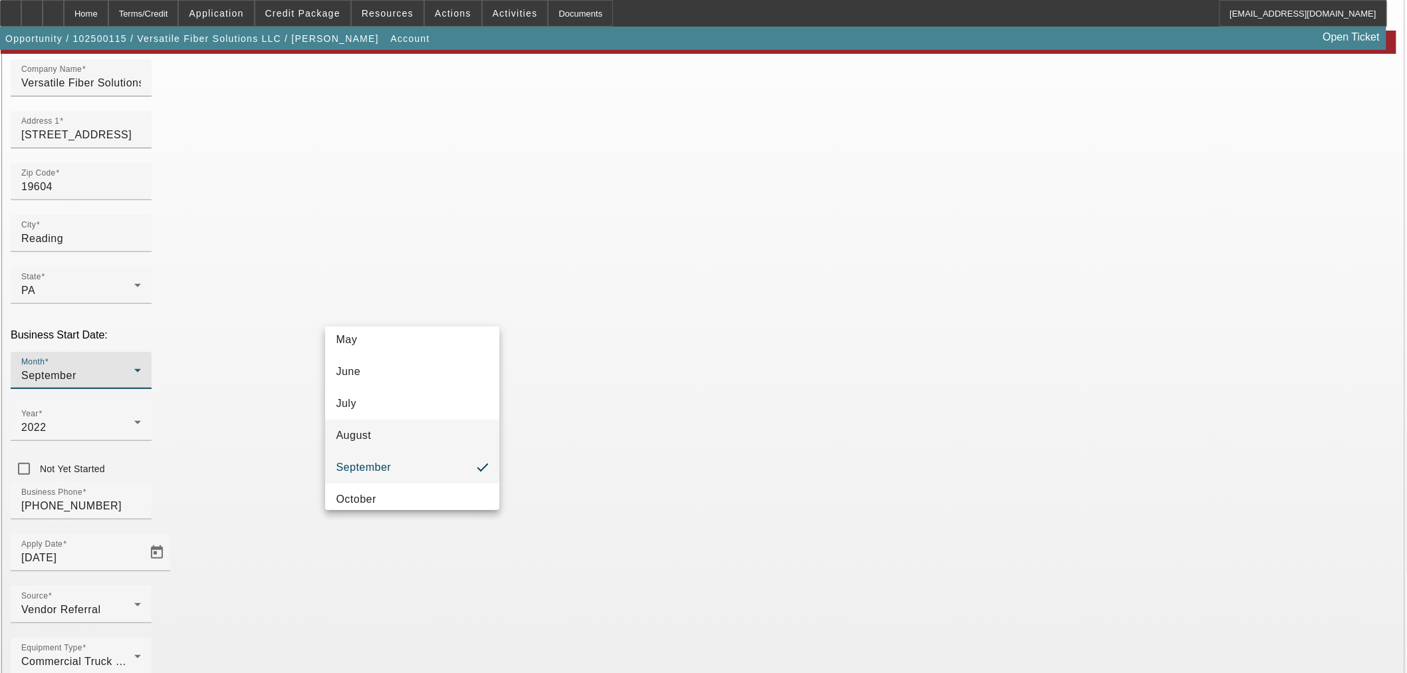
scroll to position [21, 0]
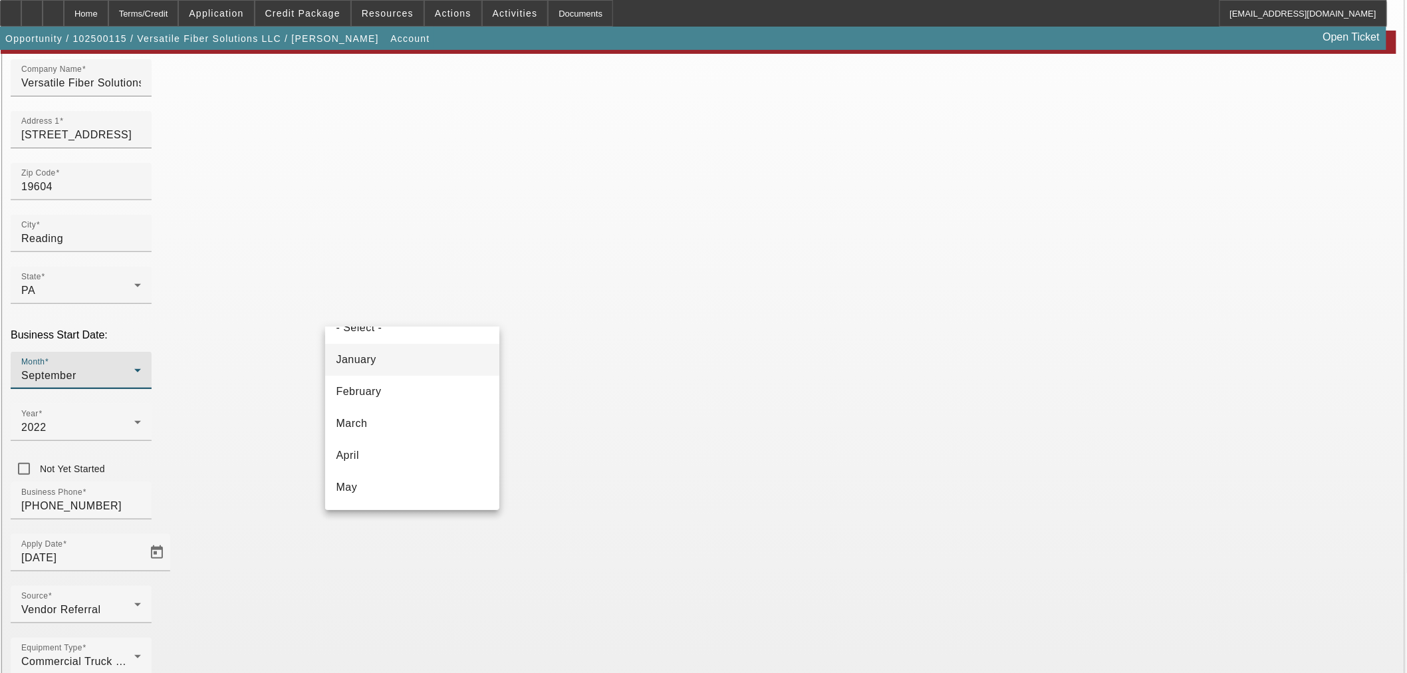
click at [401, 352] on mat-option "January" at bounding box center [412, 360] width 174 height 32
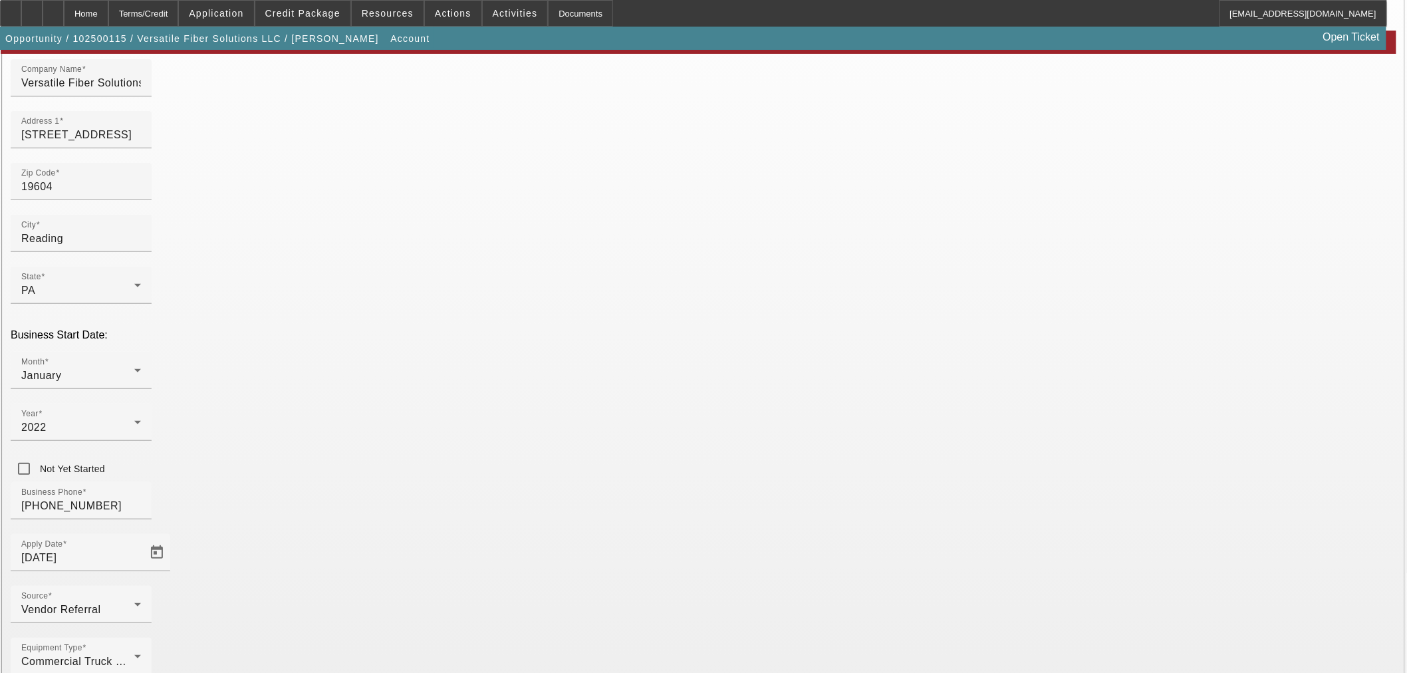
click at [547, 638] on div "Equipment Type Commercial Truck Other" at bounding box center [704, 664] width 1386 height 52
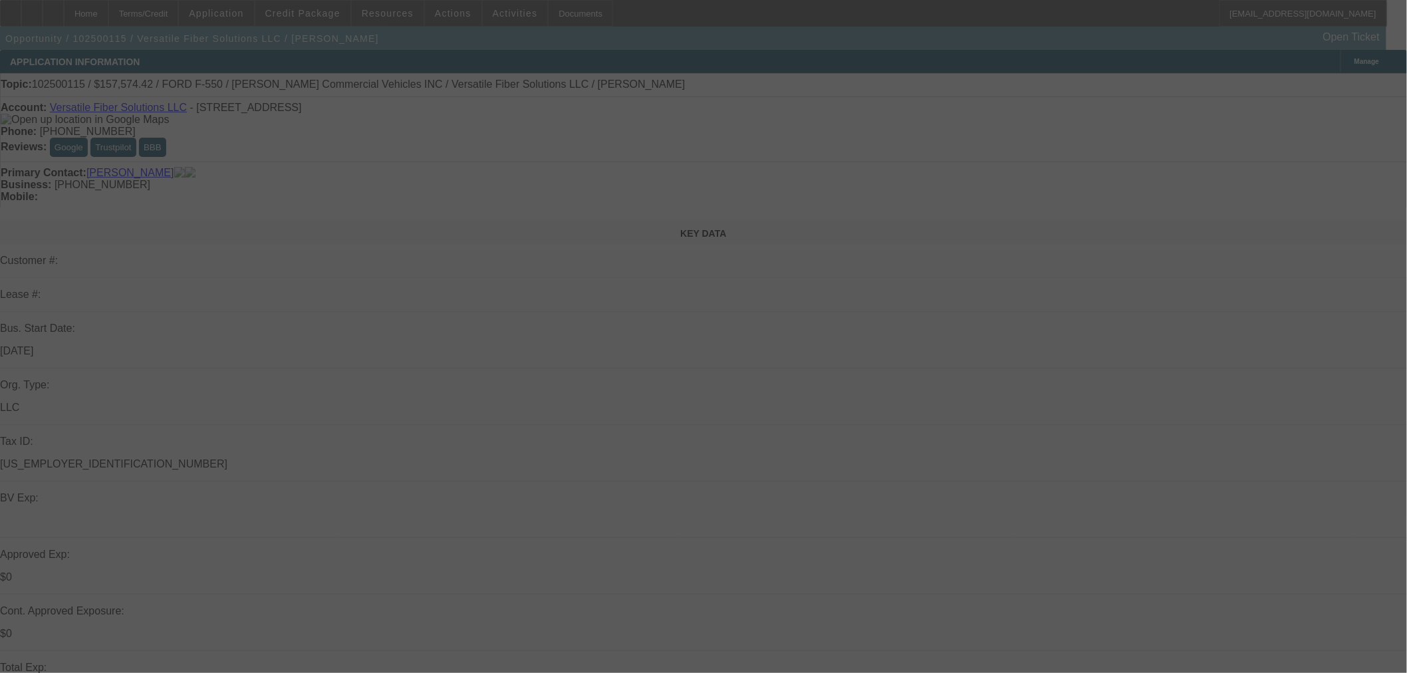
scroll to position [295, 0]
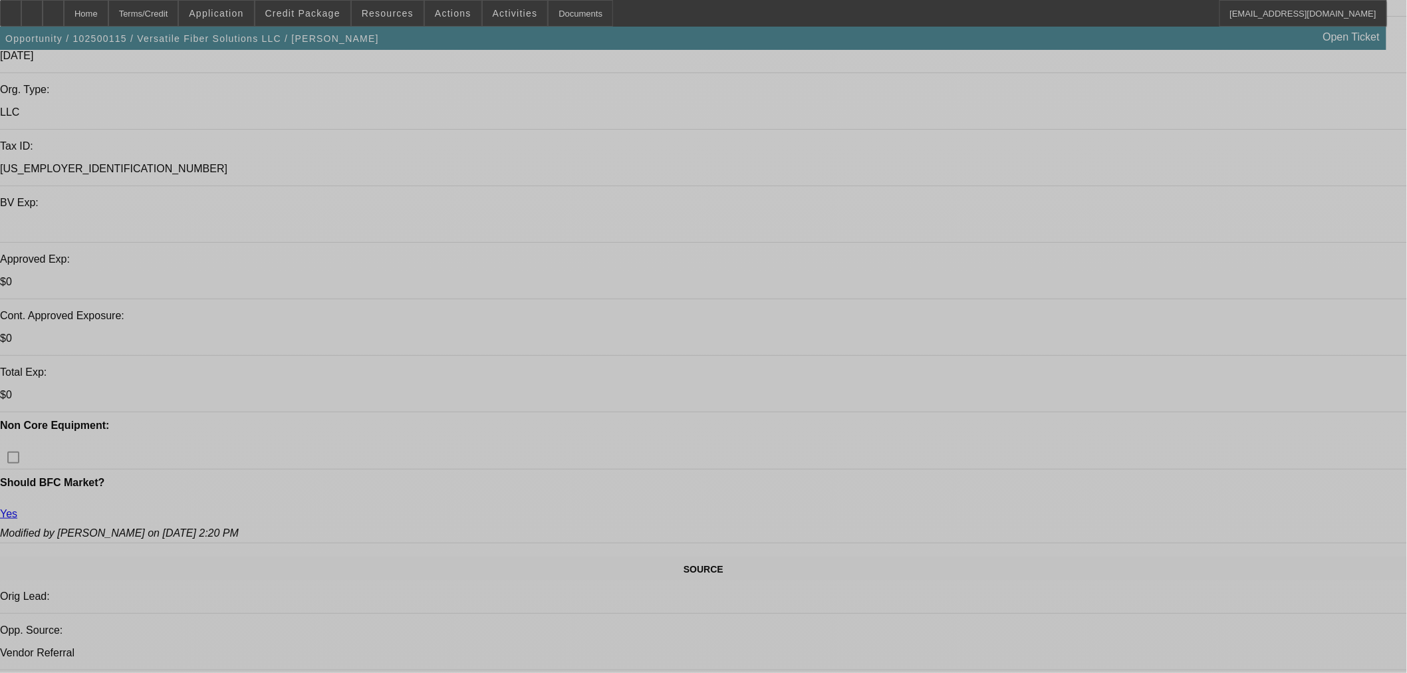
select select "0"
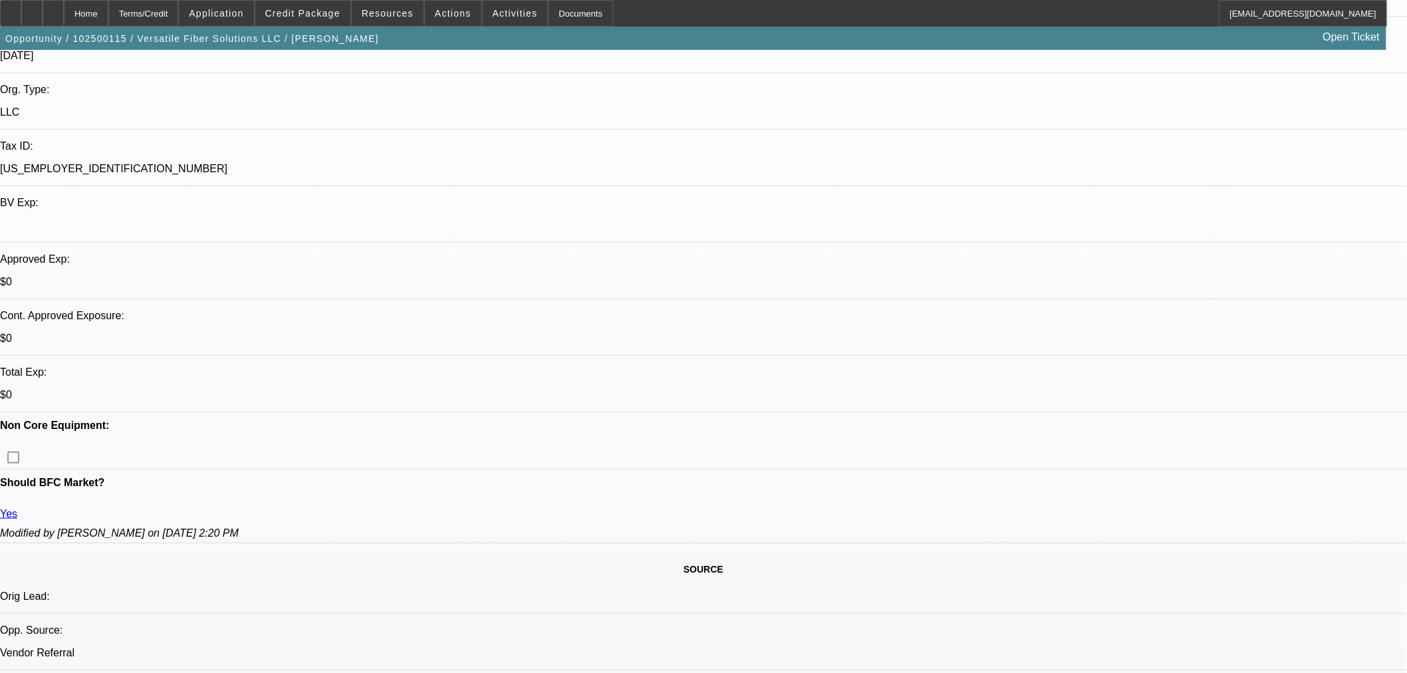
select select "0"
select select "6"
select select "0"
select select "6"
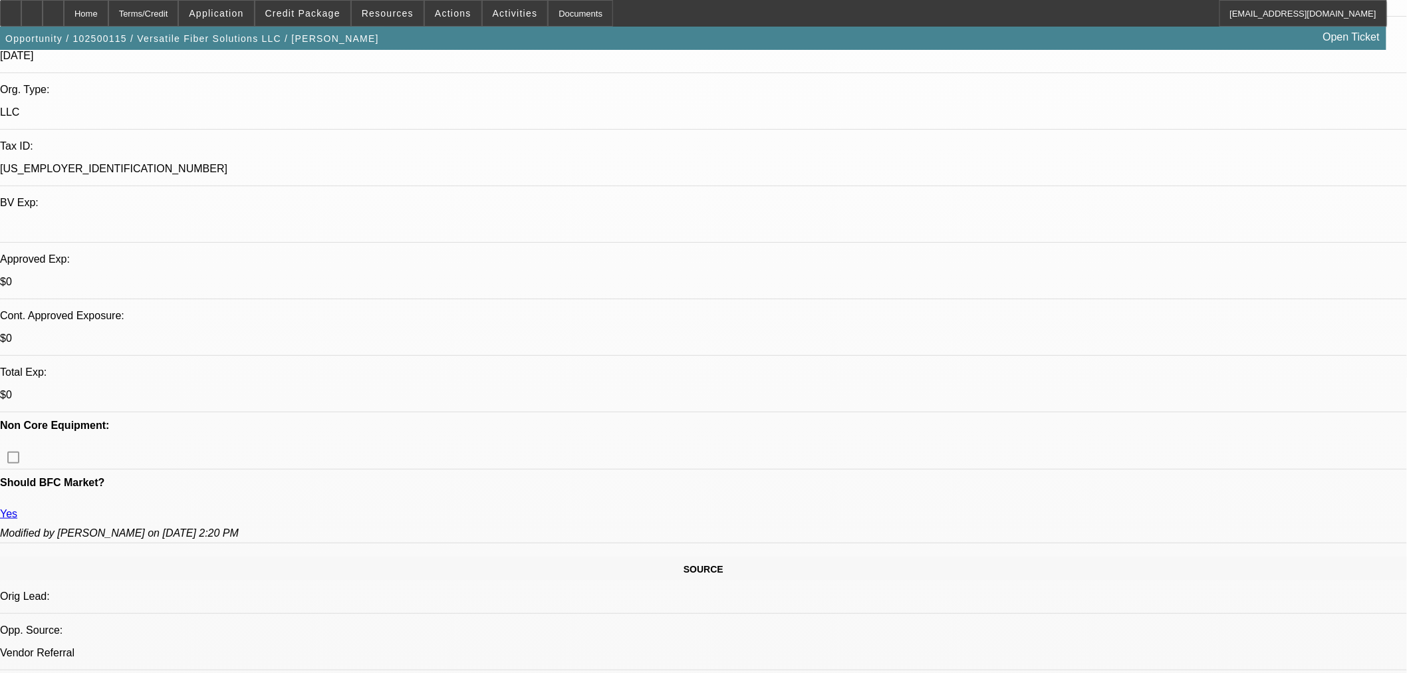
select select "0"
select select "6"
select select "0"
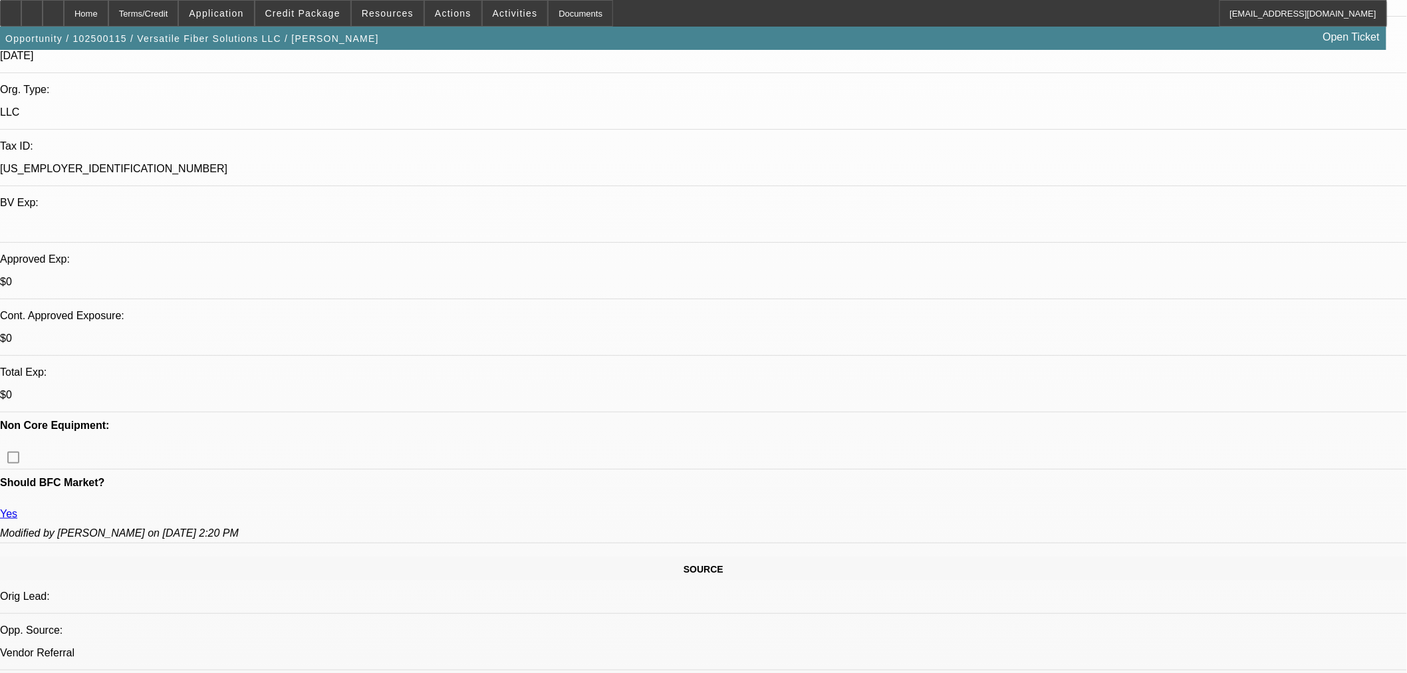
select select "0"
select select "6"
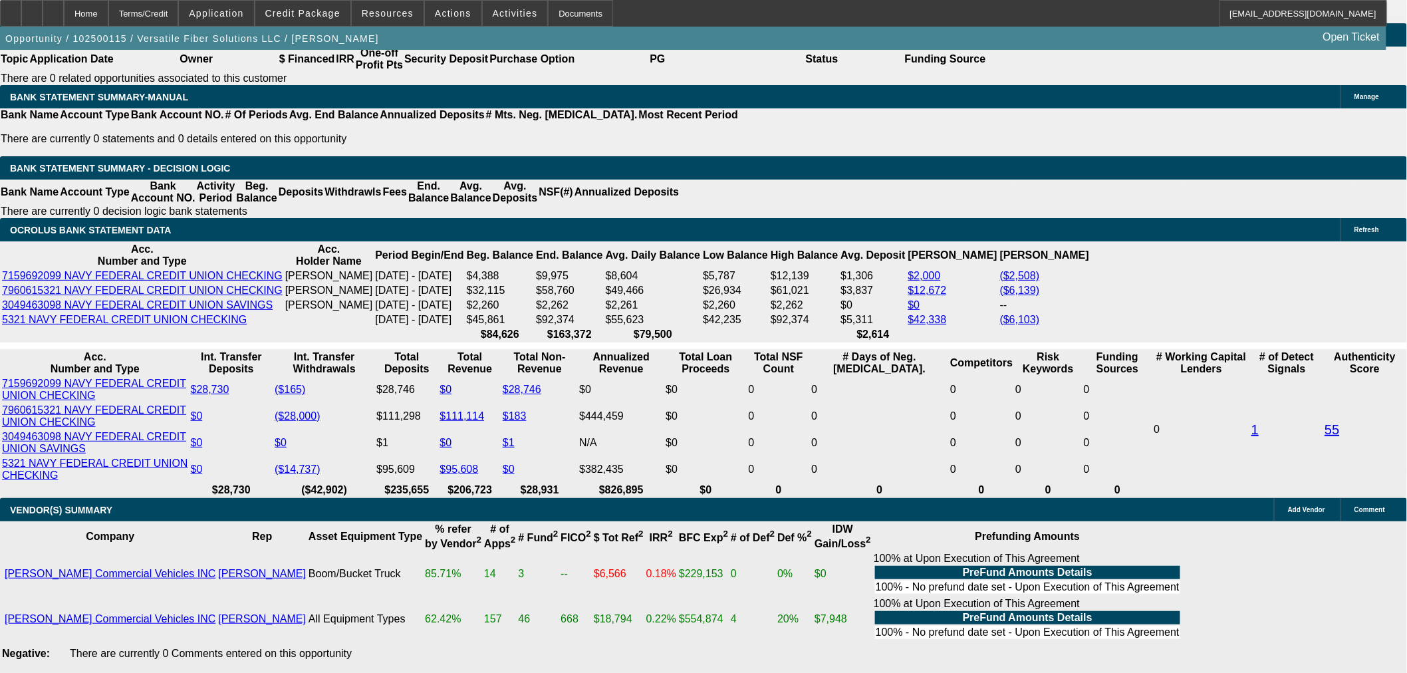
scroll to position [2216, 0]
select select "0.1"
type input "$16,586.78"
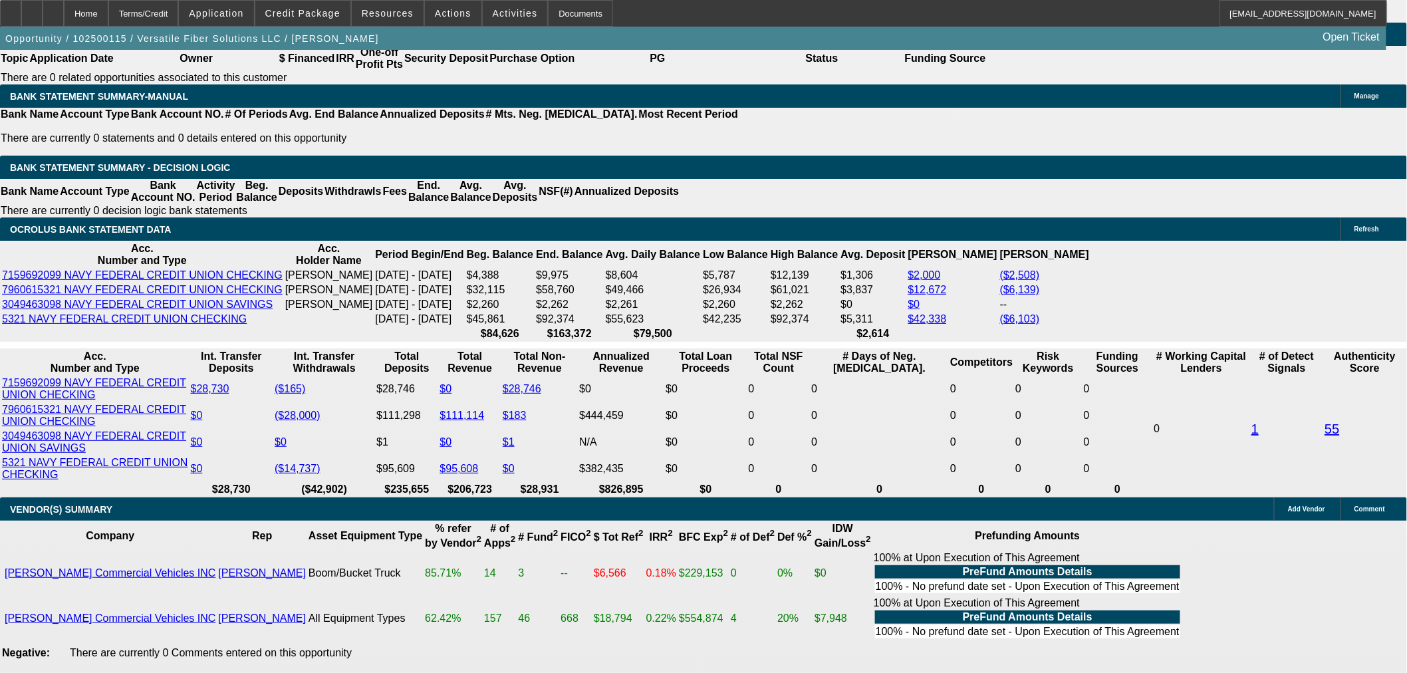
type input "UNKNOWN"
type input "$3,388.97"
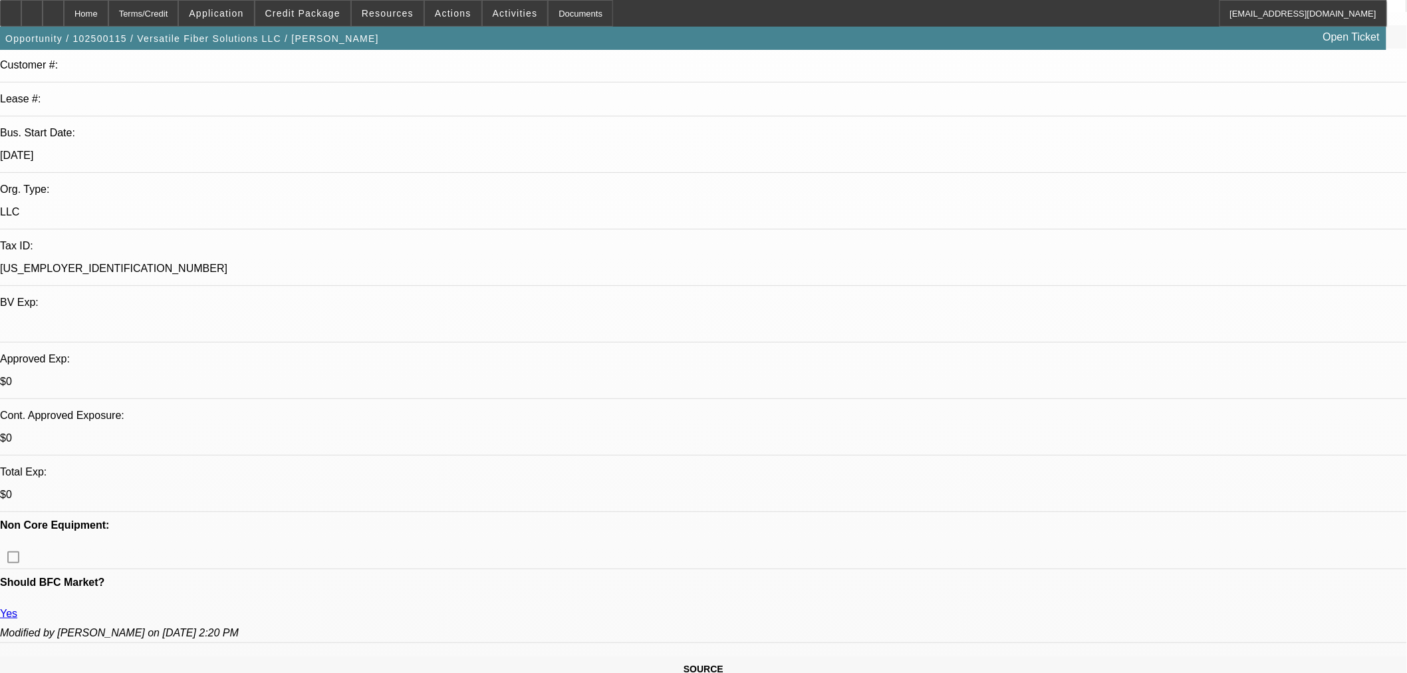
scroll to position [221, 0]
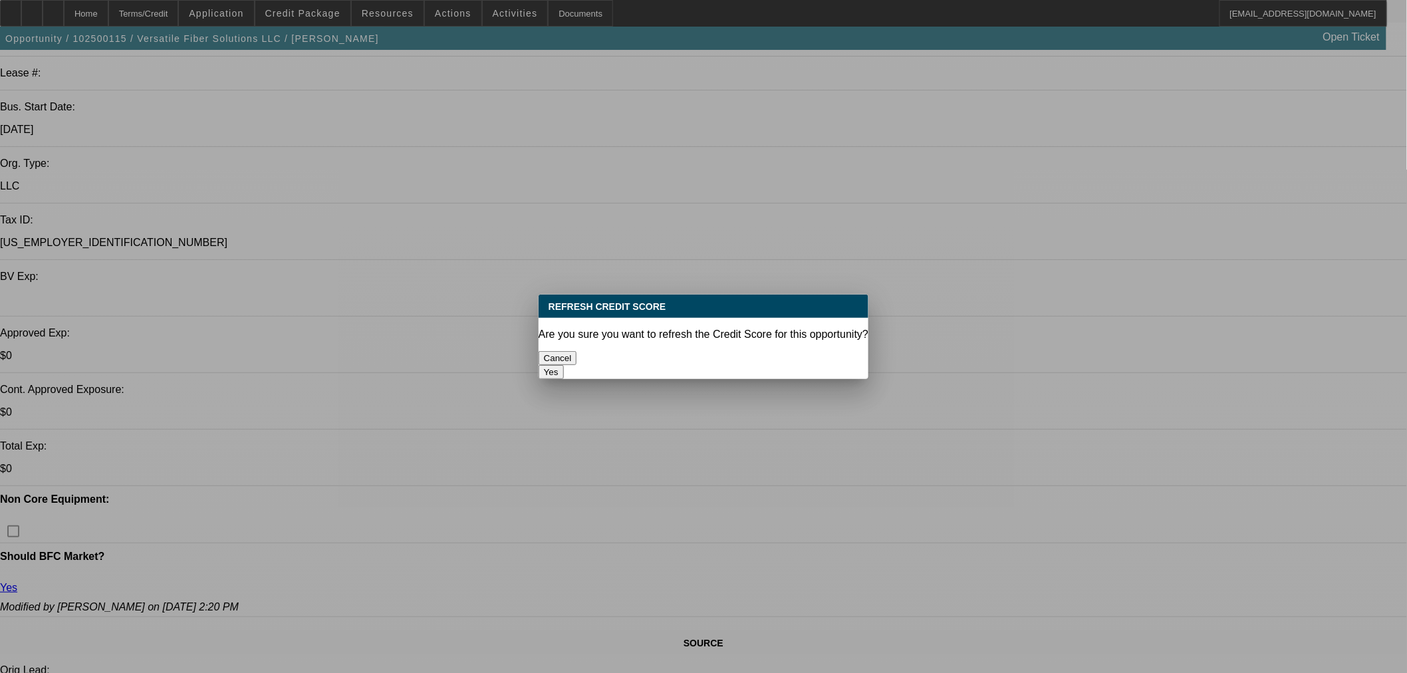
click at [564, 365] on button "Yes" at bounding box center [551, 372] width 25 height 14
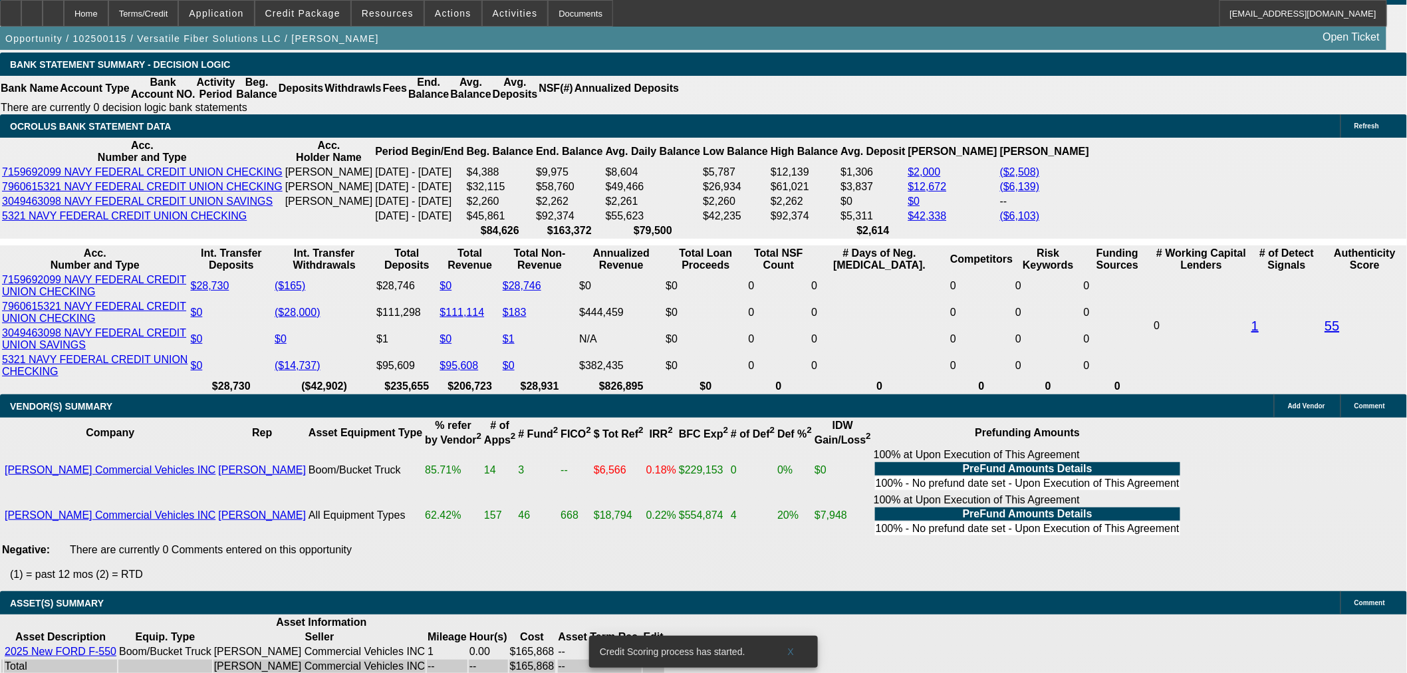
scroll to position [2143, 0]
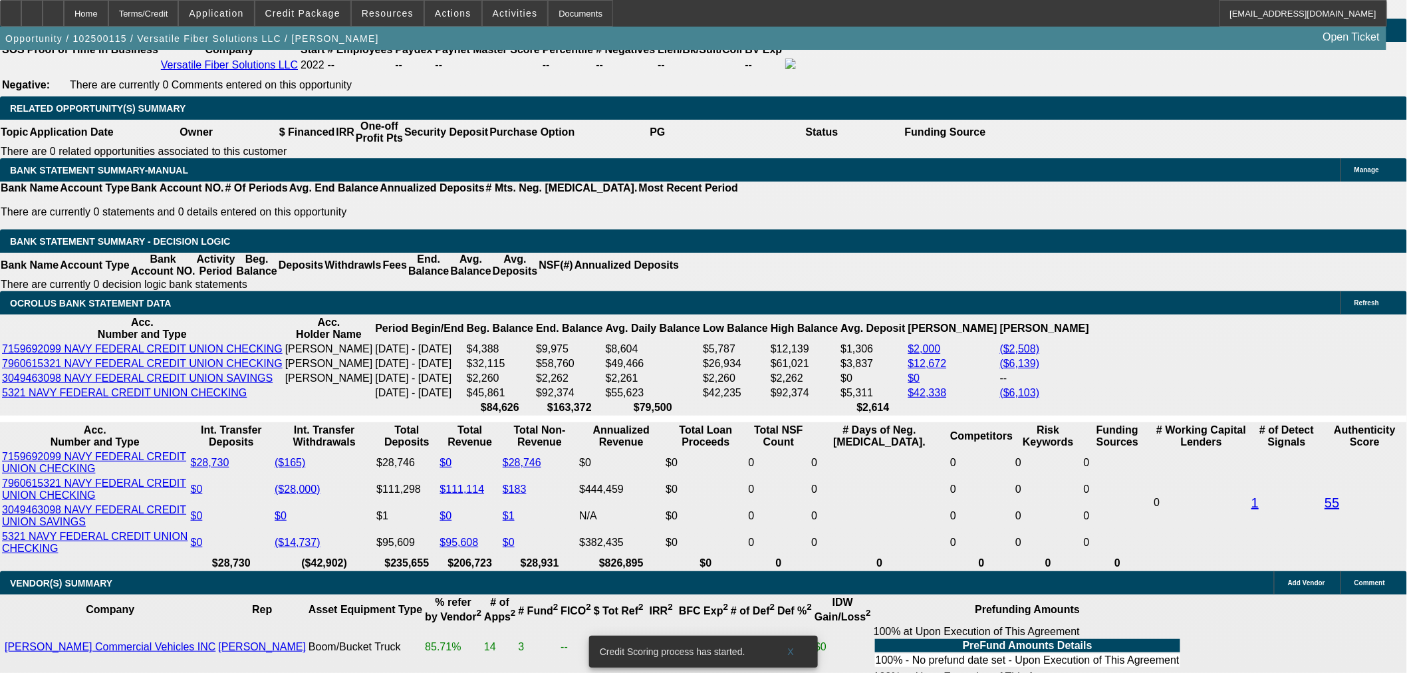
select select "0.05"
type input "$8,293.39"
type input "$3,577.24"
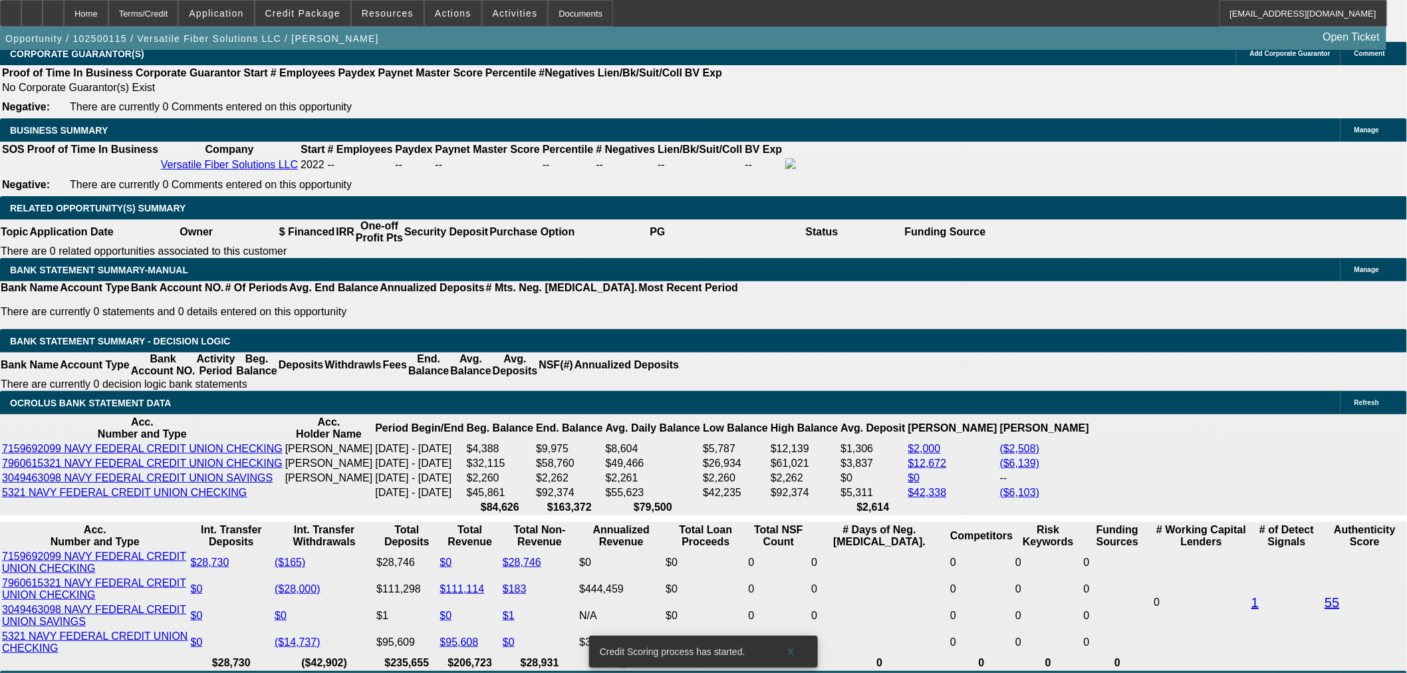
scroll to position [1921, 0]
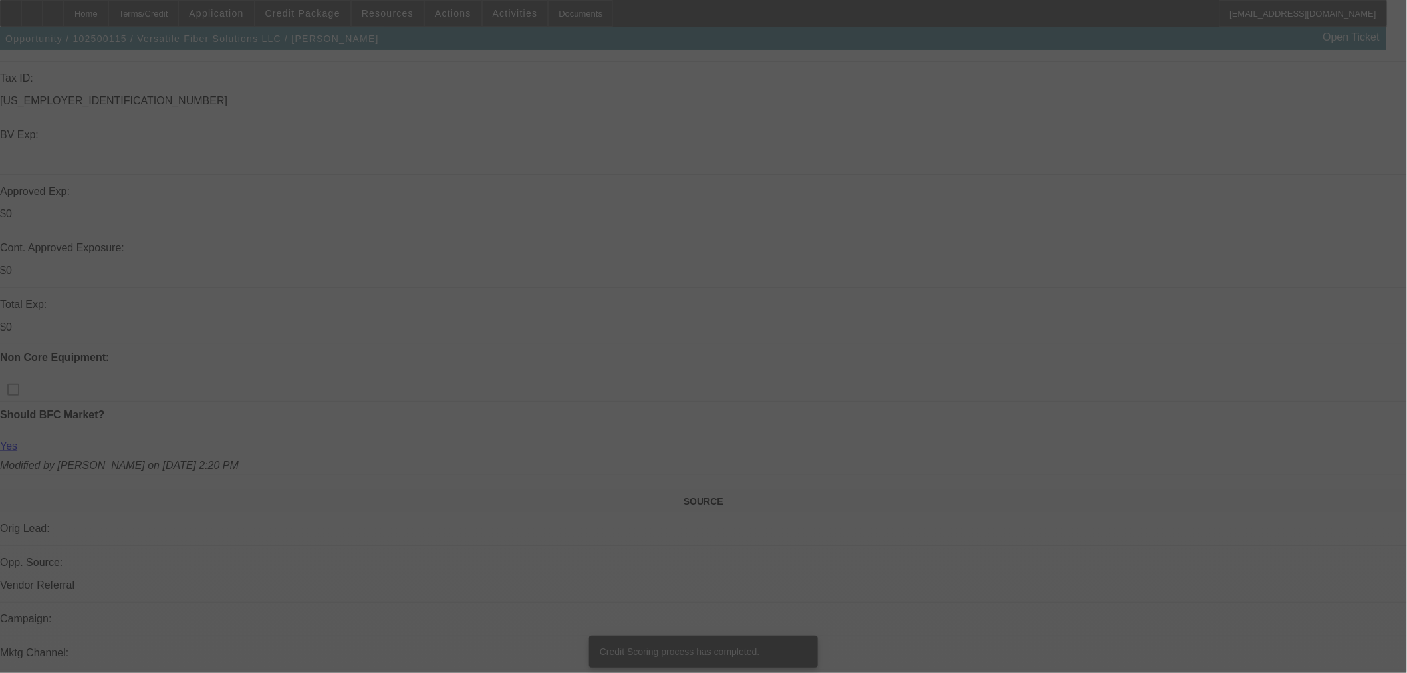
scroll to position [0, 0]
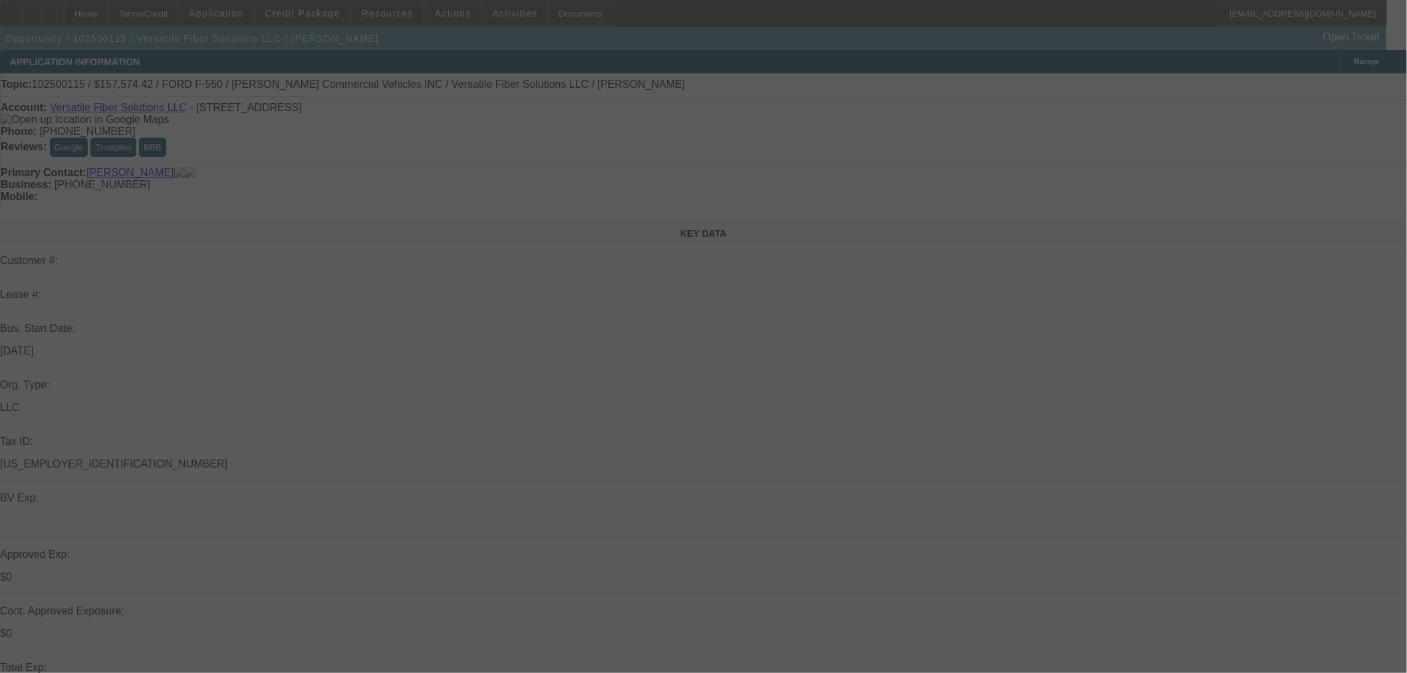
select select "0"
select select "6"
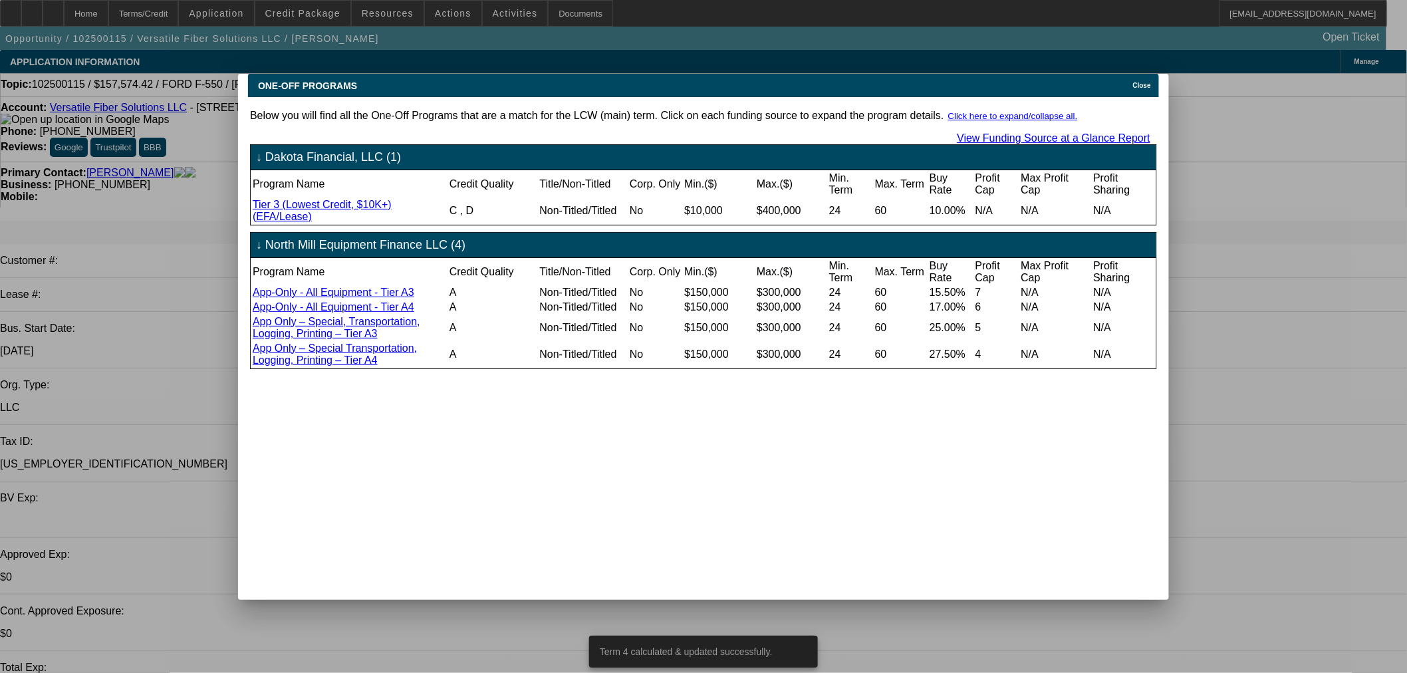
click at [1151, 82] on span "Close" at bounding box center [1142, 85] width 18 height 7
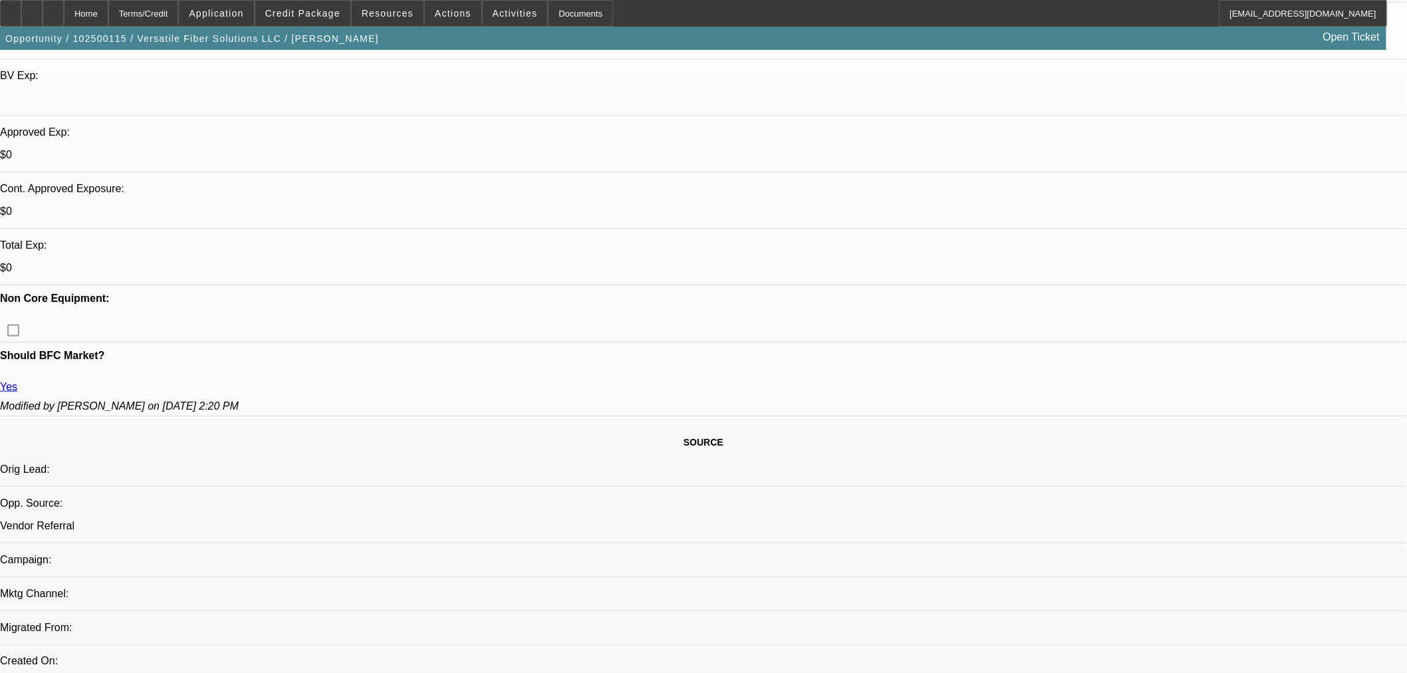
scroll to position [295, 0]
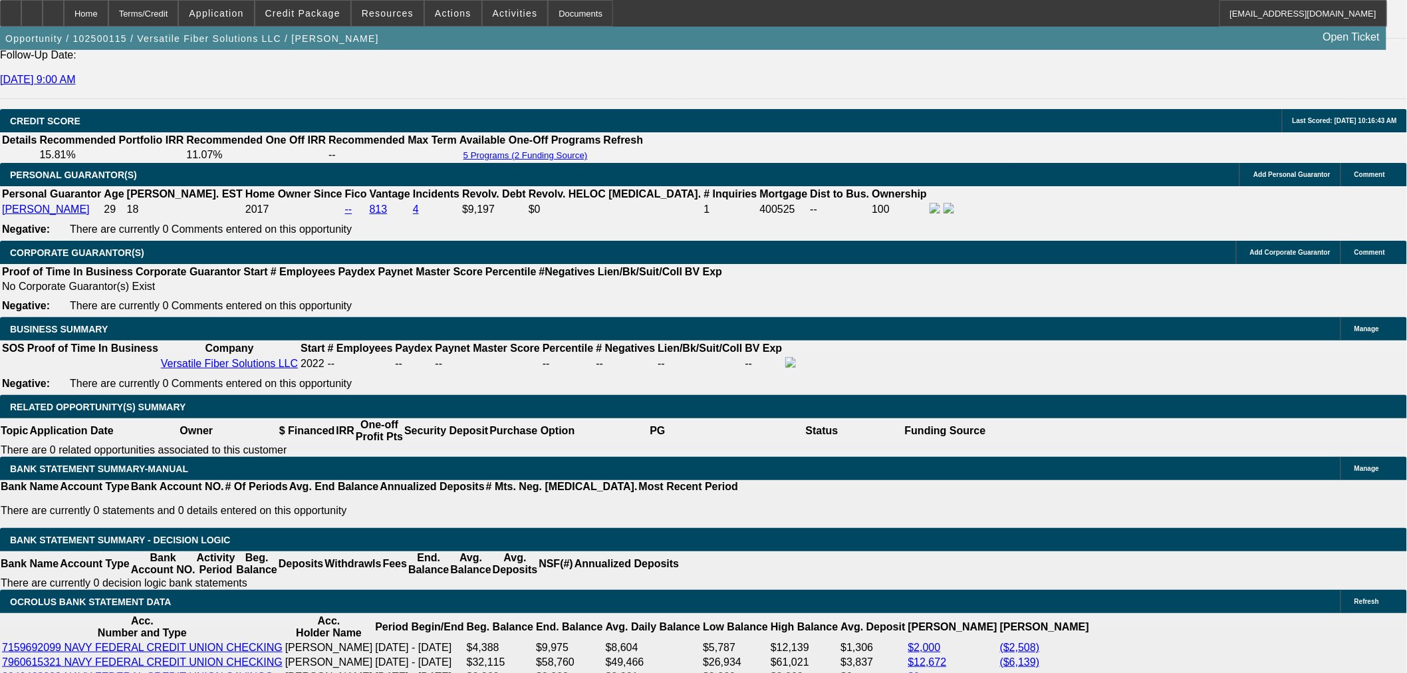
scroll to position [2069, 0]
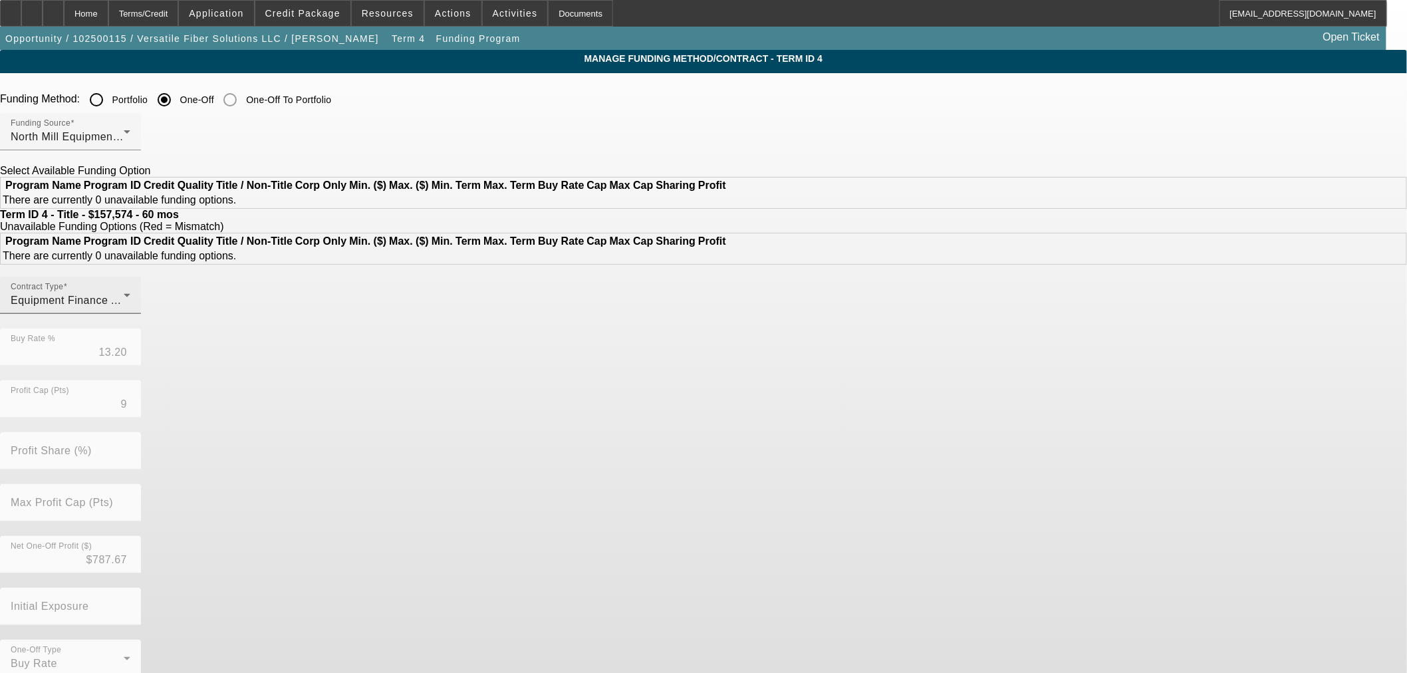
click at [130, 314] on div "Contract Type Equipment Finance Agreement" at bounding box center [71, 295] width 120 height 37
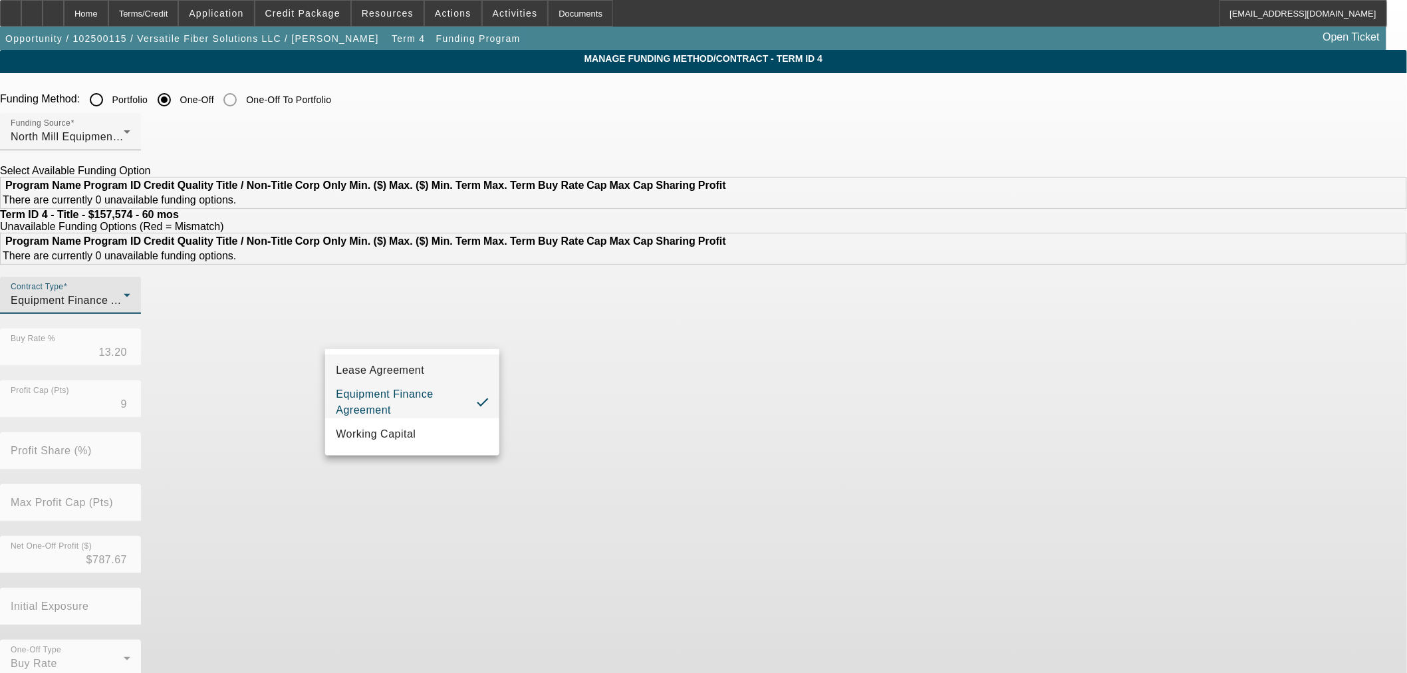
click at [404, 376] on span "Lease Agreement" at bounding box center [380, 370] width 88 height 16
click at [737, 430] on div "Contract Type Lease Agreement Buy Rate % 13.20 Profit Cap (Pts) 9 Profit Share …" at bounding box center [703, 484] width 1407 height 415
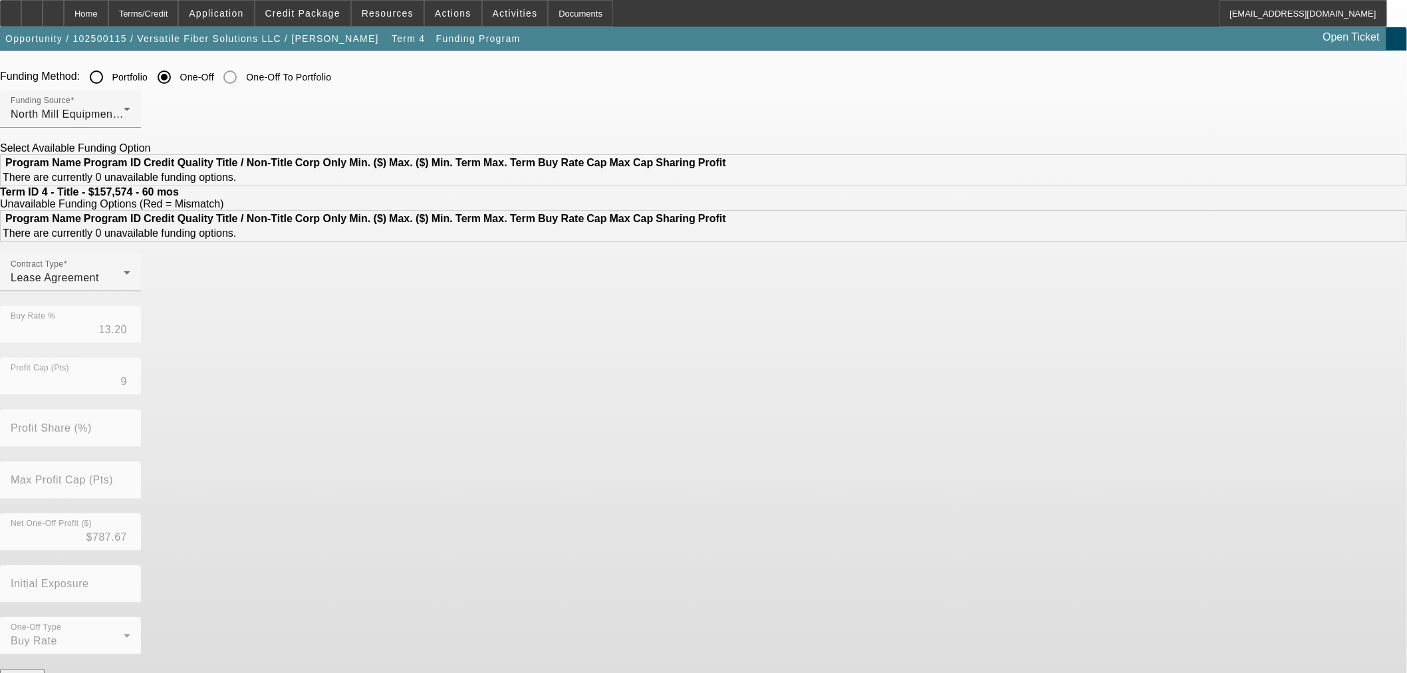
scroll to position [35, 0]
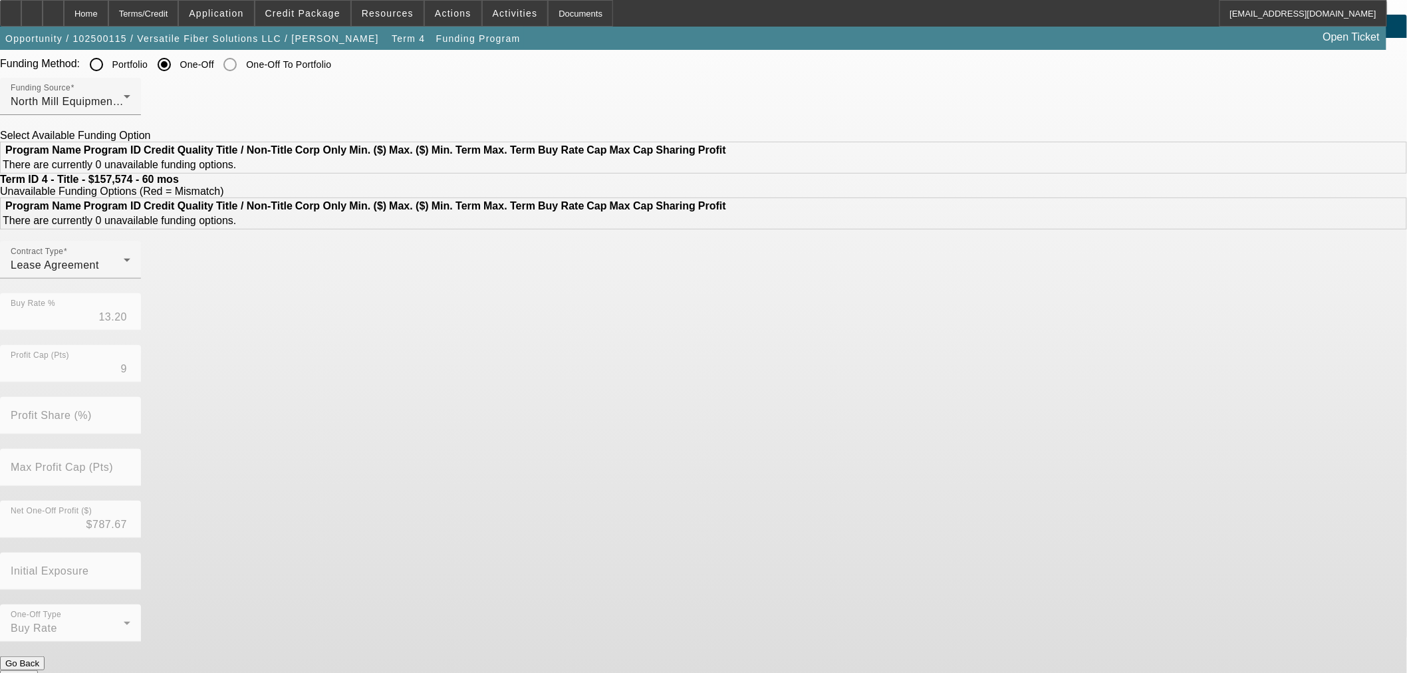
click at [38, 670] on button "Submit" at bounding box center [19, 677] width 38 height 14
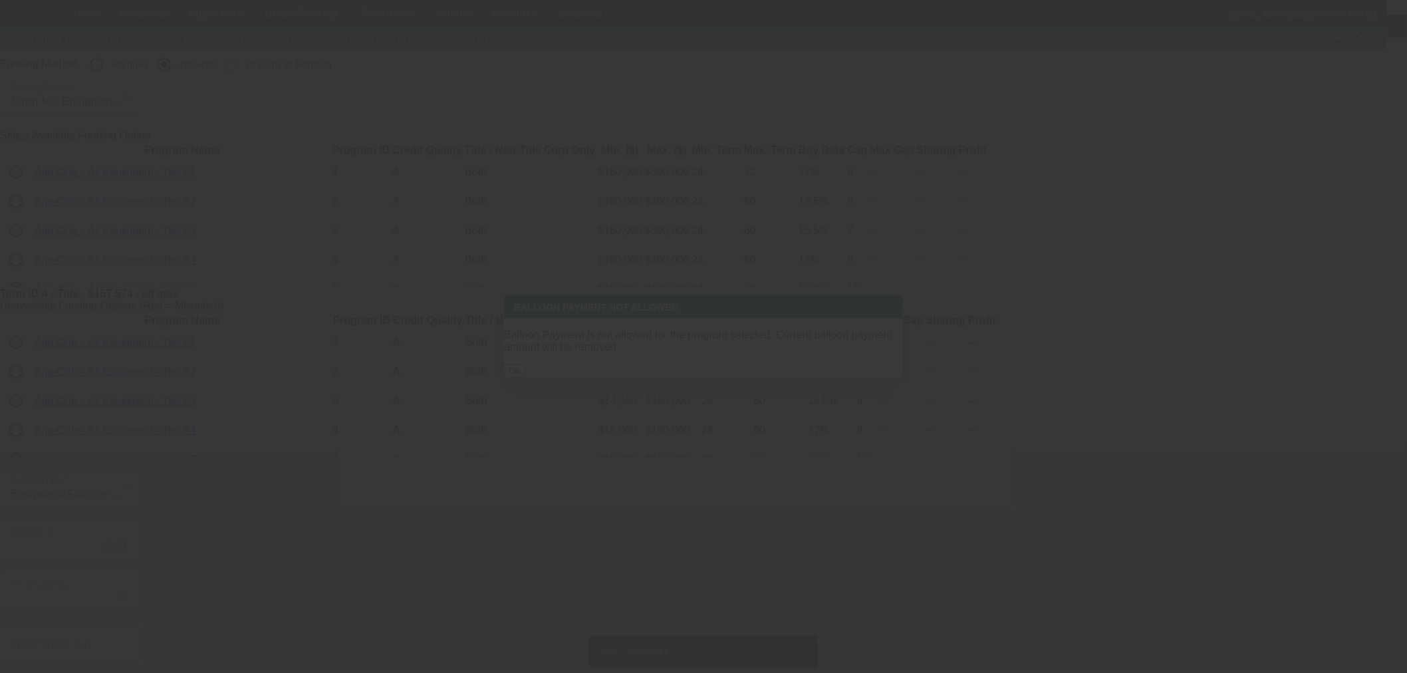
scroll to position [0, 0]
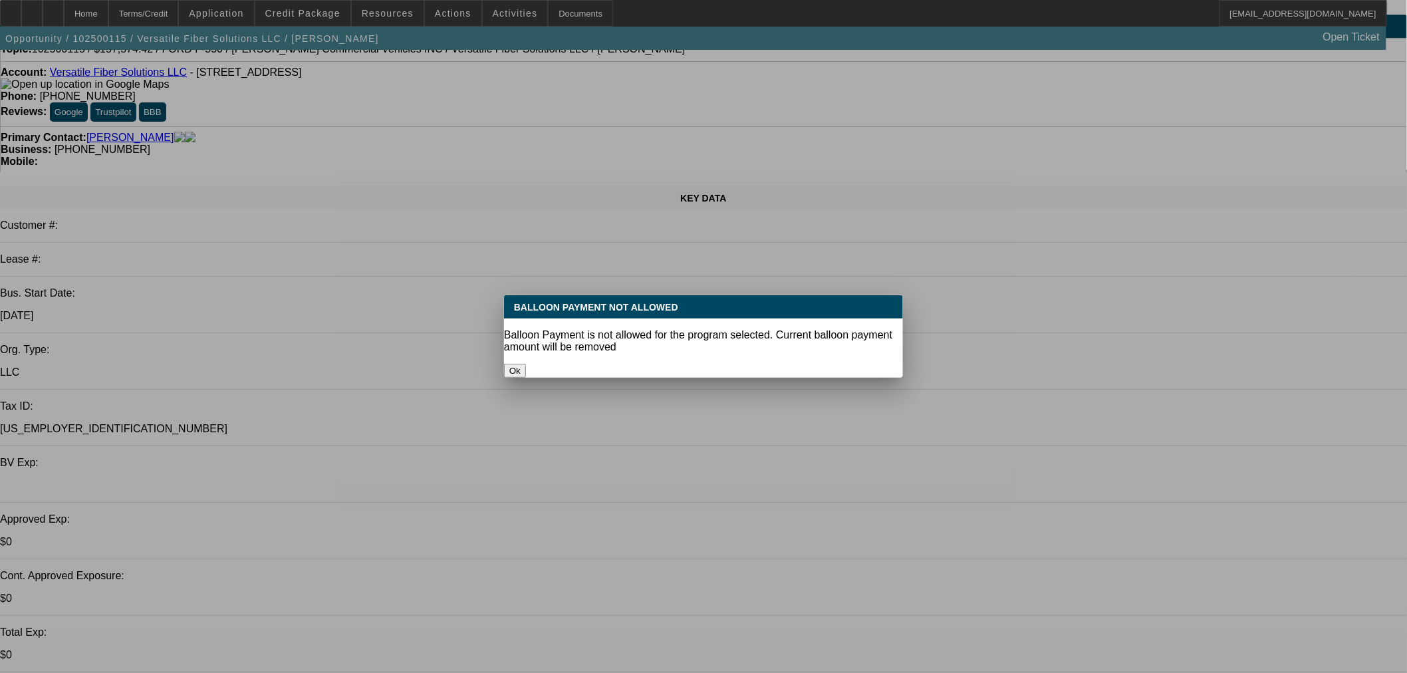
select select "0"
select select "6"
select select "0"
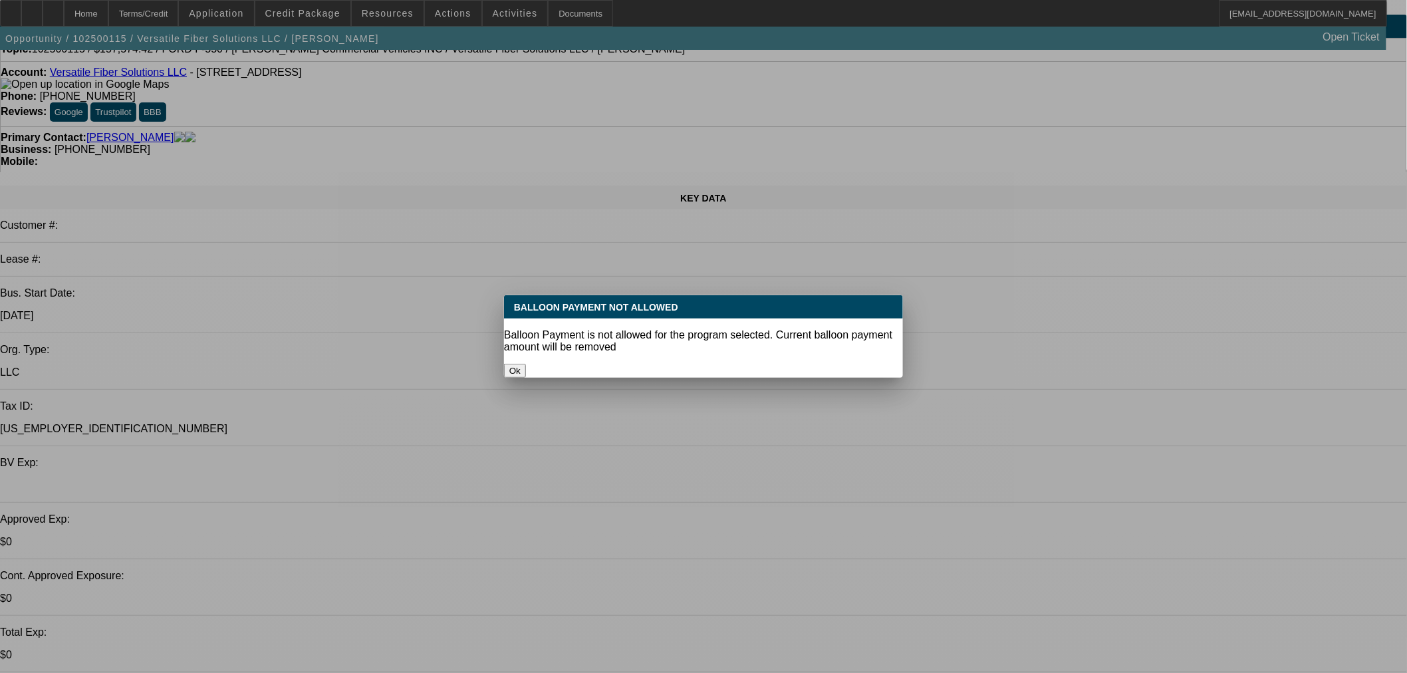
select select "6"
select select "0"
select select "6"
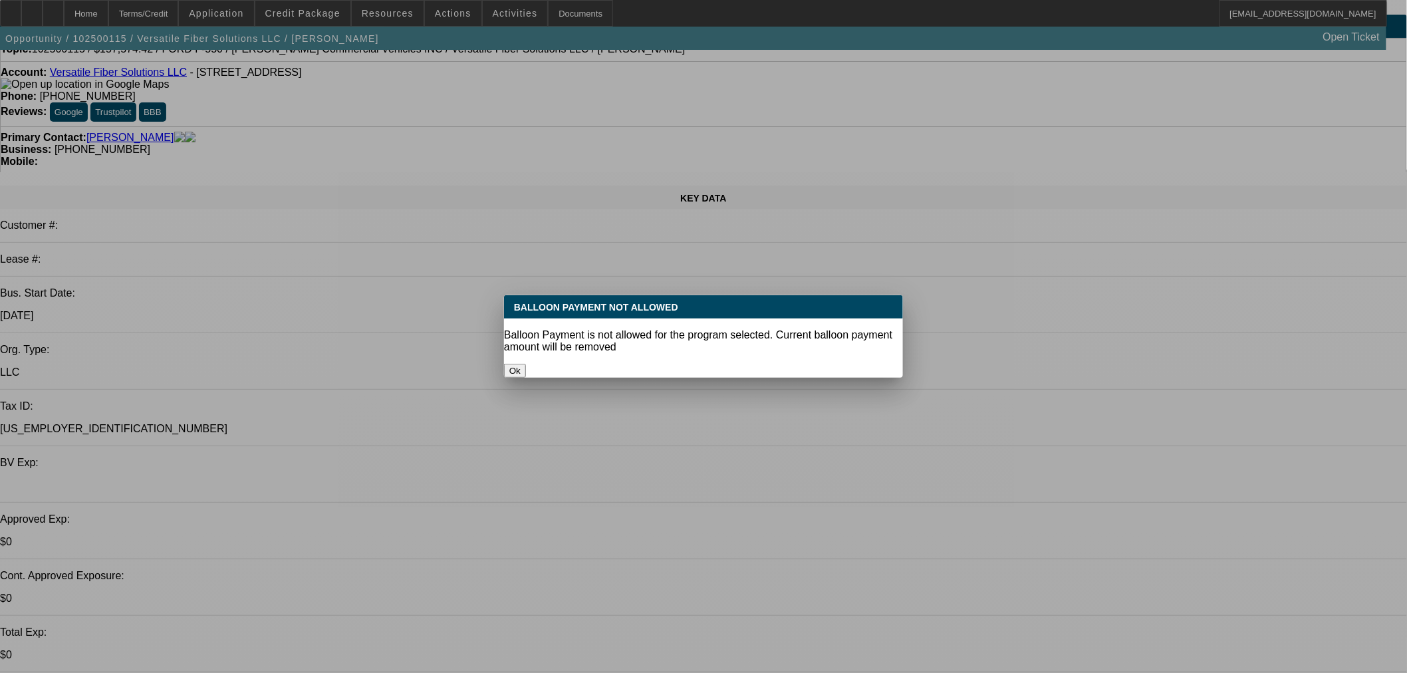
select select "0"
select select "6"
click at [526, 364] on button "Ok" at bounding box center [515, 371] width 22 height 14
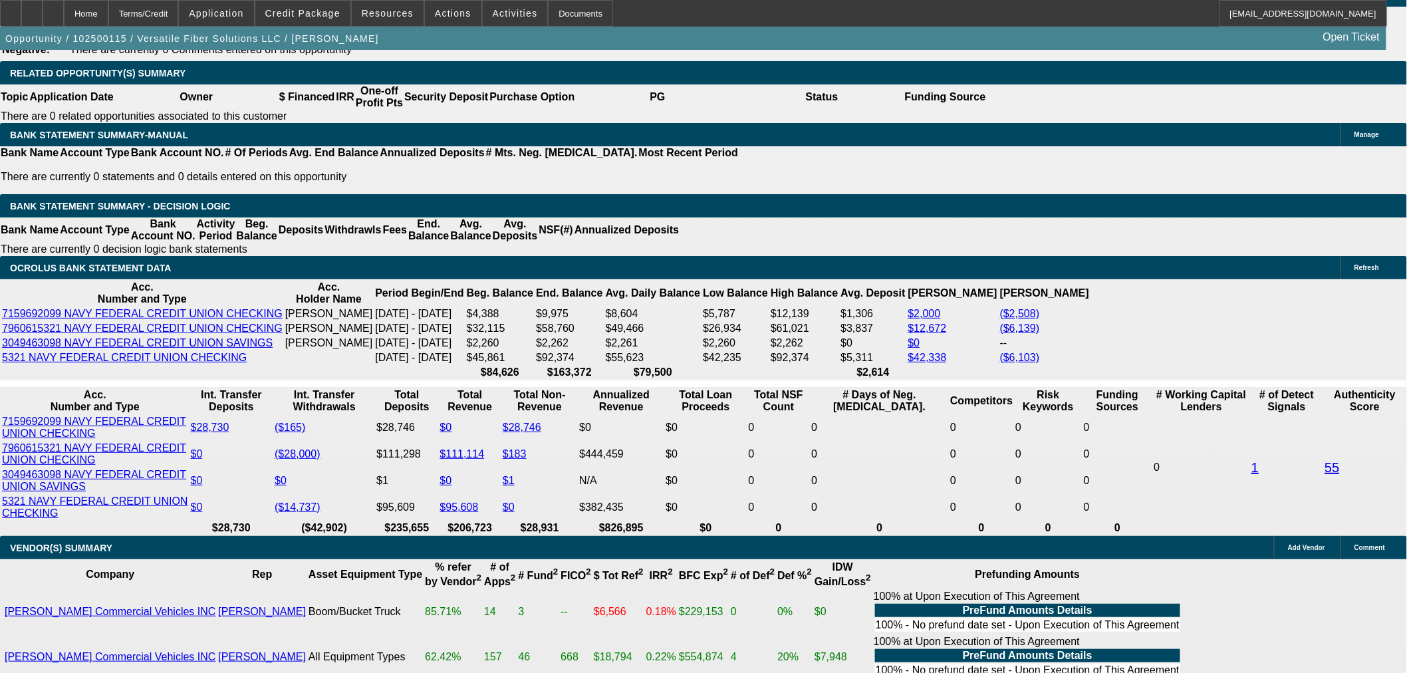
scroll to position [2254, 0]
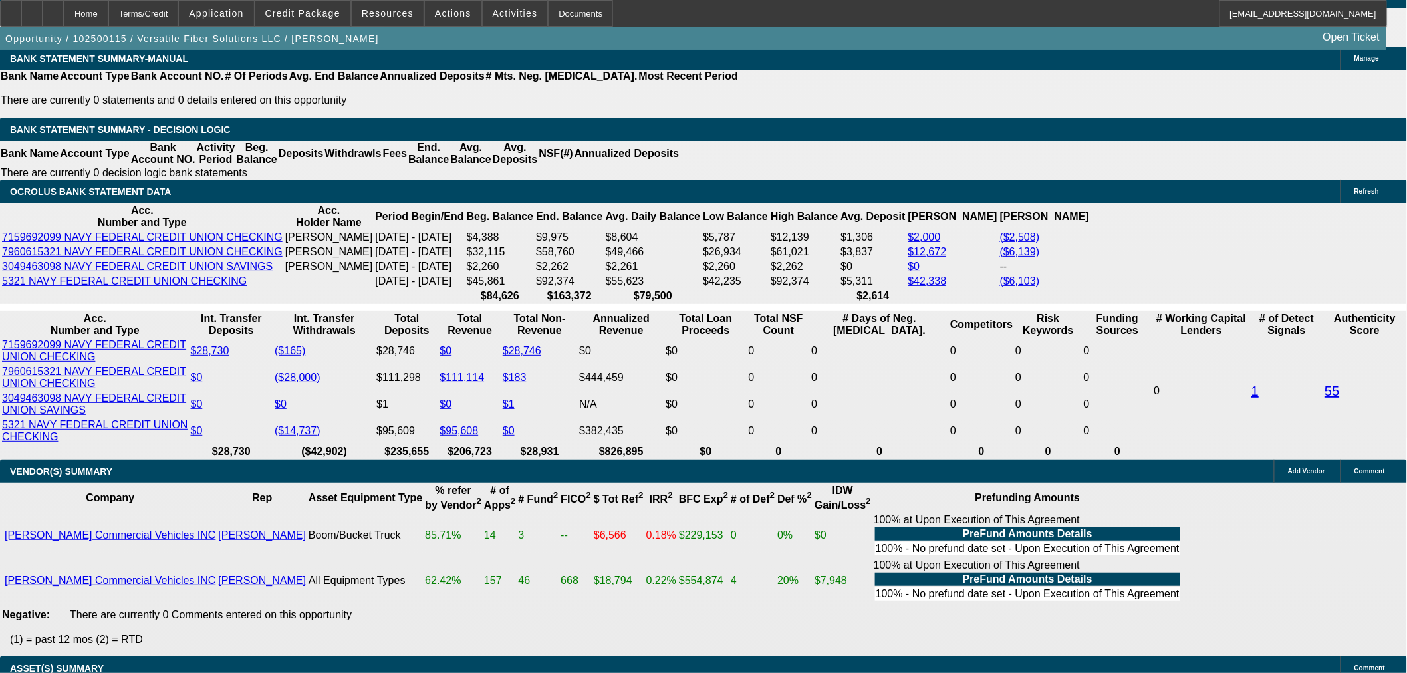
select select "0.1"
type input "$16,586.78"
type input "UNKNOWN"
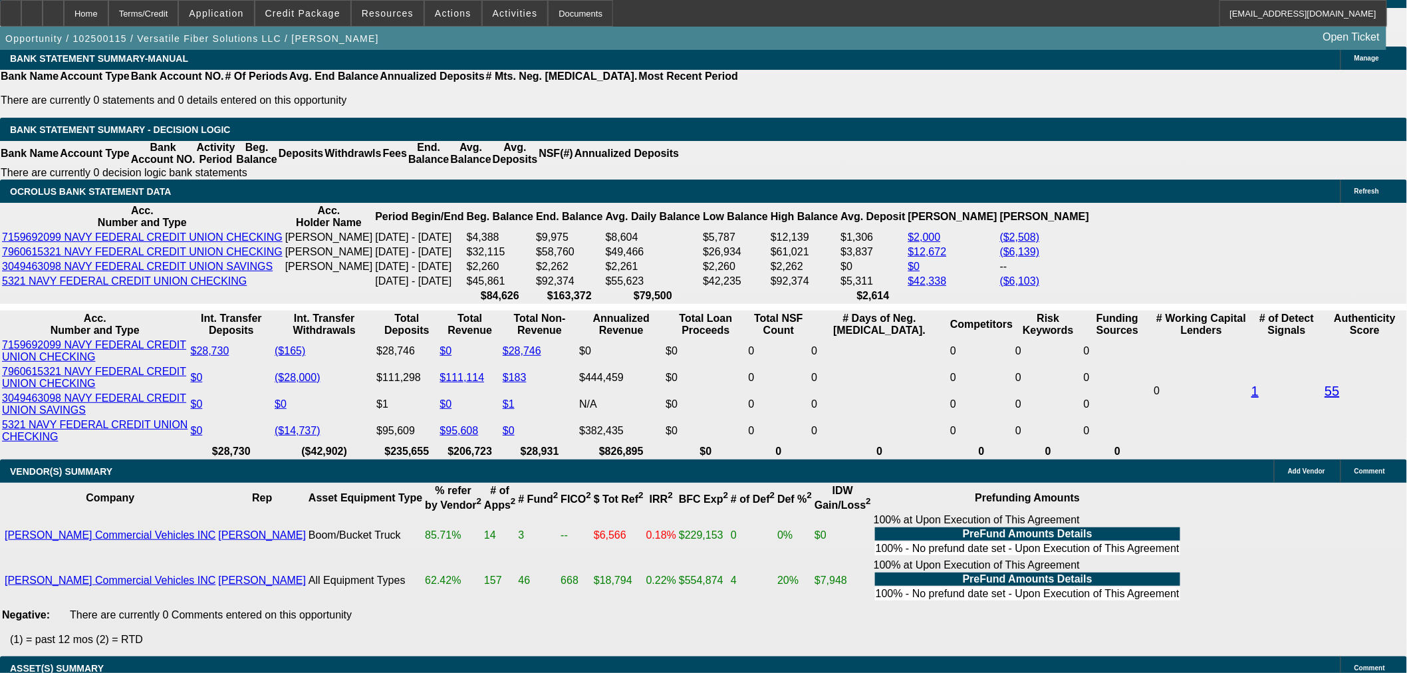
select select "4"
drag, startPoint x: 308, startPoint y: 242, endPoint x: 356, endPoint y: 243, distance: 47.9
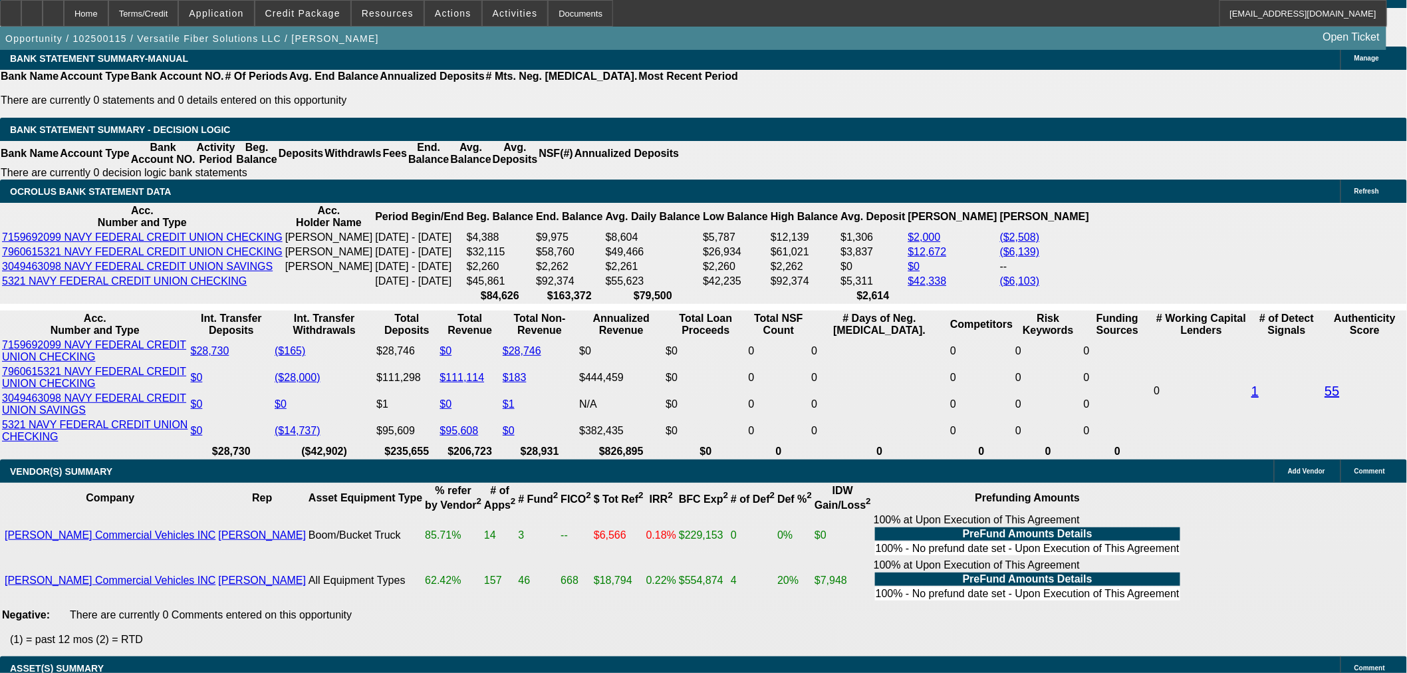
type input "9"
type input "$3,270.99"
type input "9.9"
type input "$3,340.24"
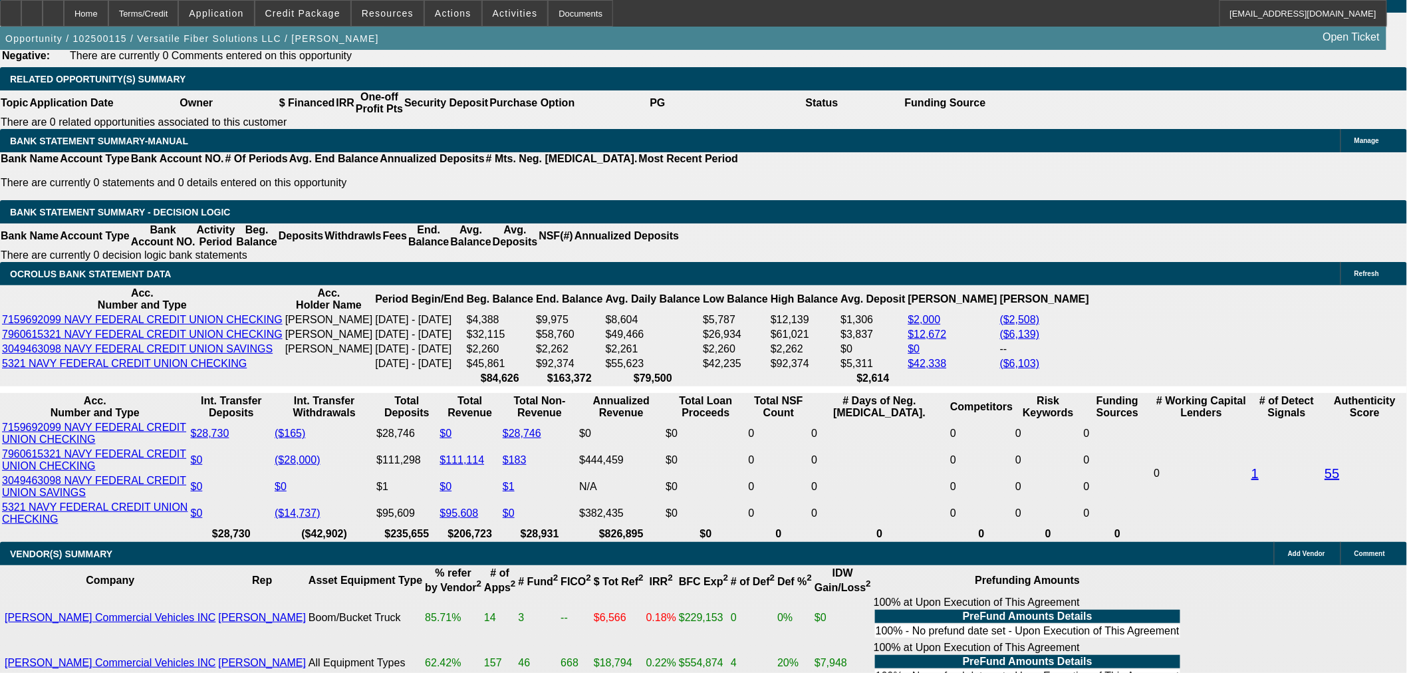
scroll to position [2032, 0]
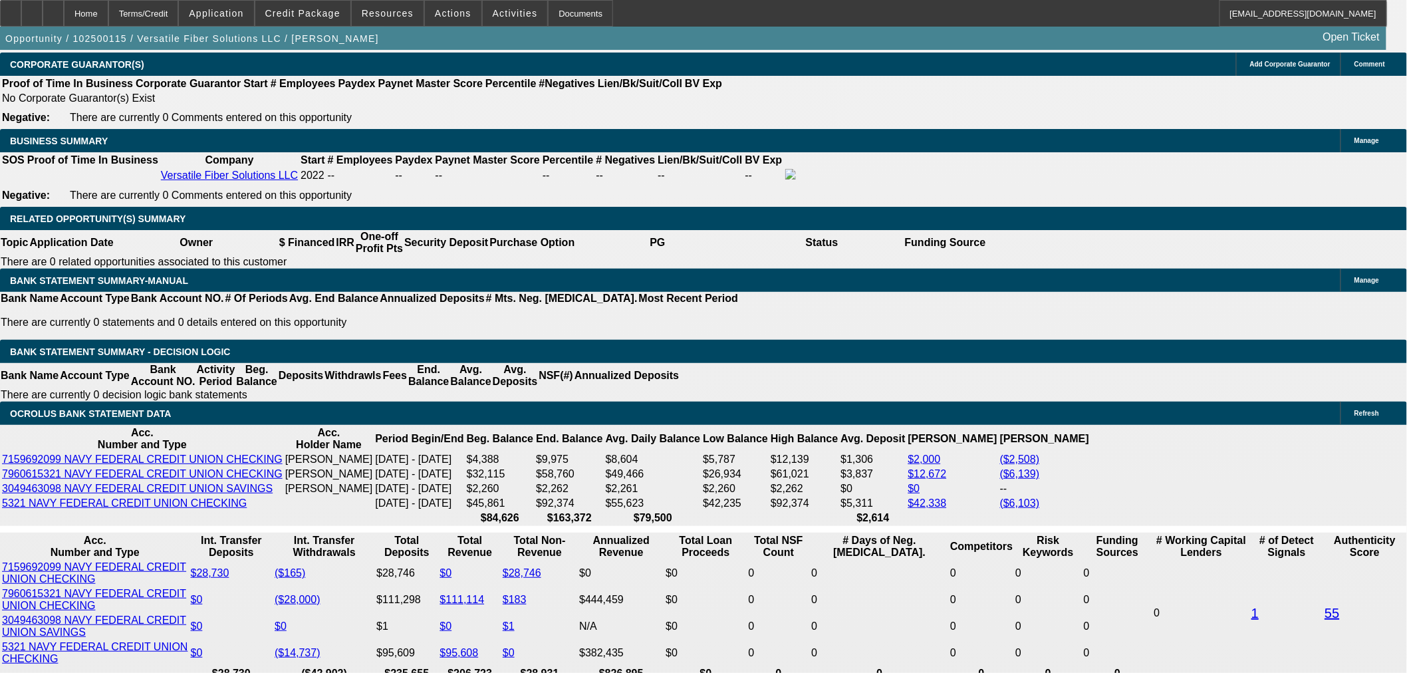
type input "9.9"
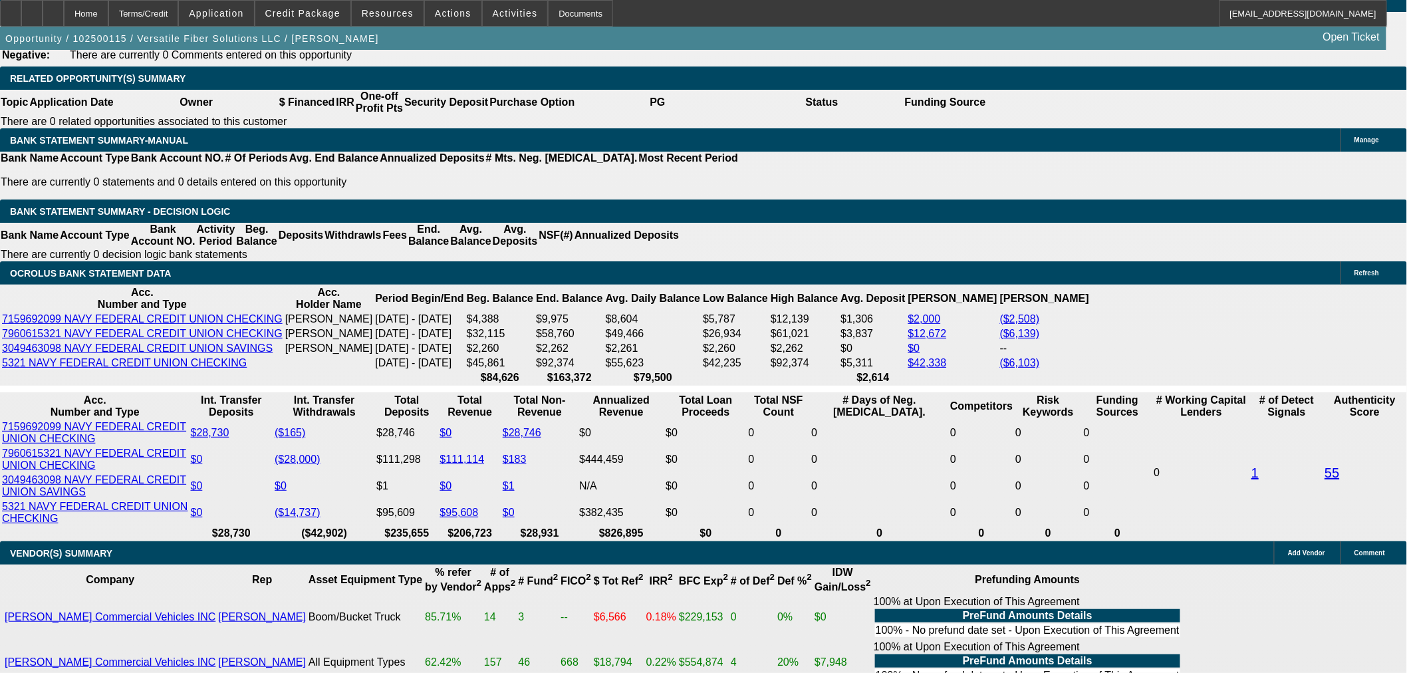
scroll to position [2254, 0]
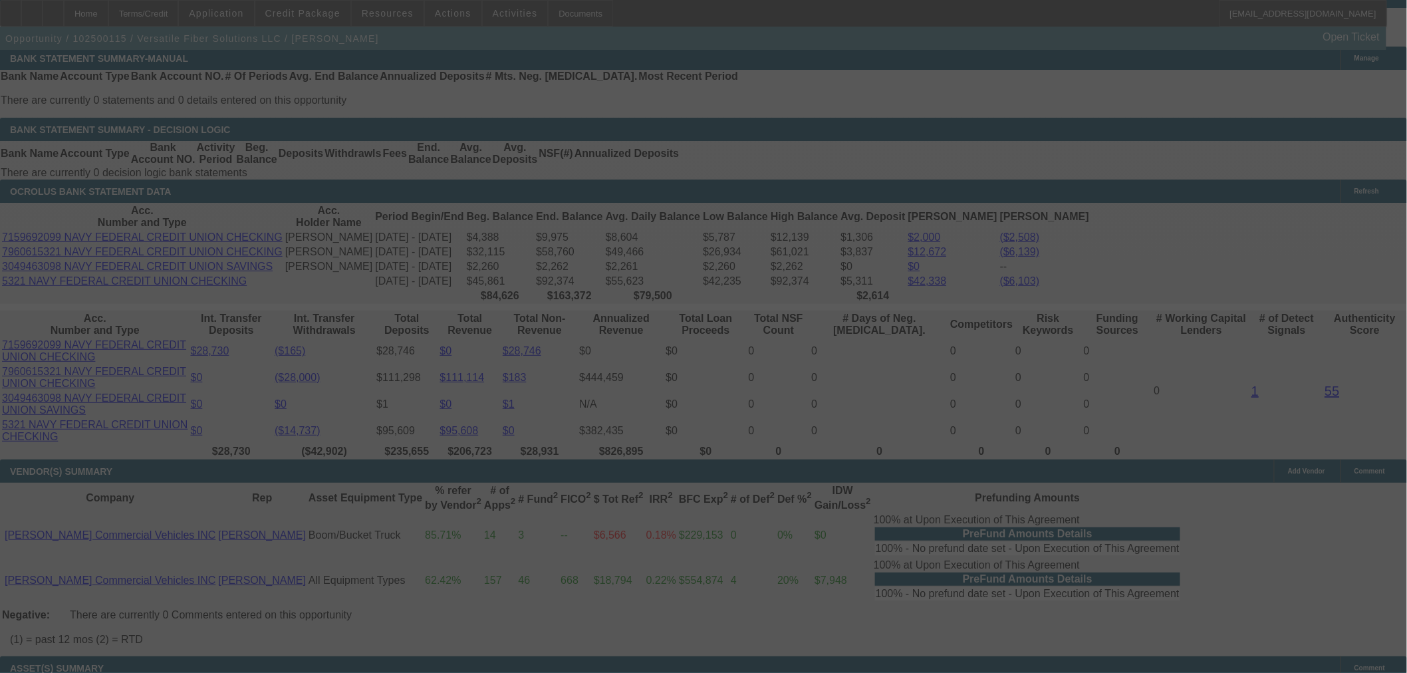
select select "0"
select select "0.1"
select select "4"
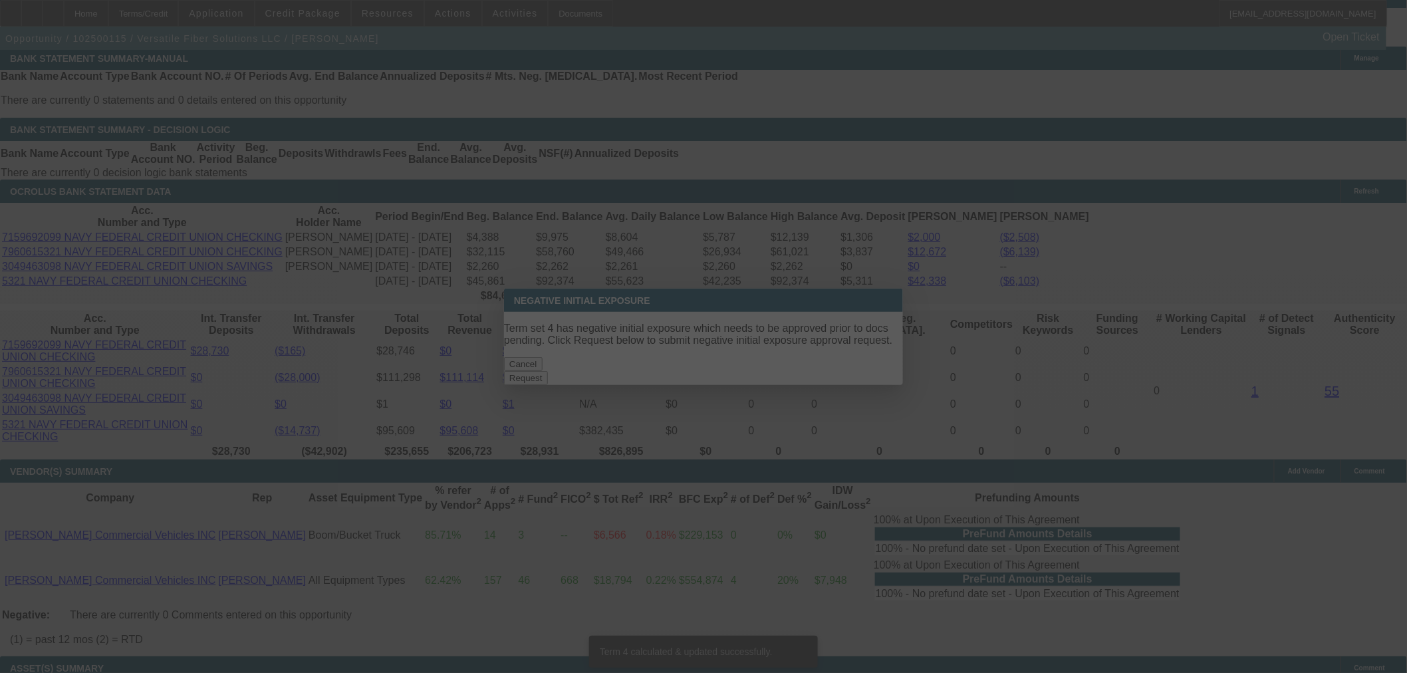
scroll to position [0, 0]
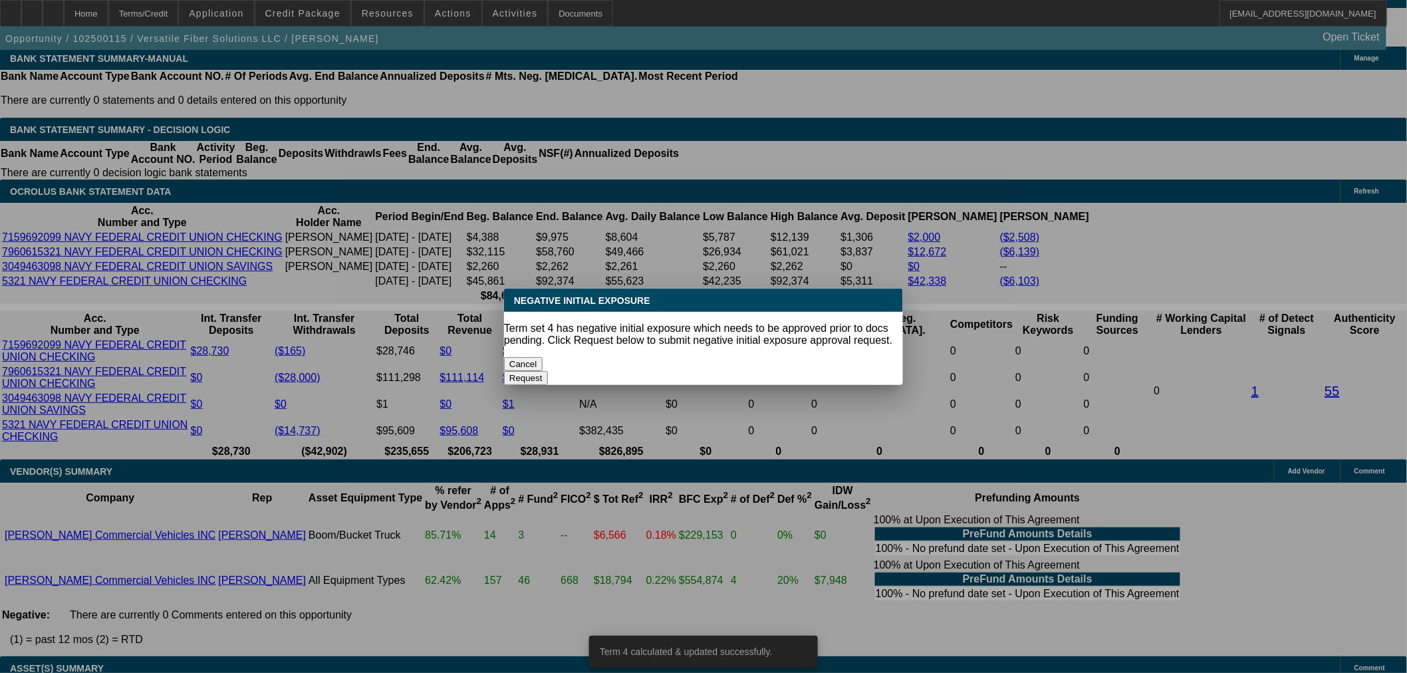
drag, startPoint x: 570, startPoint y: 353, endPoint x: 251, endPoint y: 300, distance: 323.0
click at [543, 357] on button "Cancel" at bounding box center [523, 364] width 39 height 14
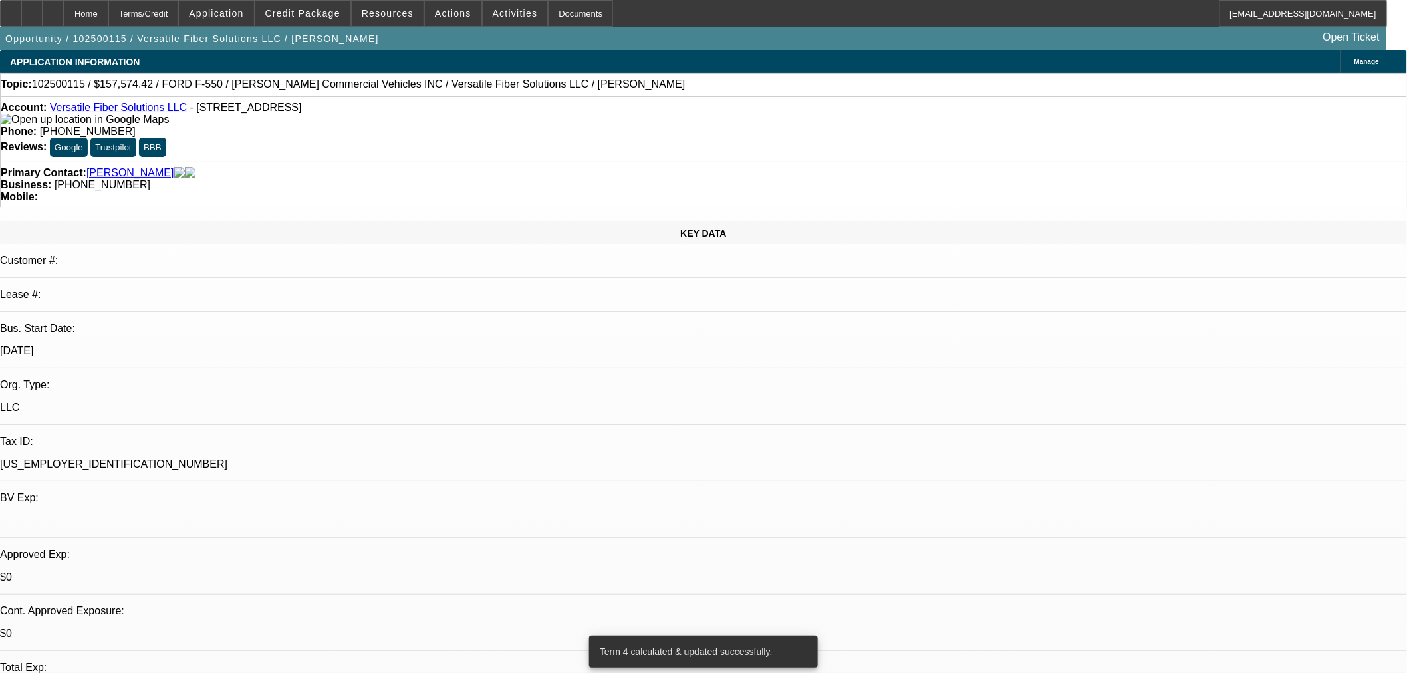
scroll to position [2254, 0]
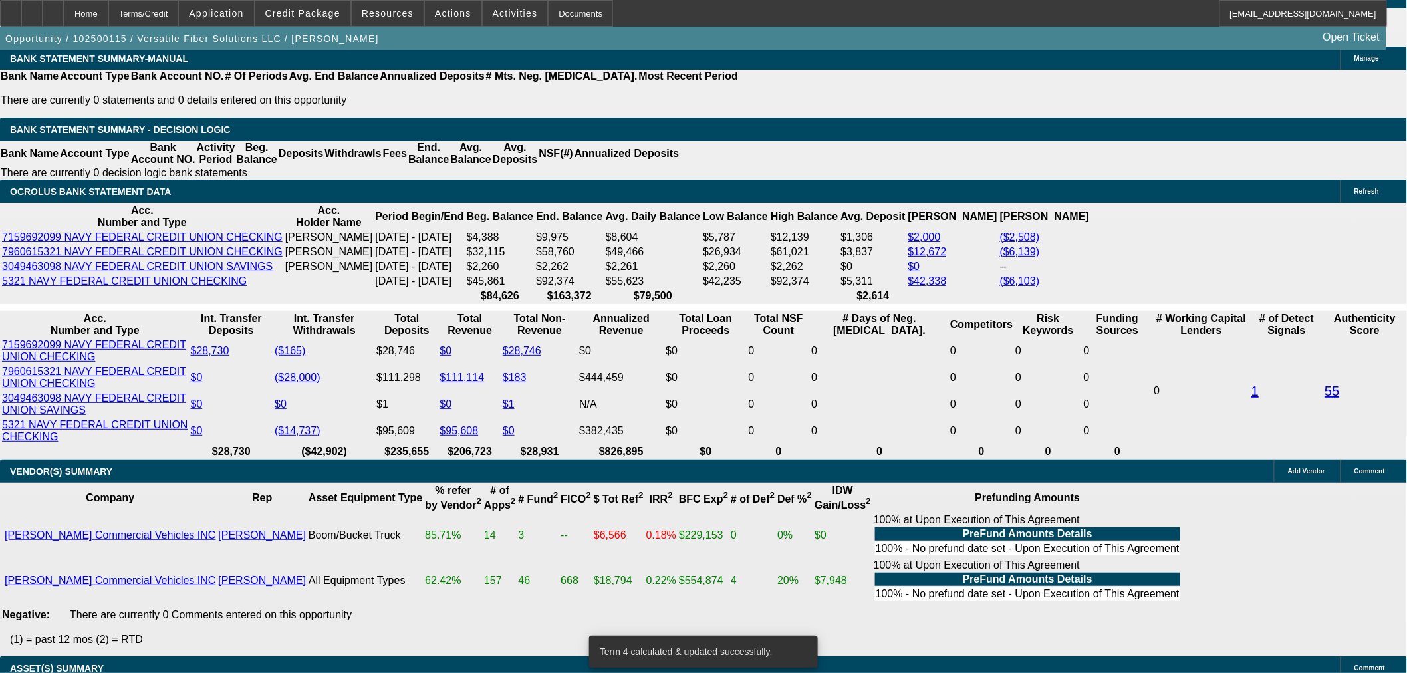
drag, startPoint x: 304, startPoint y: 247, endPoint x: 402, endPoint y: 247, distance: 98.4
type input "UNKNOWN"
type input "1"
type input "$2,693.54"
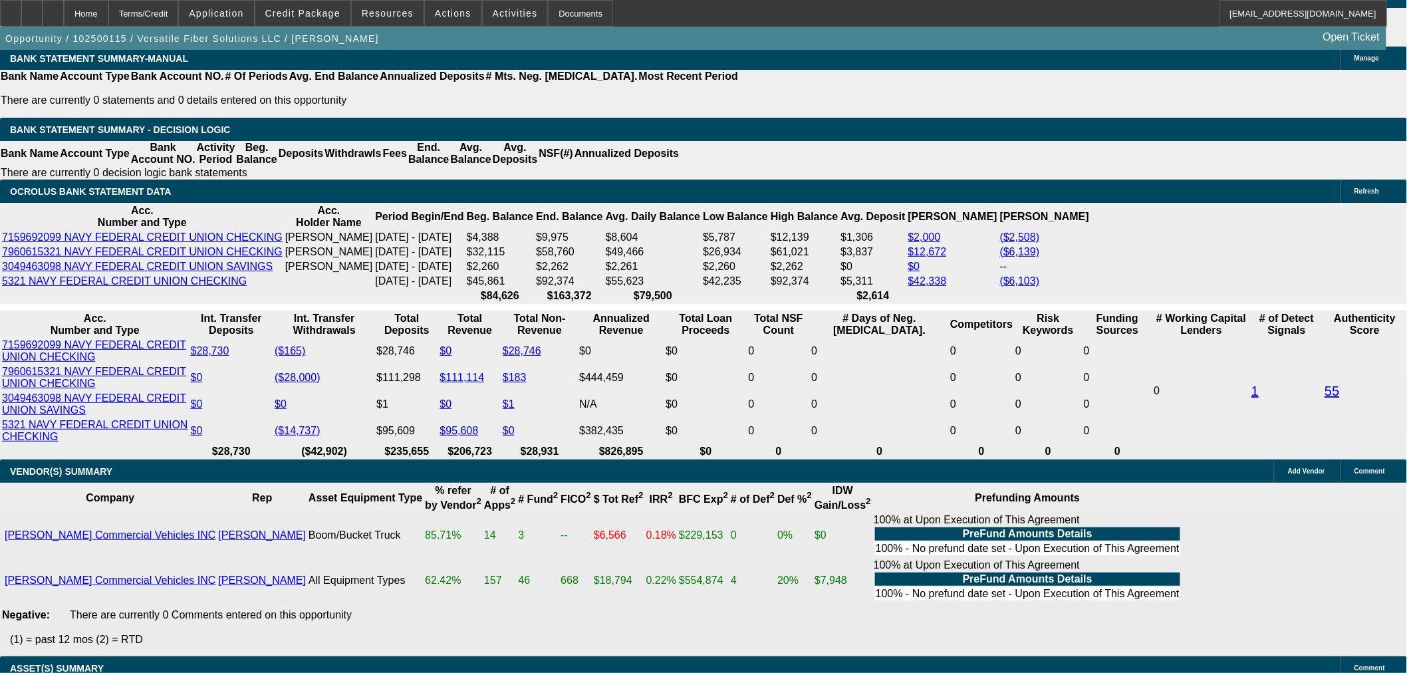
type input "10."
type input "$3,347.99"
type input "10.9"
type input "$3,418.20"
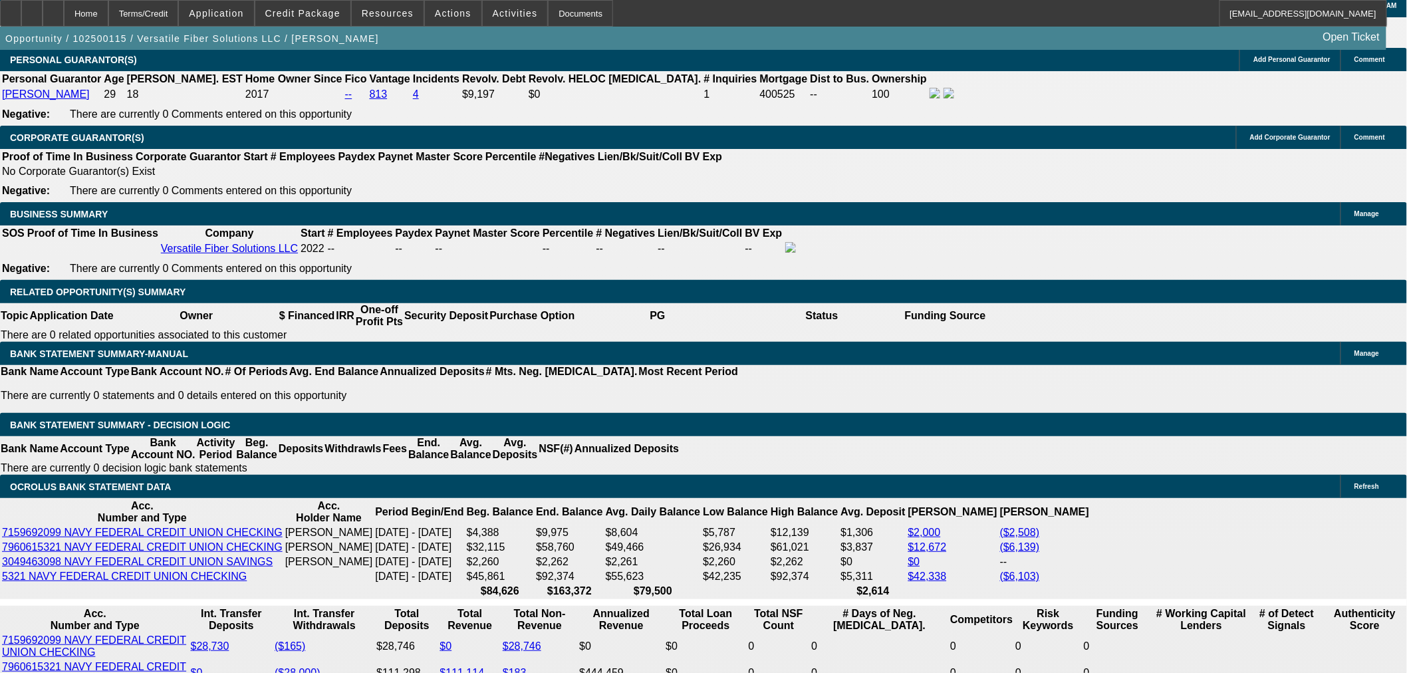
scroll to position [1958, 0]
type input "10.9"
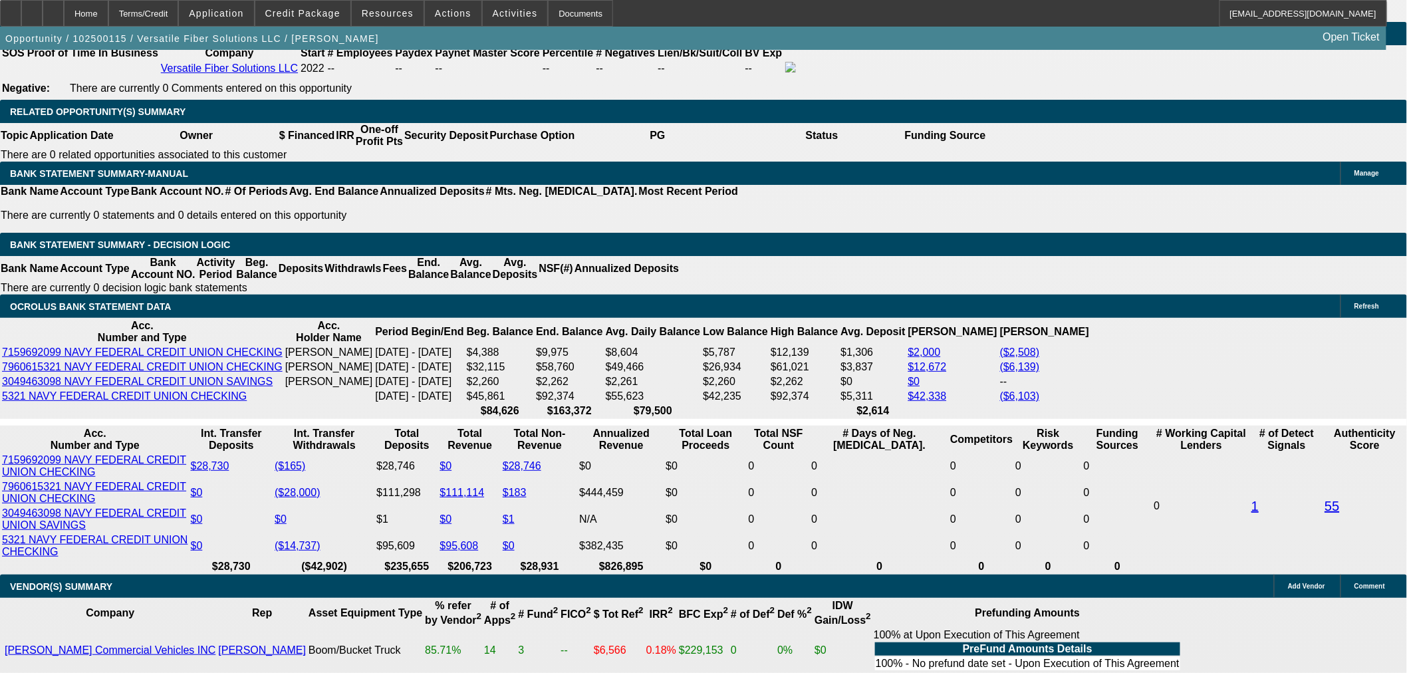
scroll to position [2328, 0]
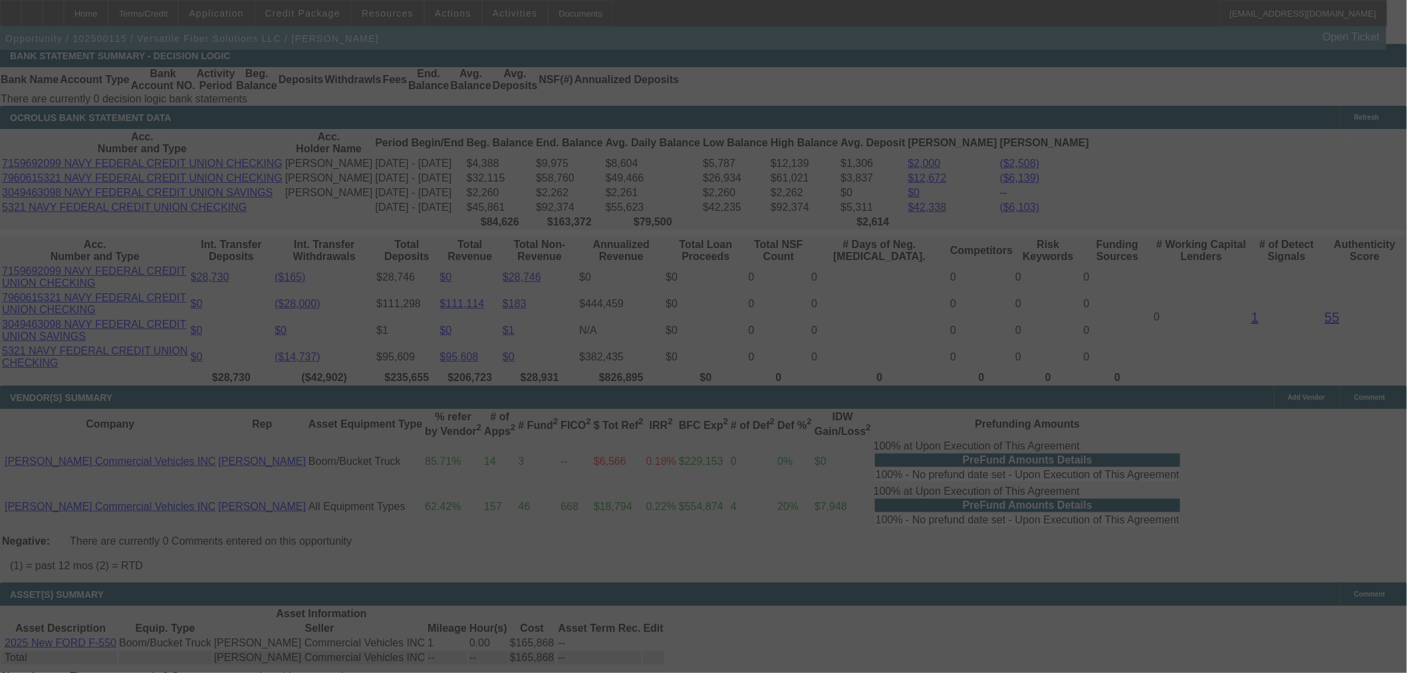
select select "0"
select select "0.1"
select select "4"
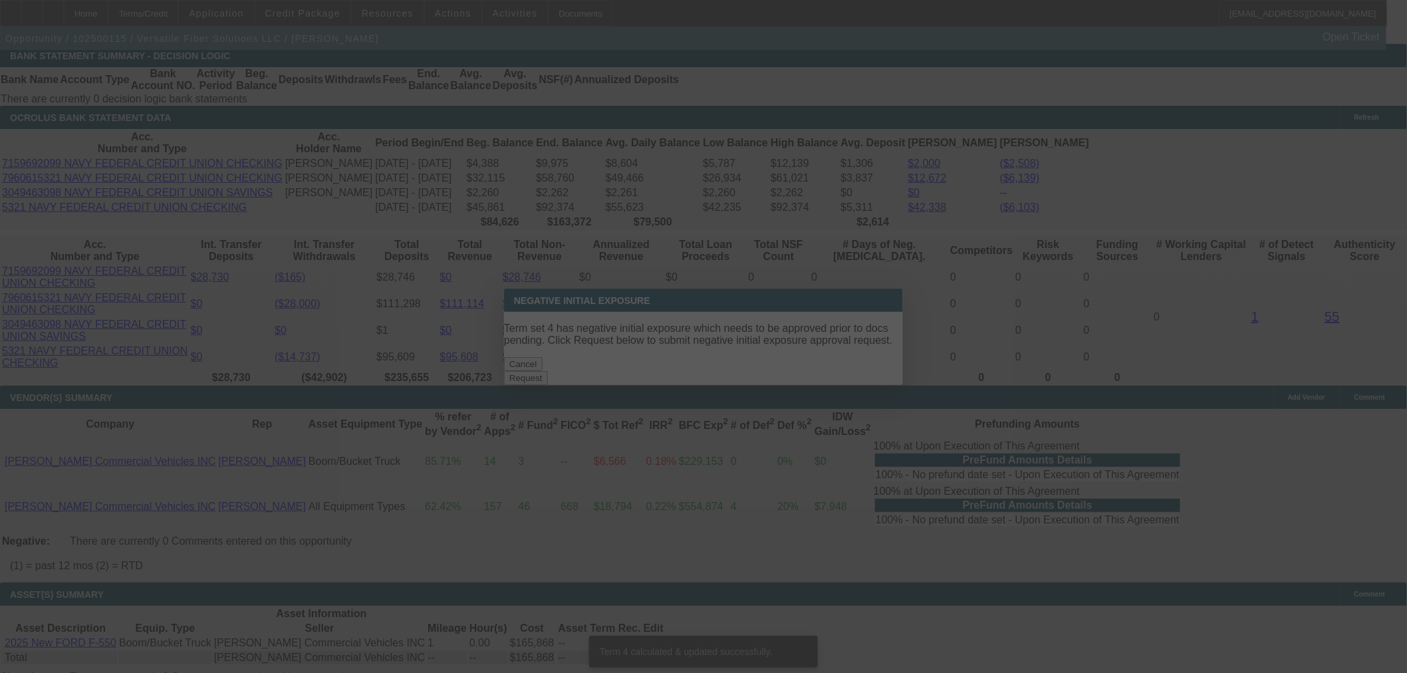
scroll to position [0, 0]
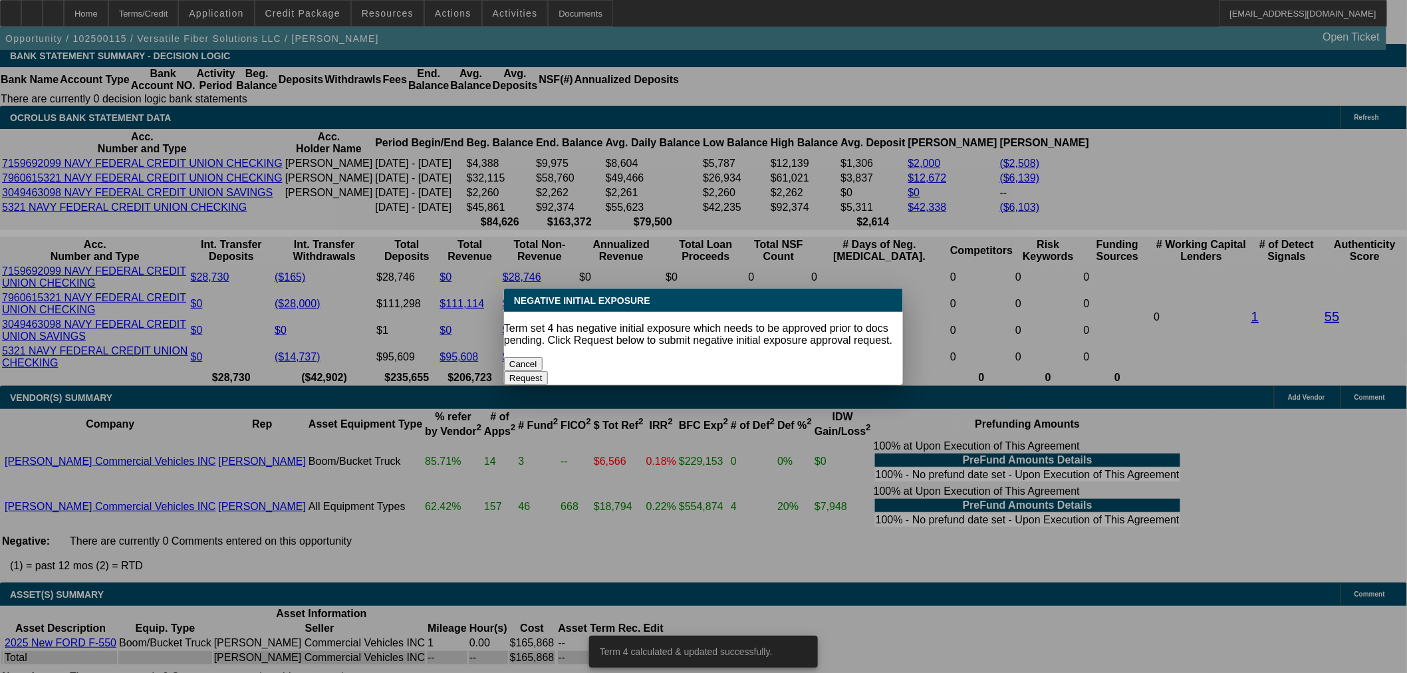
click at [543, 357] on button "Cancel" at bounding box center [523, 364] width 39 height 14
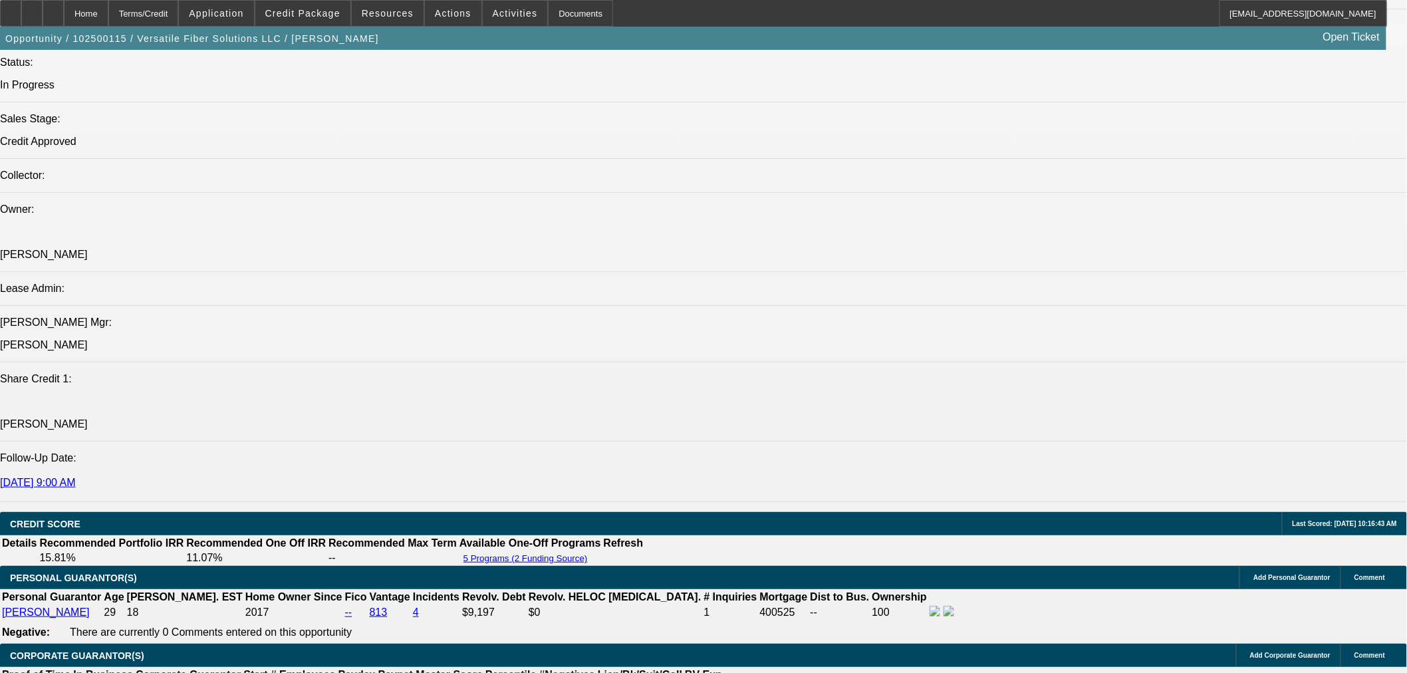
scroll to position [998, 0]
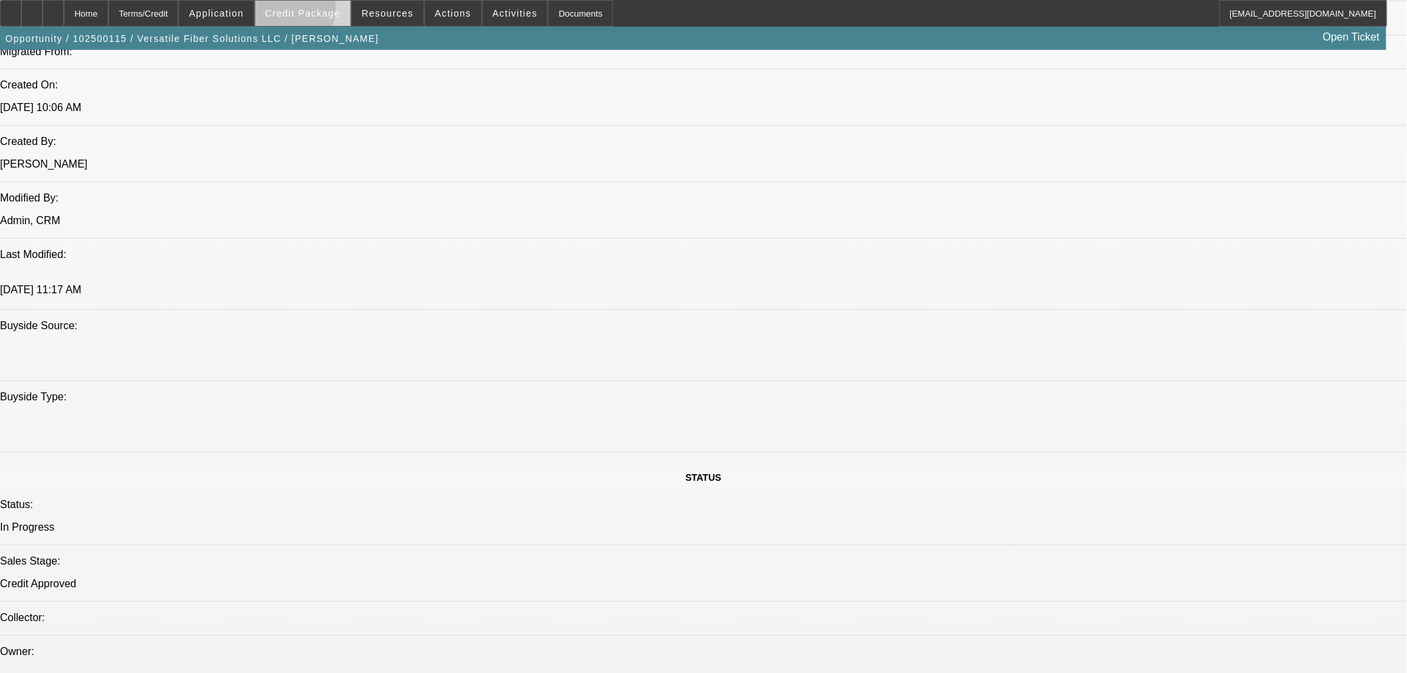
click at [305, 11] on span "Credit Package" at bounding box center [302, 13] width 75 height 11
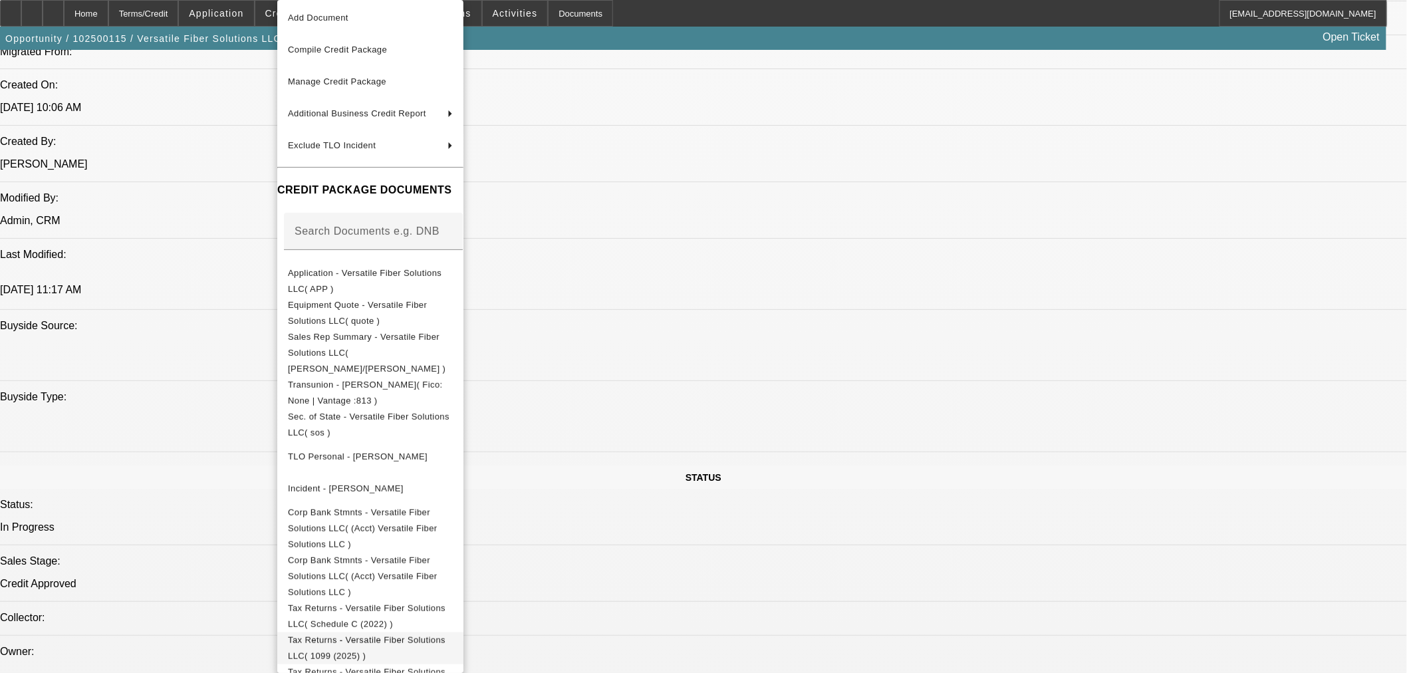
scroll to position [55, 0]
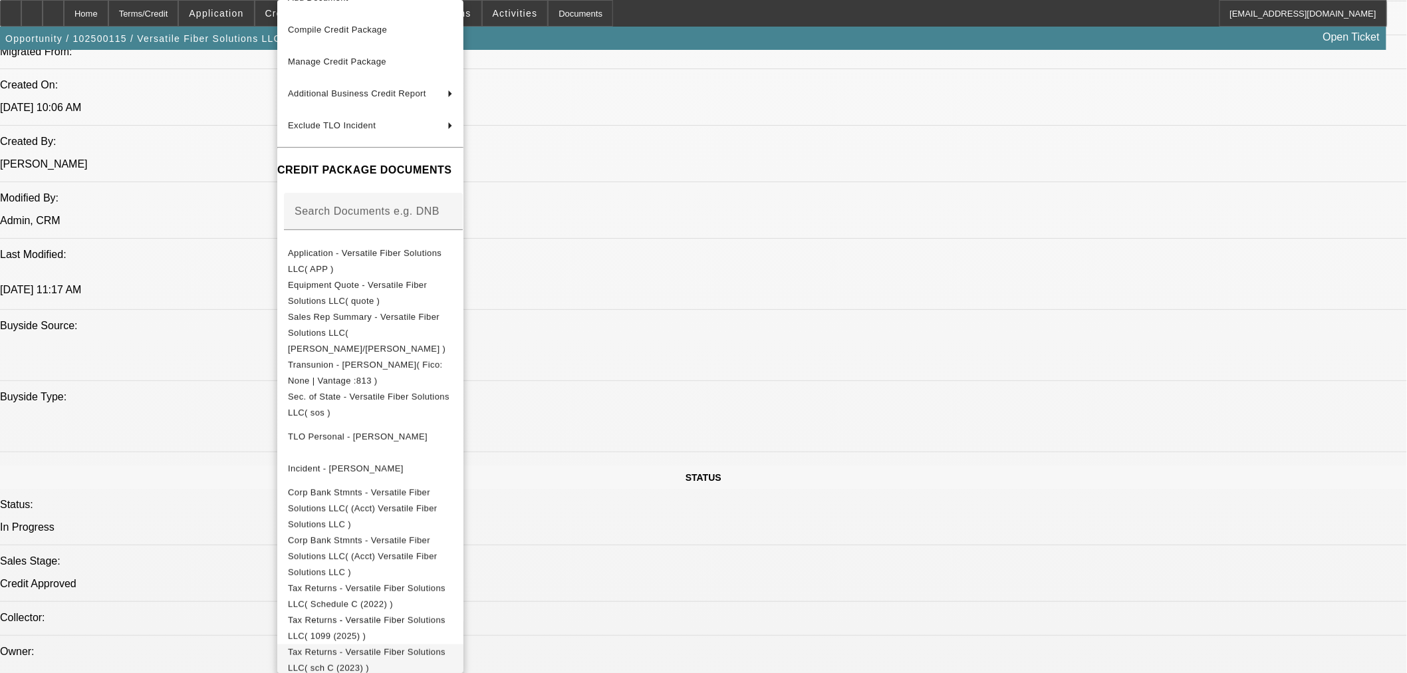
click at [453, 644] on span "Tax Returns - Versatile Fiber Solutions LLC( sch C (2023) )" at bounding box center [370, 660] width 165 height 32
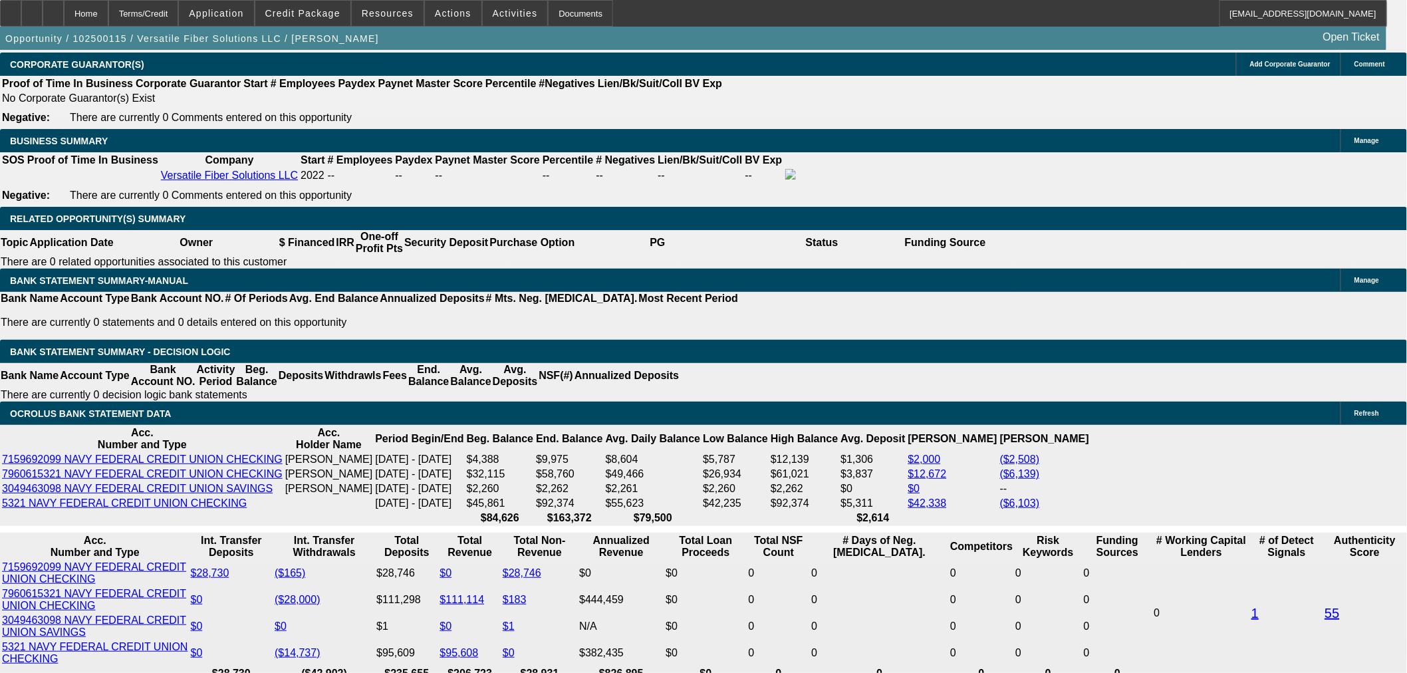
scroll to position [1885, 0]
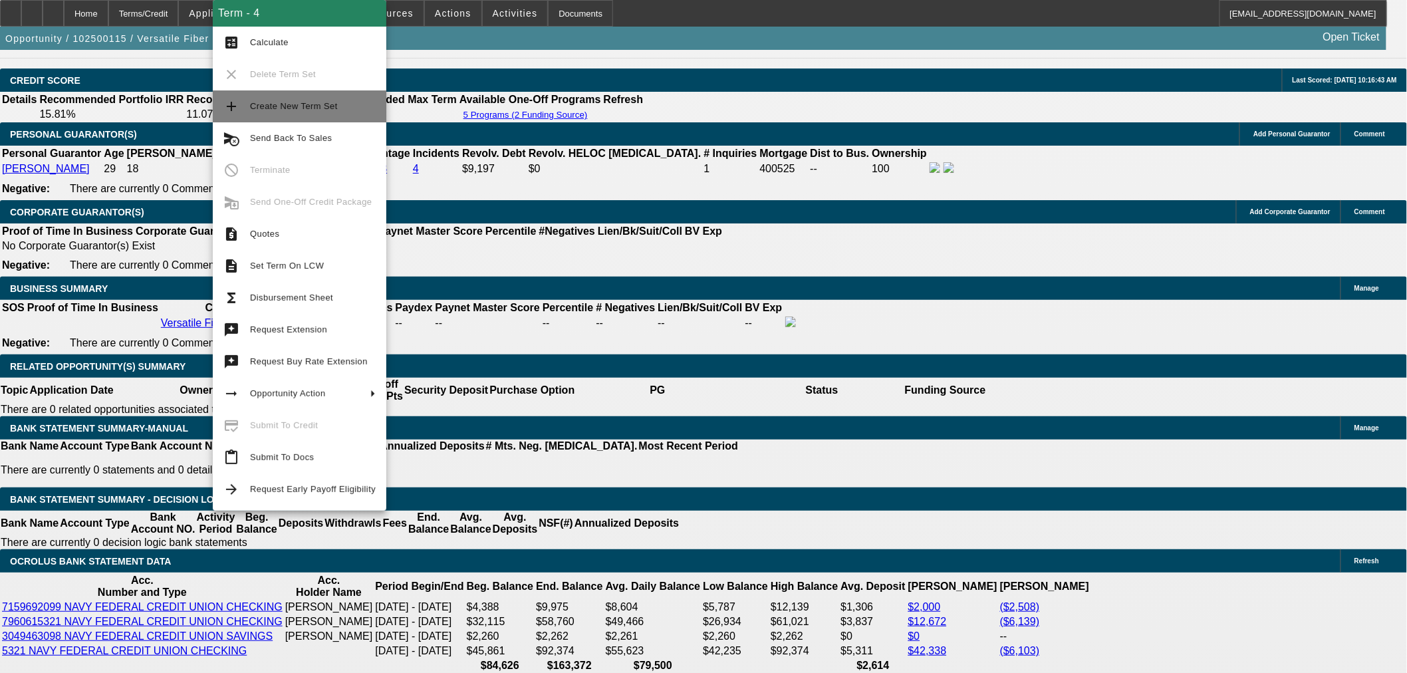
click at [287, 104] on span "Create New Term Set" at bounding box center [294, 106] width 88 height 10
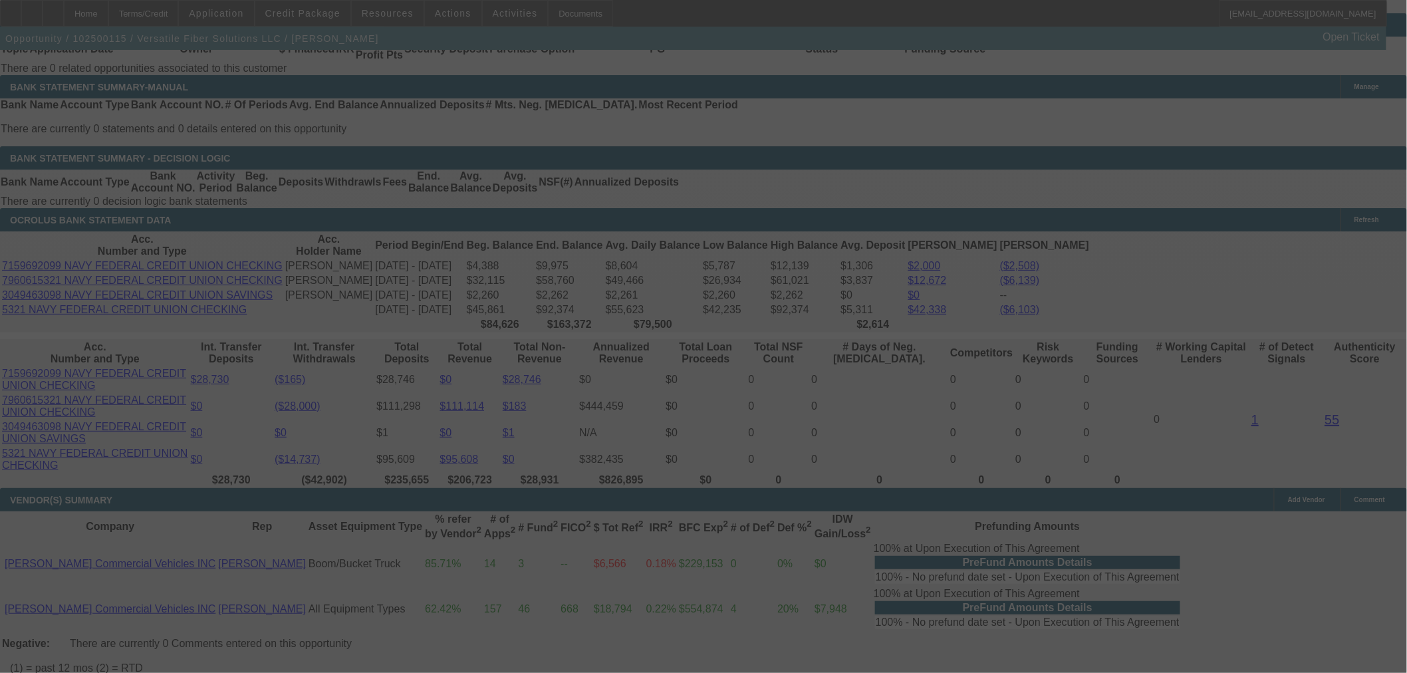
scroll to position [2254, 0]
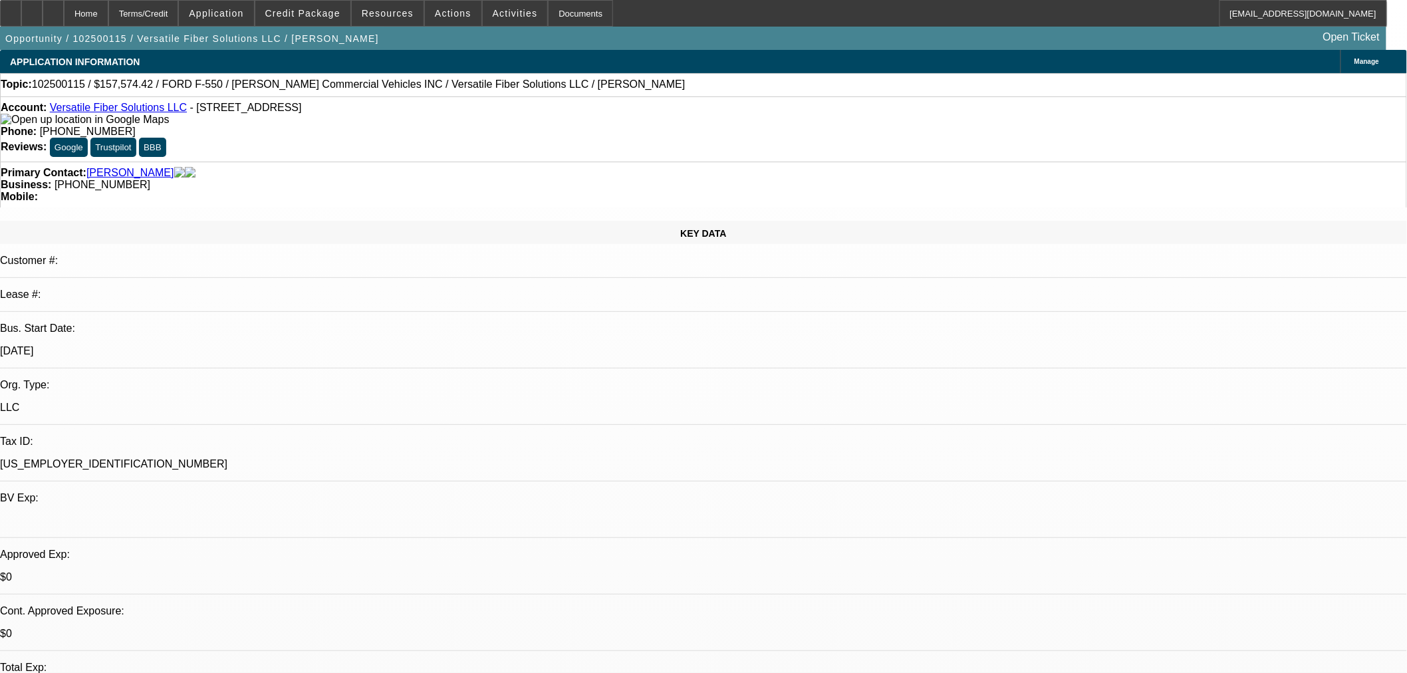
select select "0"
select select "0.1"
select select "4"
select select "0"
select select "0.1"
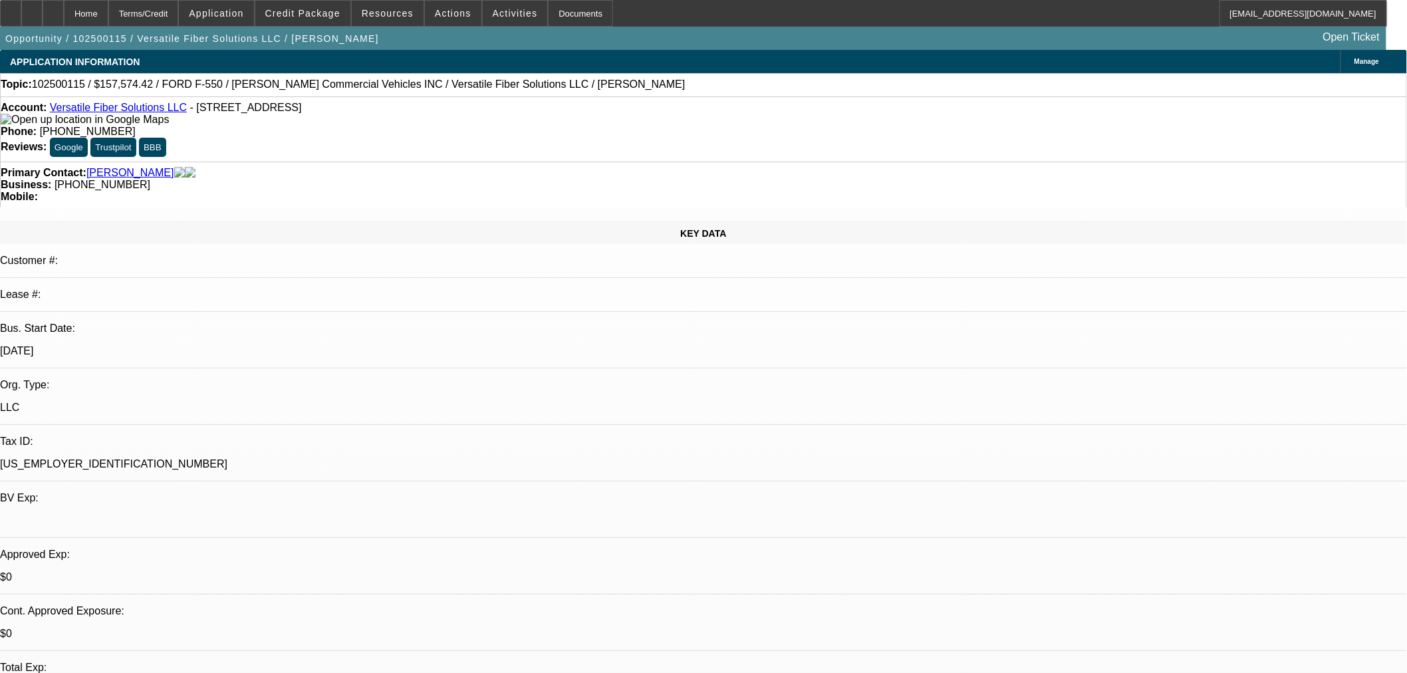
select select "4"
select select "0"
select select "6"
select select "0"
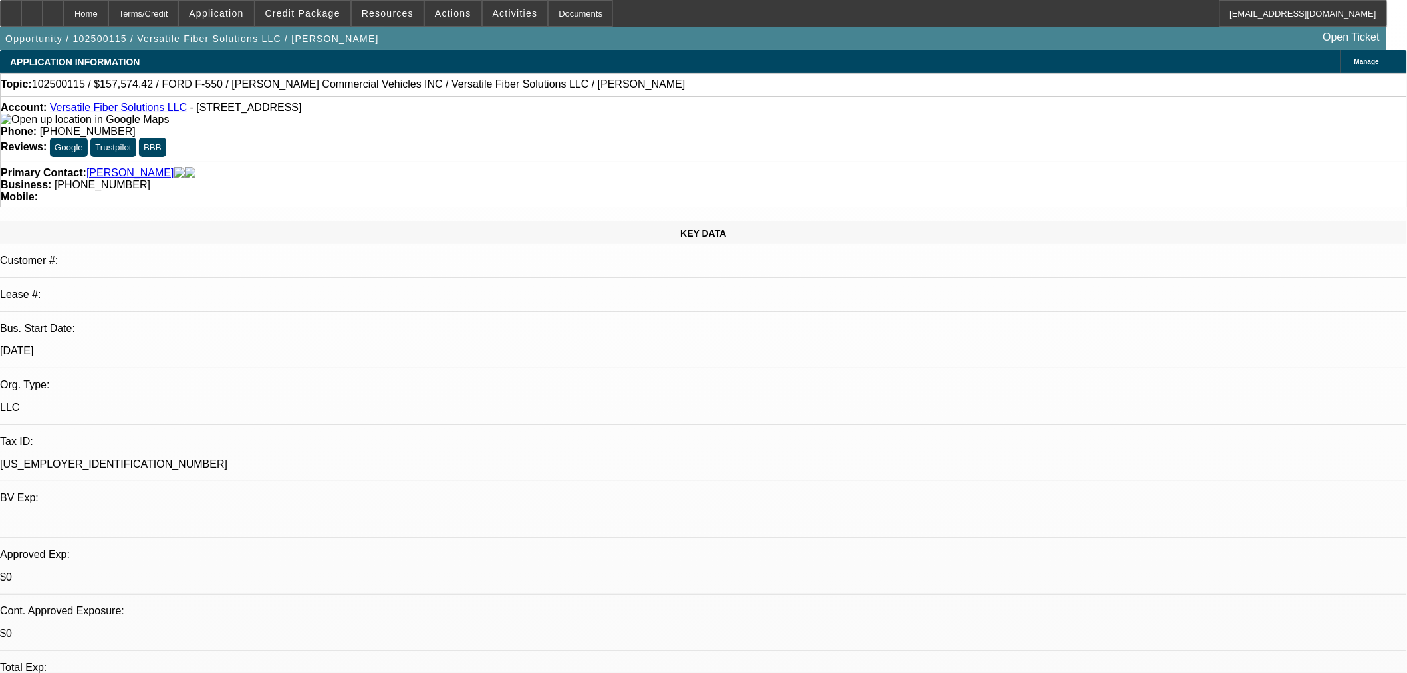
select select "0"
select select "6"
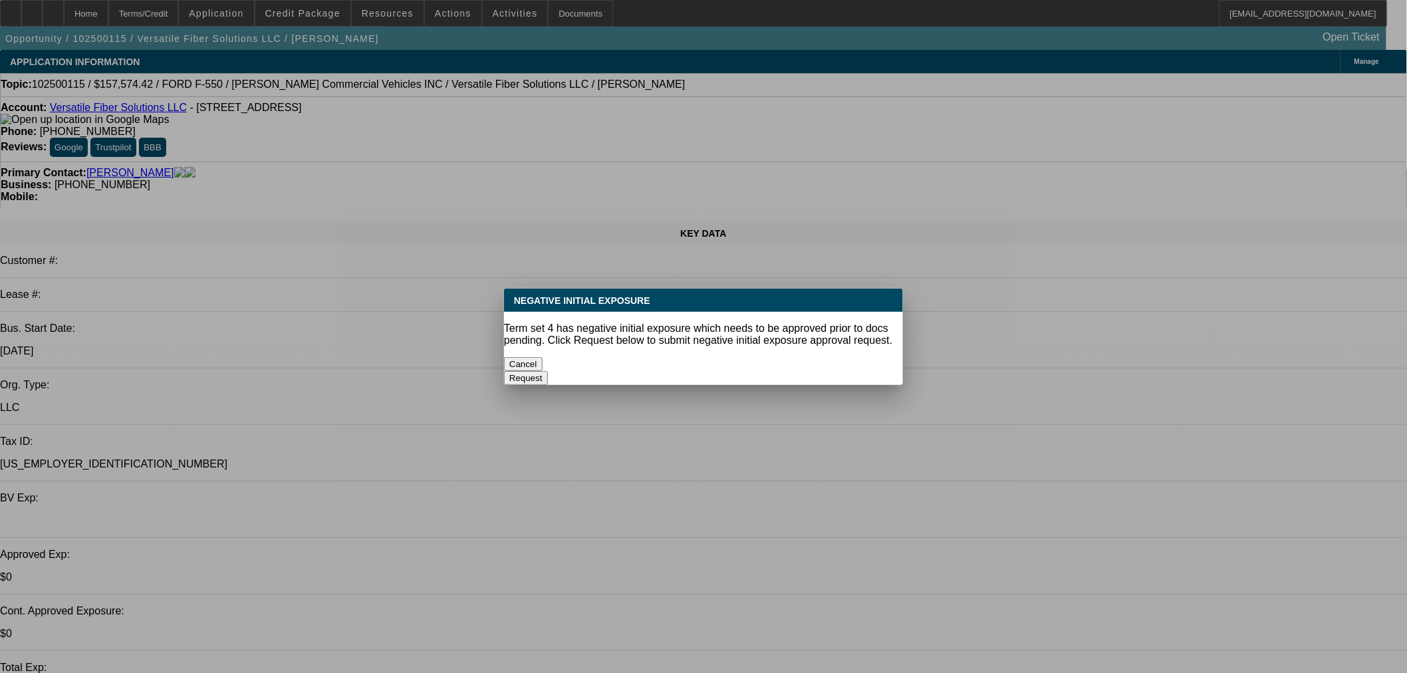
click at [543, 359] on button "Cancel" at bounding box center [523, 364] width 39 height 14
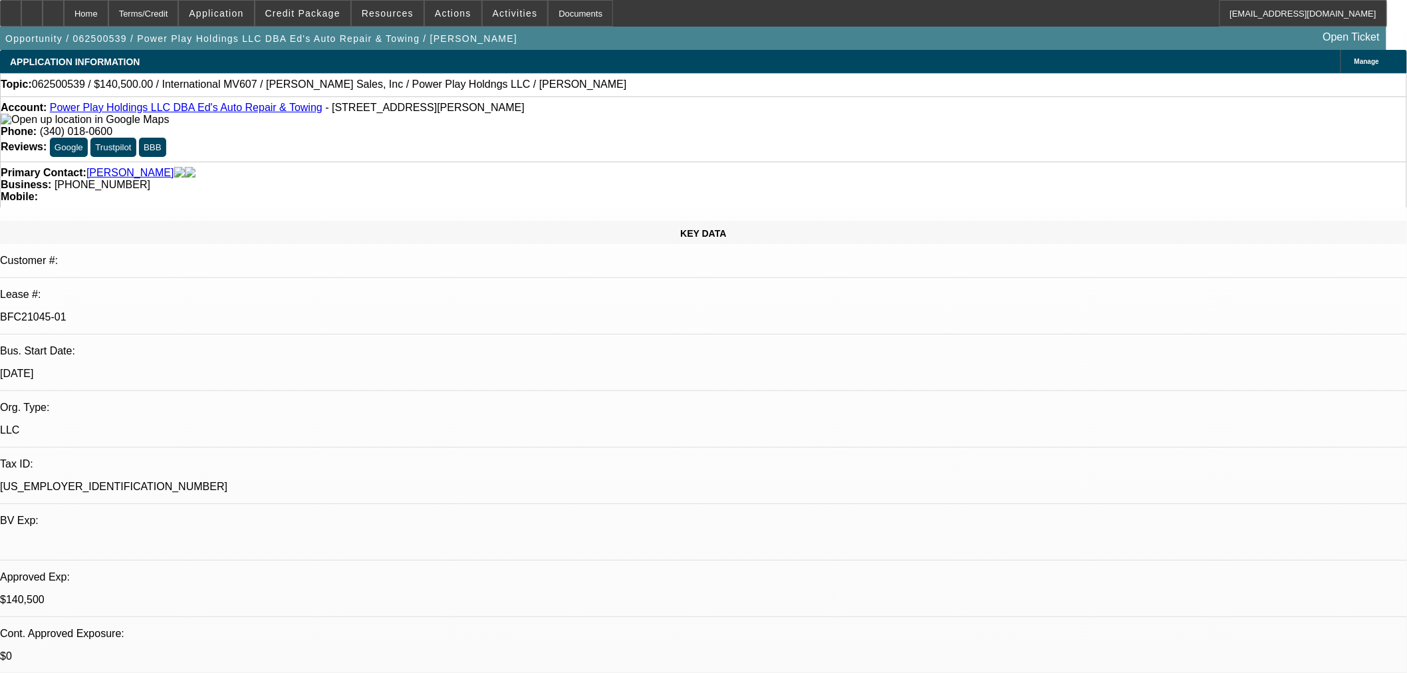
select select "0"
select select "2"
select select "0.1"
select select "4"
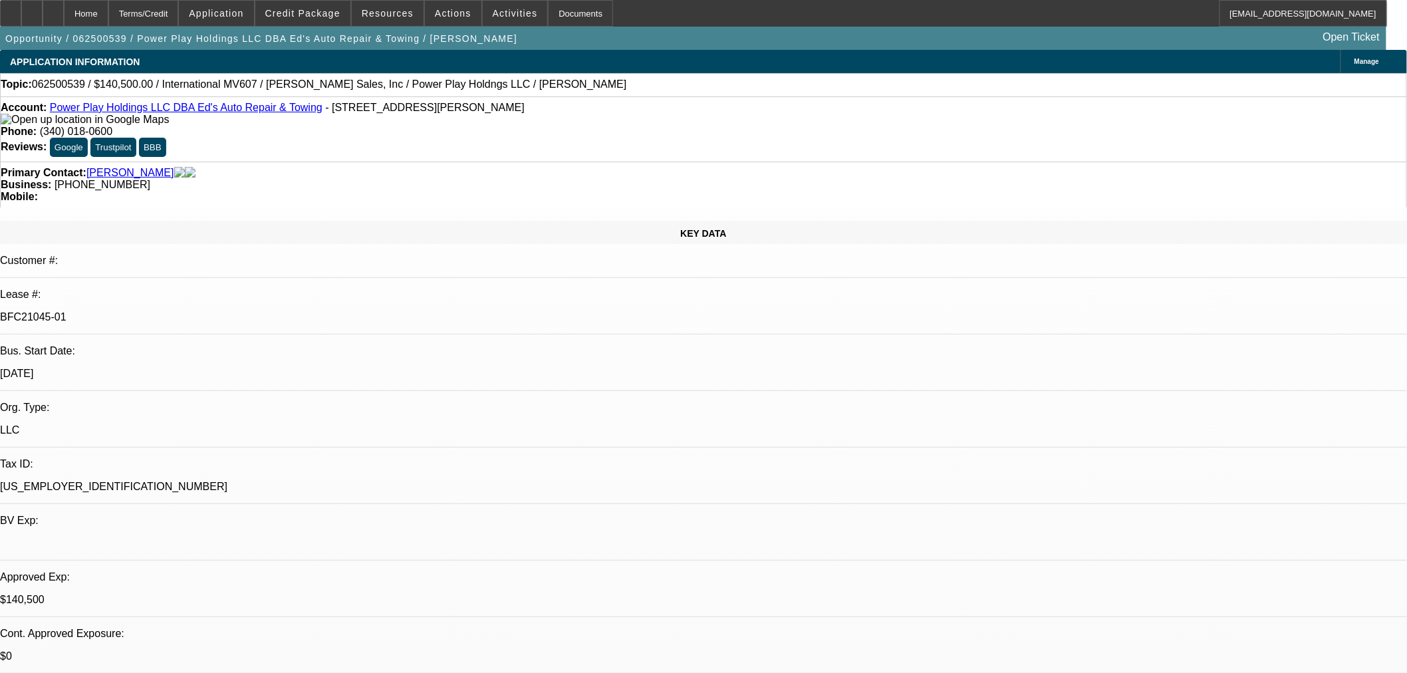
select select "0"
select select "2"
select select "0.1"
select select "4"
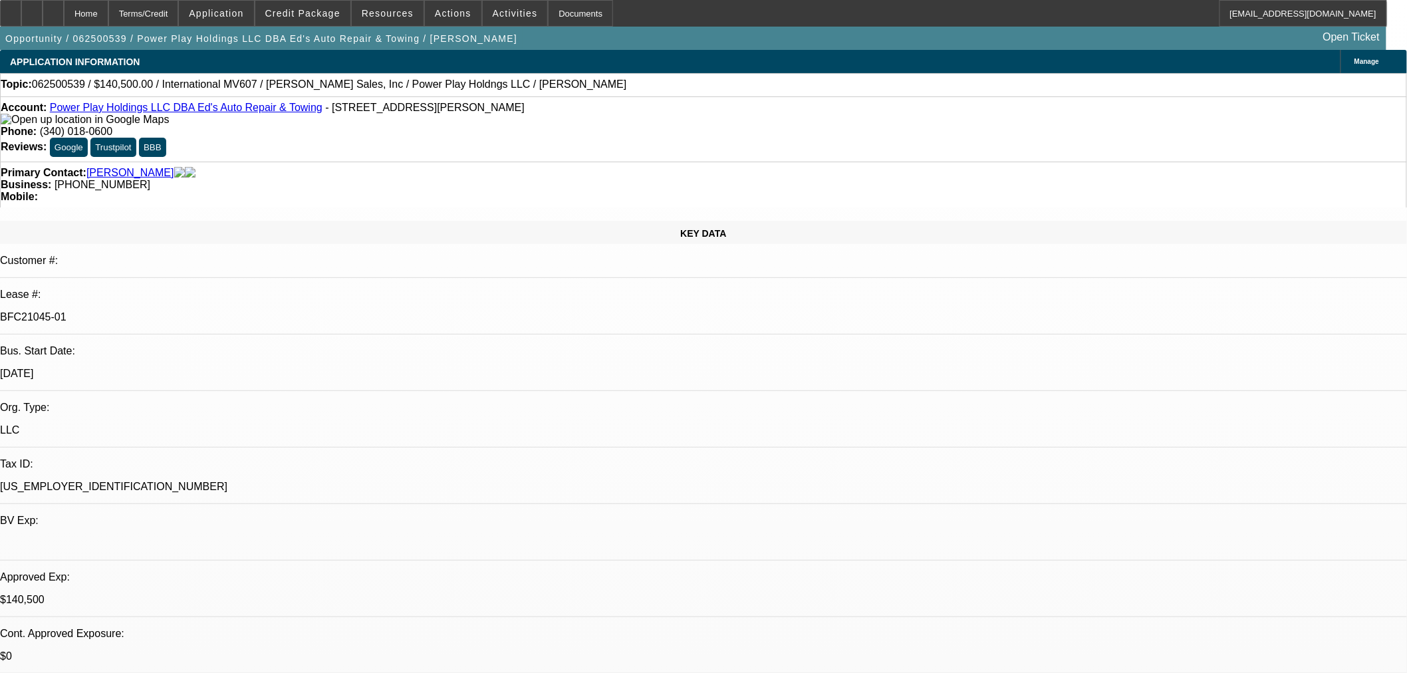
select select "0.1"
select select "2"
select select "0.1"
select select "4"
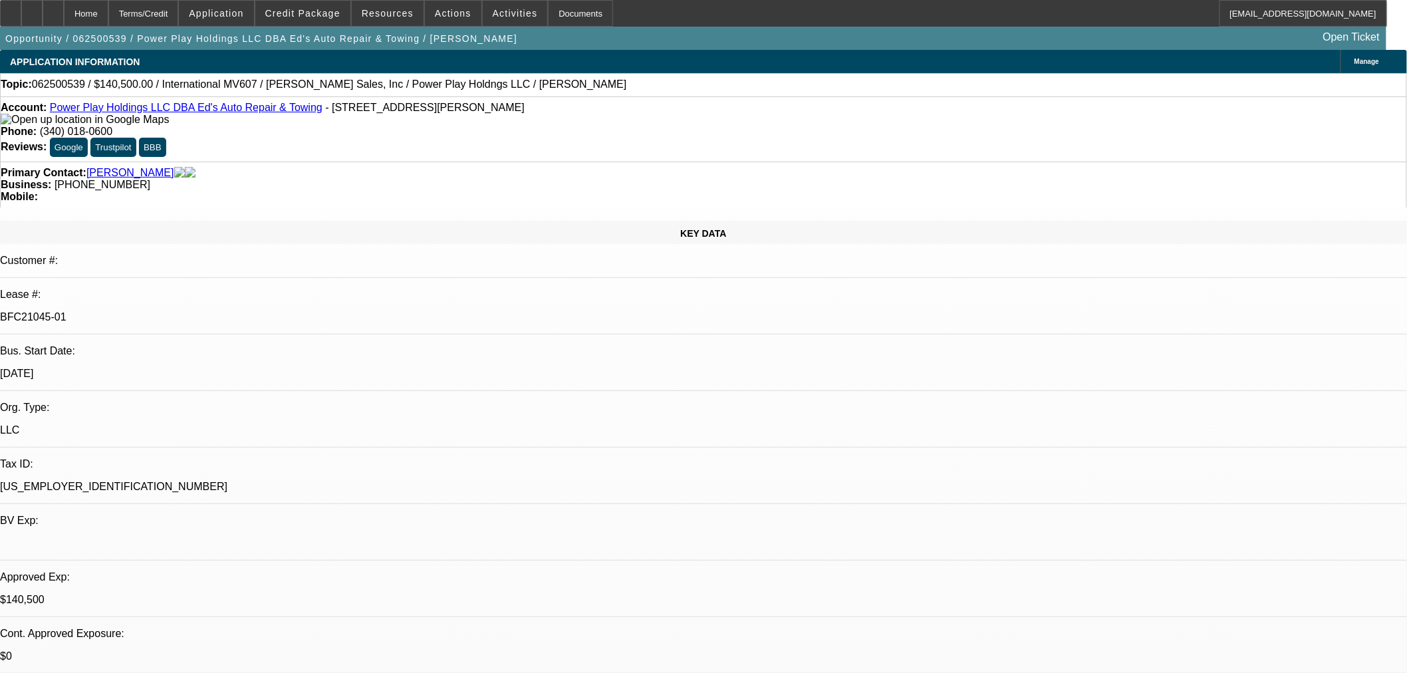
select select "2"
select select "0.1"
select select "4"
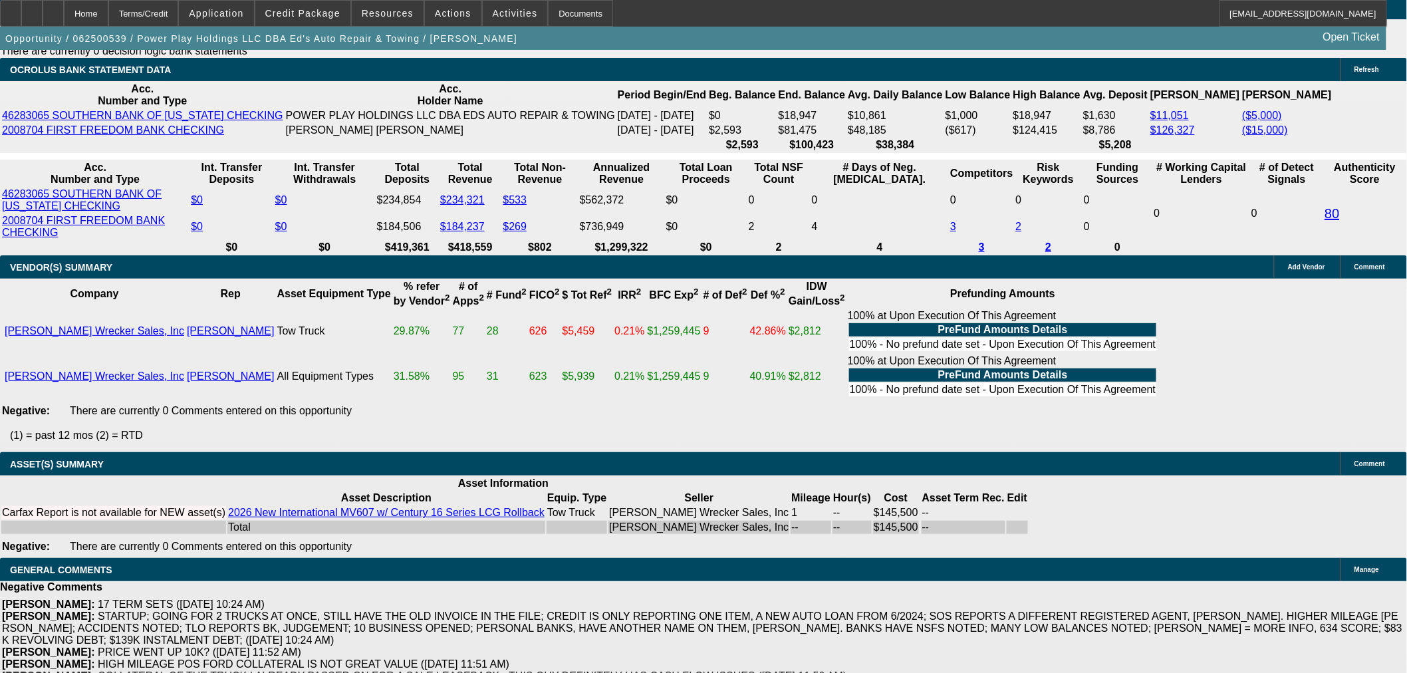
scroll to position [2586, 0]
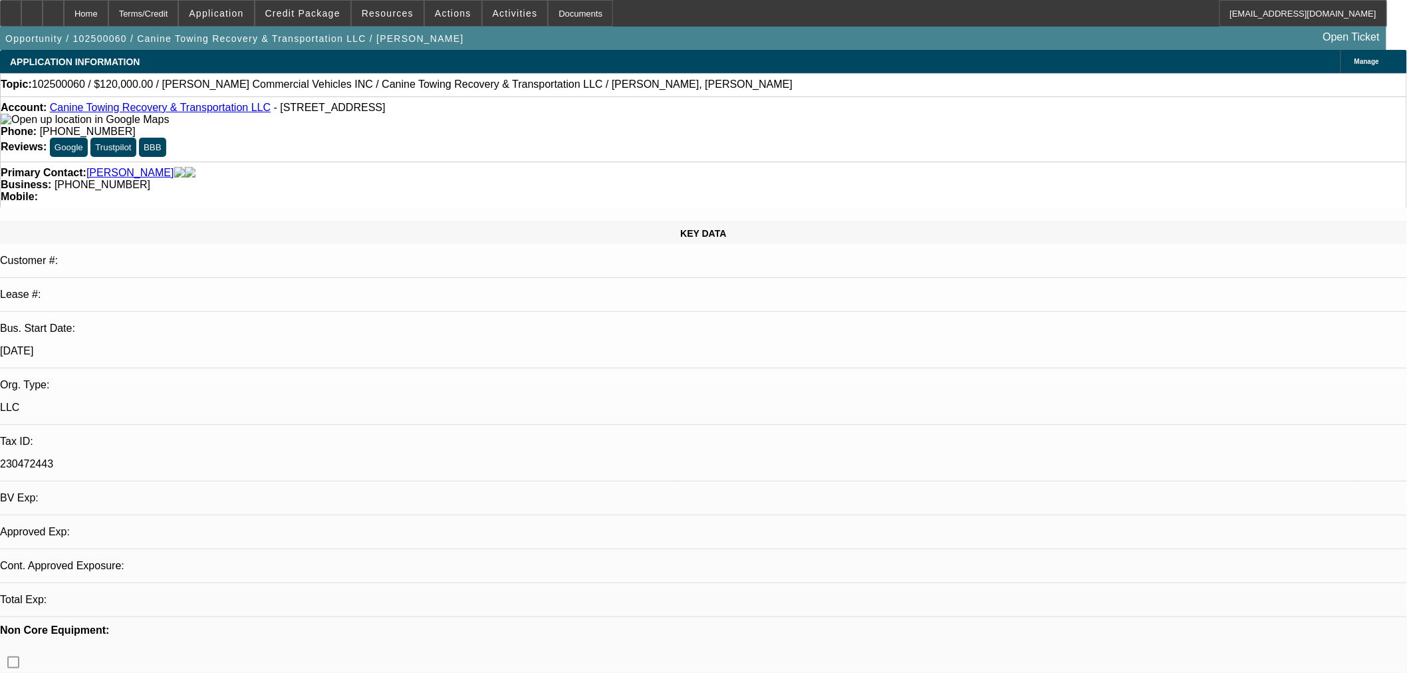
select select "0"
select select "2"
select select "0.1"
select select "4"
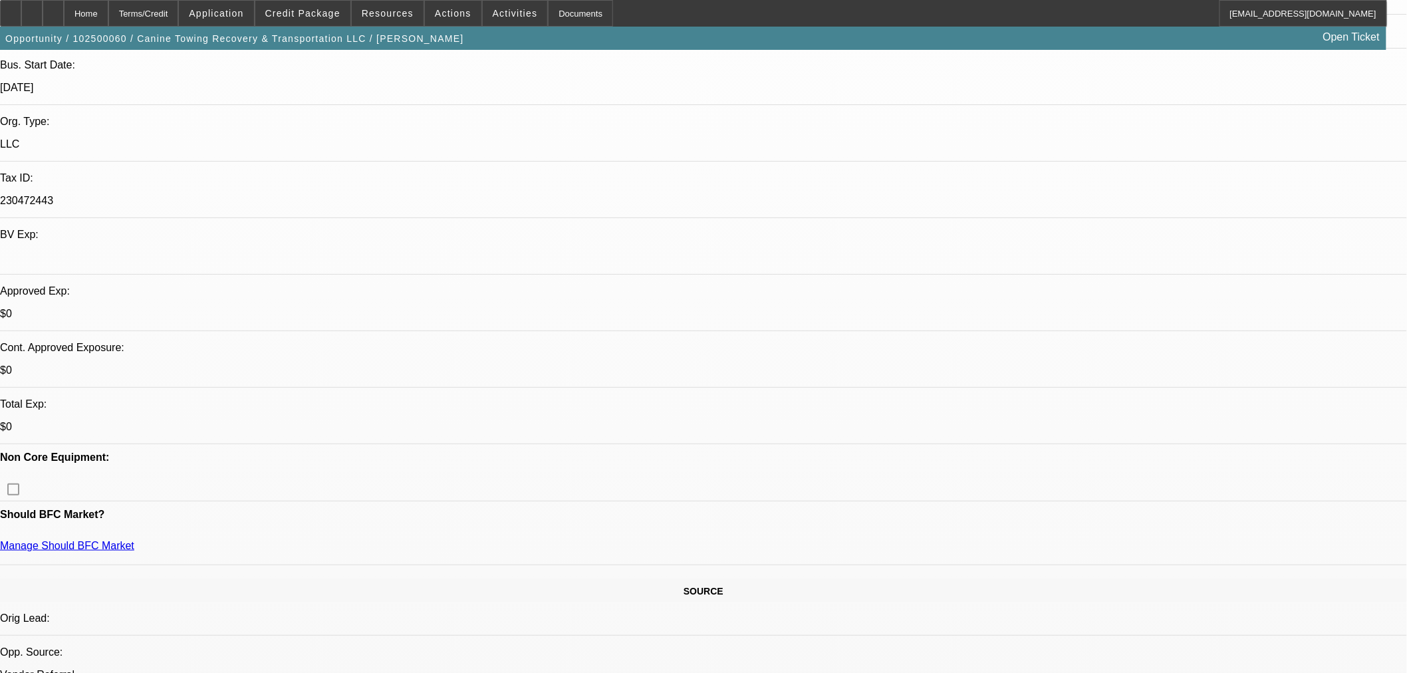
scroll to position [369, 0]
